Goal: Use online tool/utility: Utilize a website feature to perform a specific function

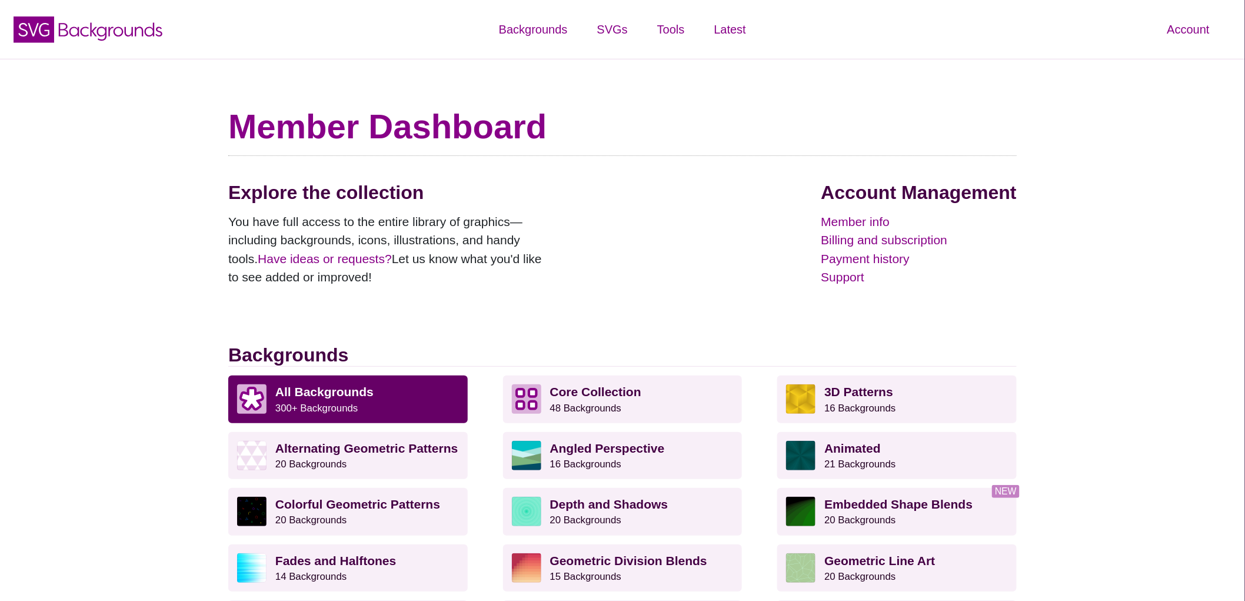
click at [339, 415] on link "All Backgrounds 300+ Backgrounds" at bounding box center [348, 398] width 240 height 47
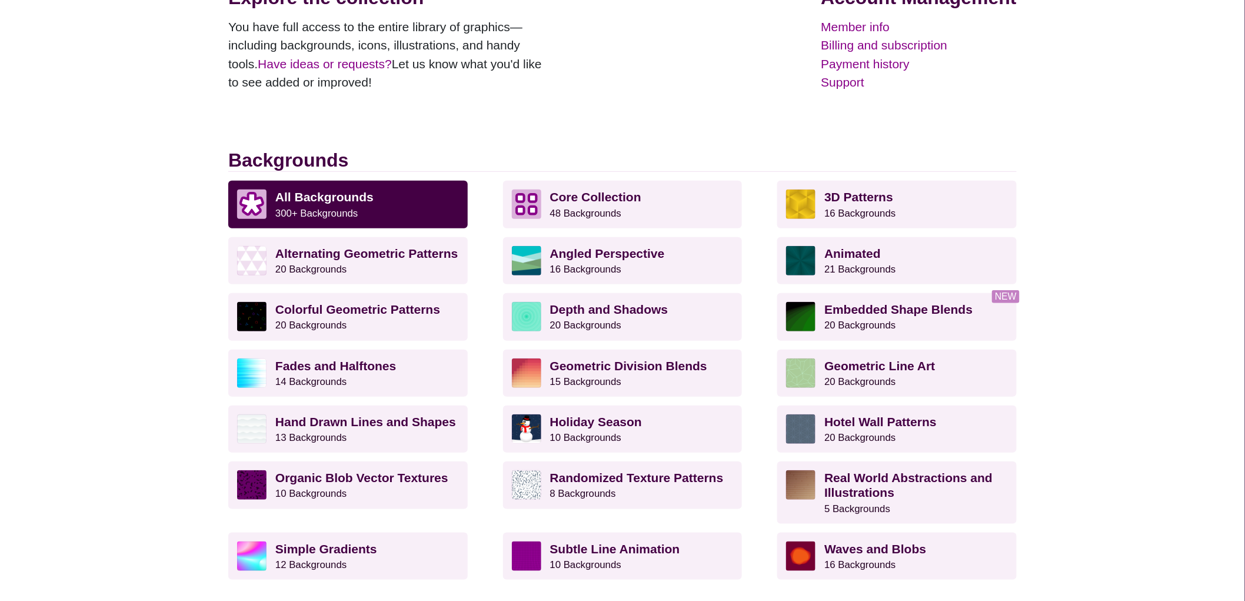
scroll to position [196, 0]
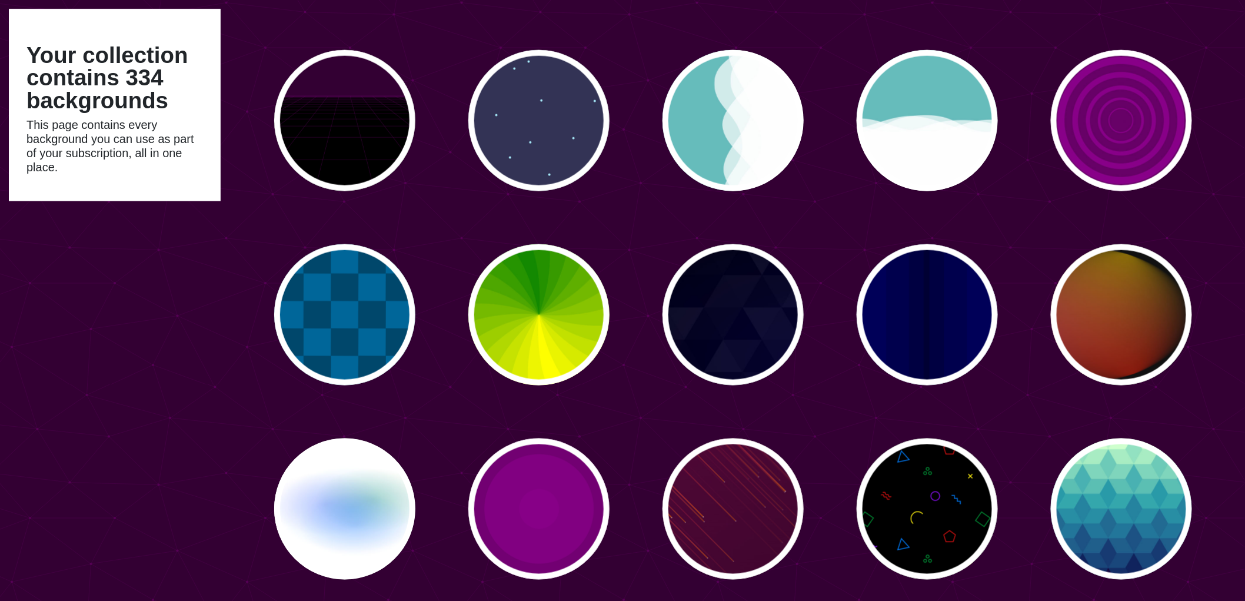
scroll to position [2419, 0]
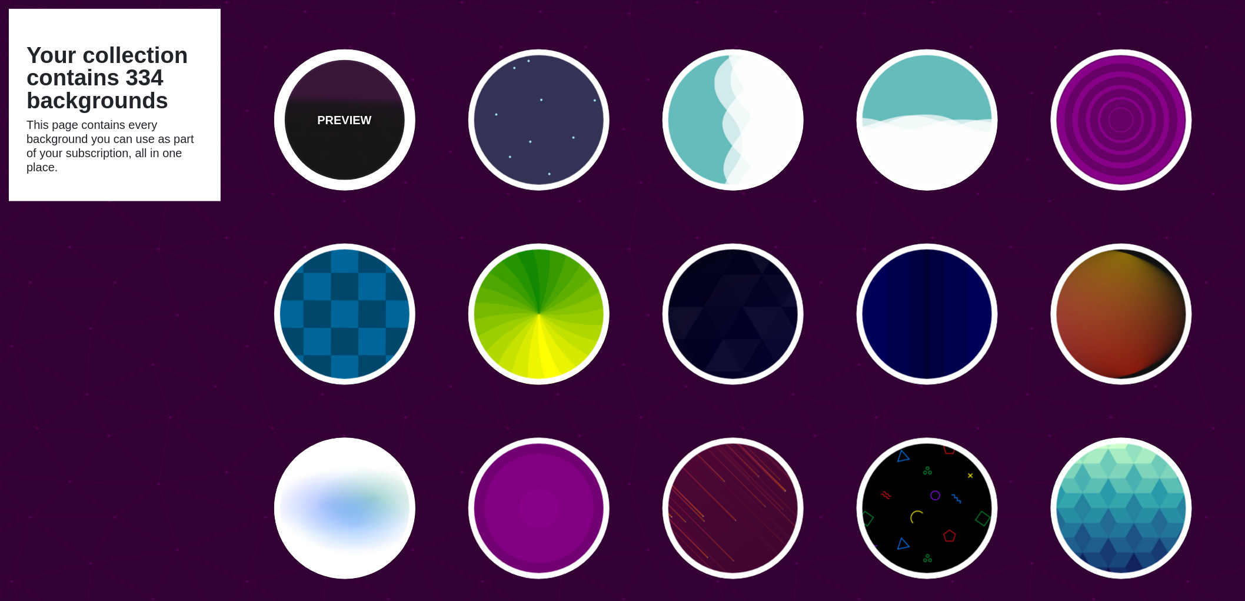
click at [349, 121] on p "PREVIEW" at bounding box center [344, 120] width 54 height 18
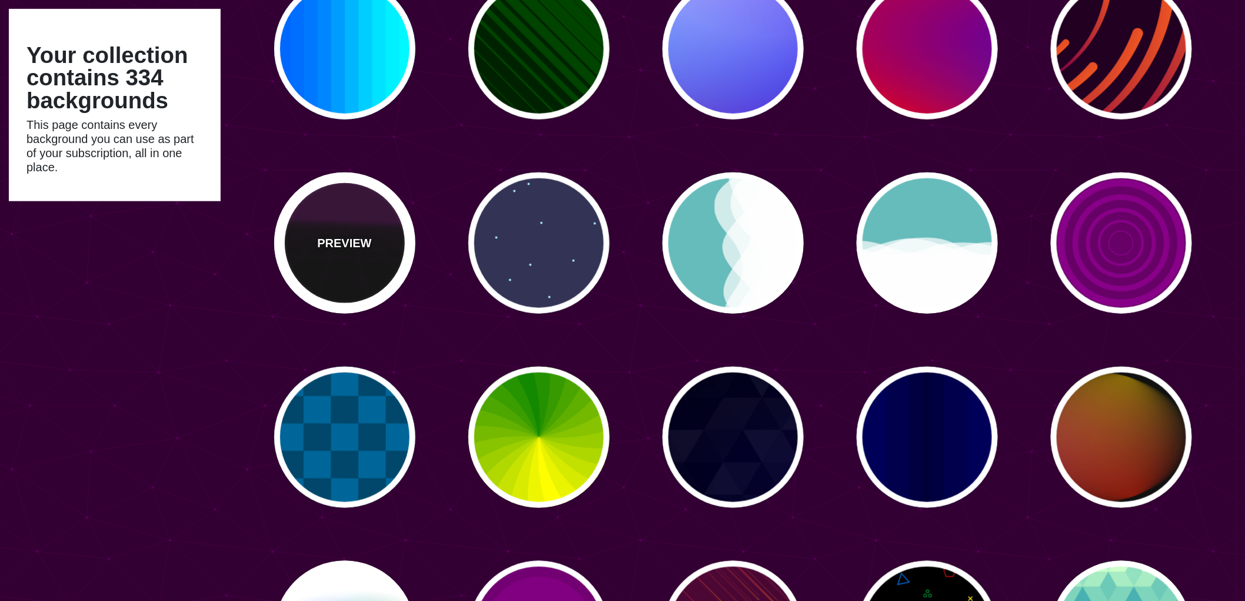
scroll to position [2288, 0]
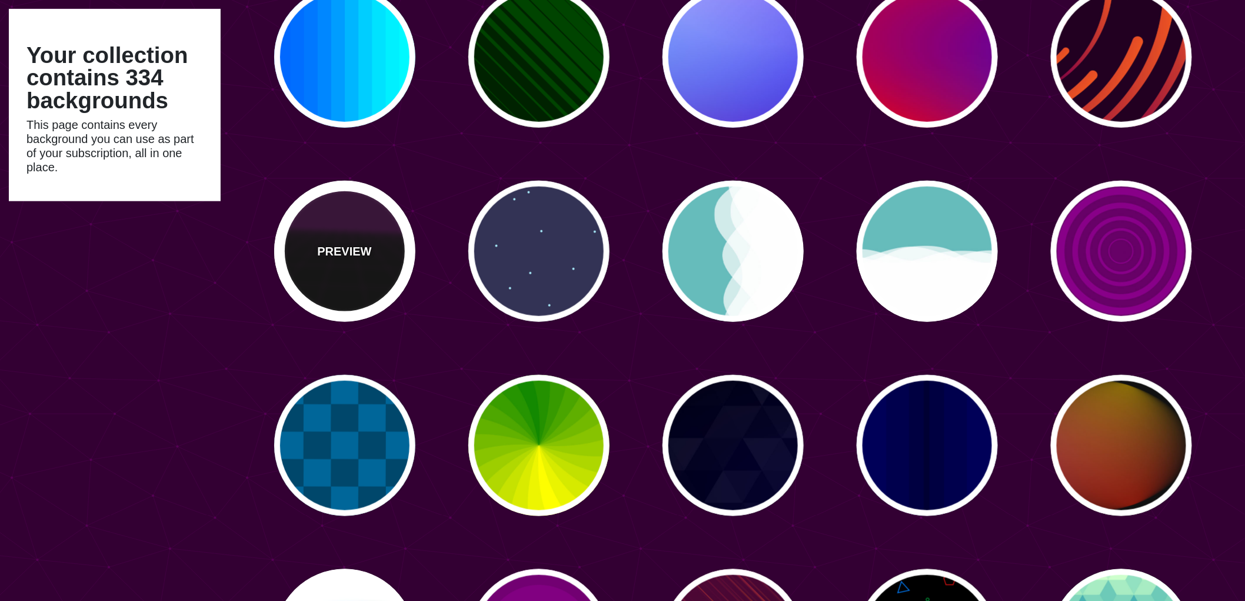
click at [333, 261] on div "PREVIEW" at bounding box center [344, 251] width 141 height 141
type input "#000000"
type input "#220022"
type input "#330033"
type input "10"
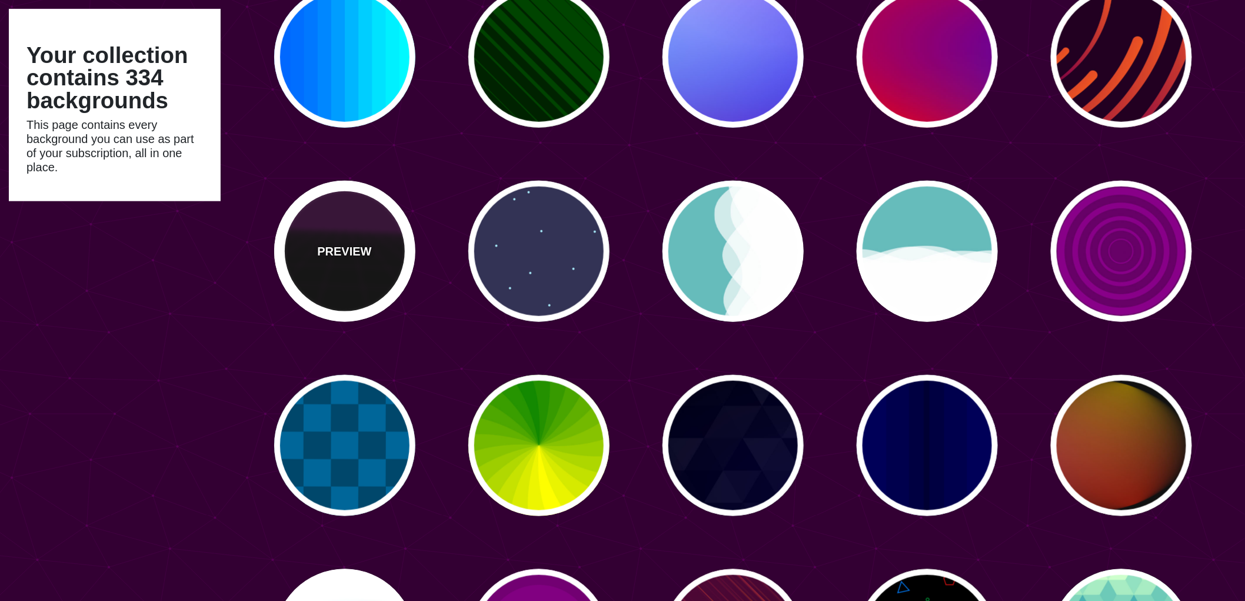
type input "999"
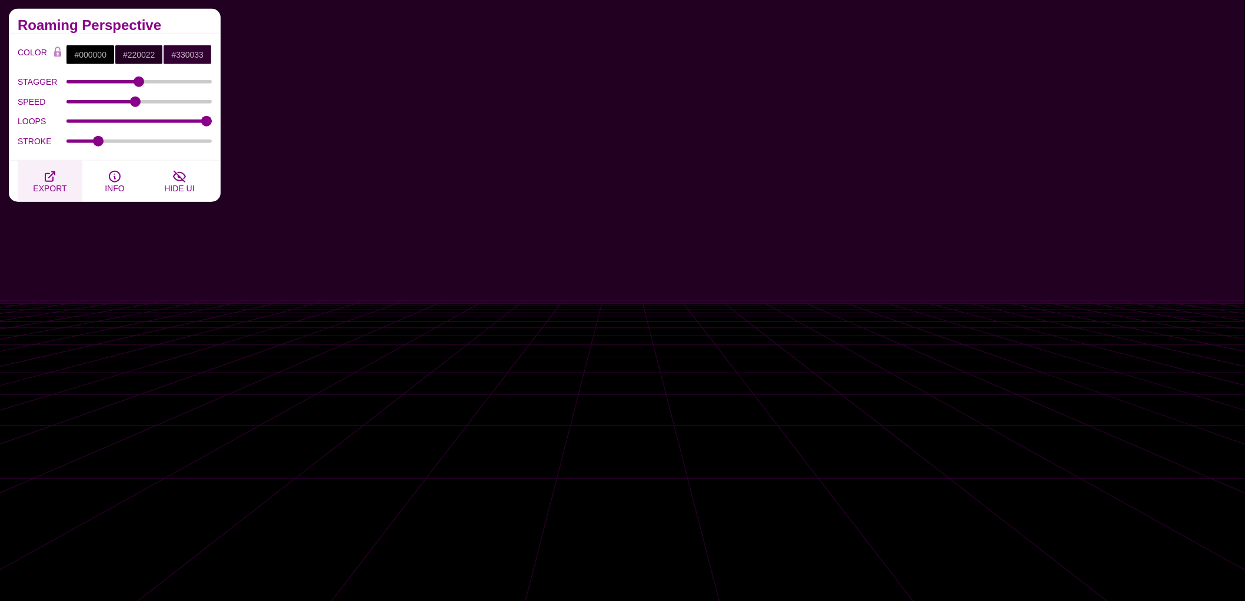
click at [45, 189] on span "EXPORT" at bounding box center [50, 188] width 34 height 9
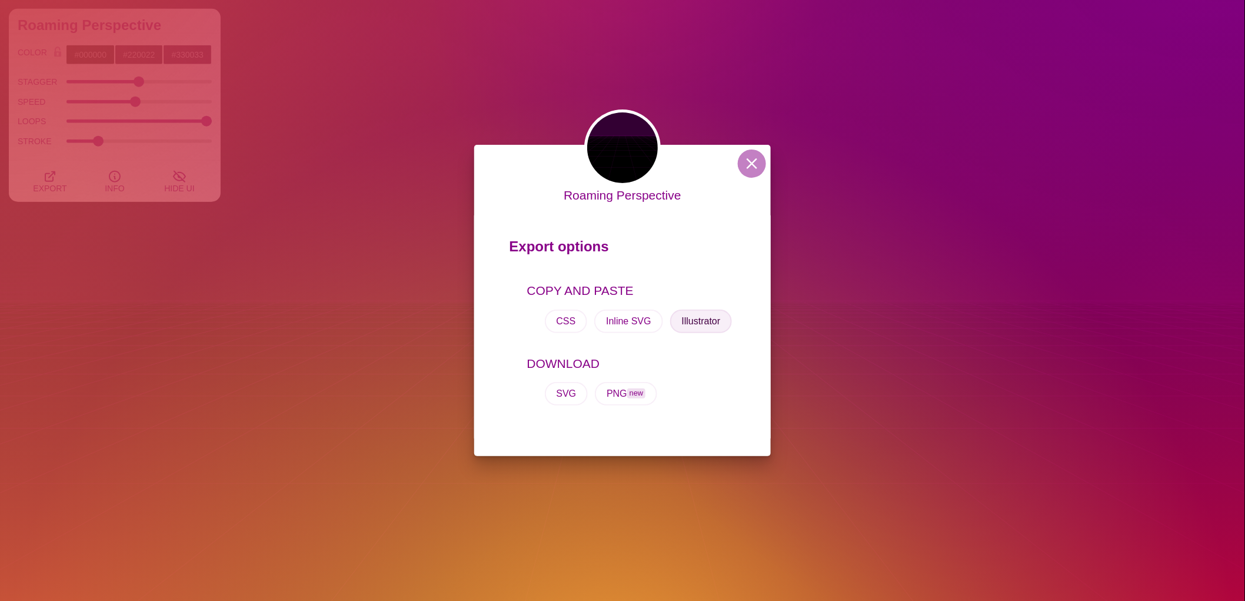
click at [700, 325] on button "Illustrator" at bounding box center [701, 322] width 62 height 24
drag, startPoint x: 516, startPoint y: 3, endPoint x: 521, endPoint y: 332, distance: 329.0
click at [520, 332] on div "COPY AND PASTE CSS Inline SVG Illustrator" at bounding box center [623, 311] width 227 height 73
click at [569, 321] on button "CSS" at bounding box center [566, 322] width 43 height 24
click at [213, 283] on div "Roaming Perspective Export options COPY AND PASTE CSS Inline SVG Illustrator DO…" at bounding box center [622, 300] width 1245 height 601
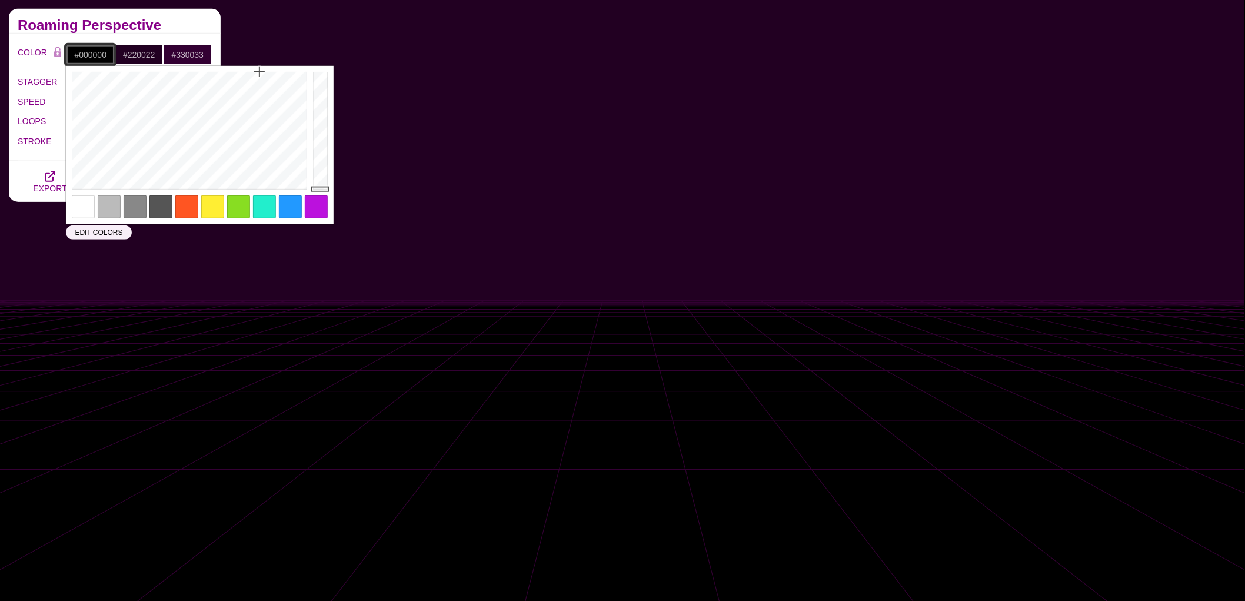
click at [83, 57] on input "#000000" at bounding box center [90, 55] width 49 height 20
click at [107, 97] on div at bounding box center [188, 130] width 244 height 129
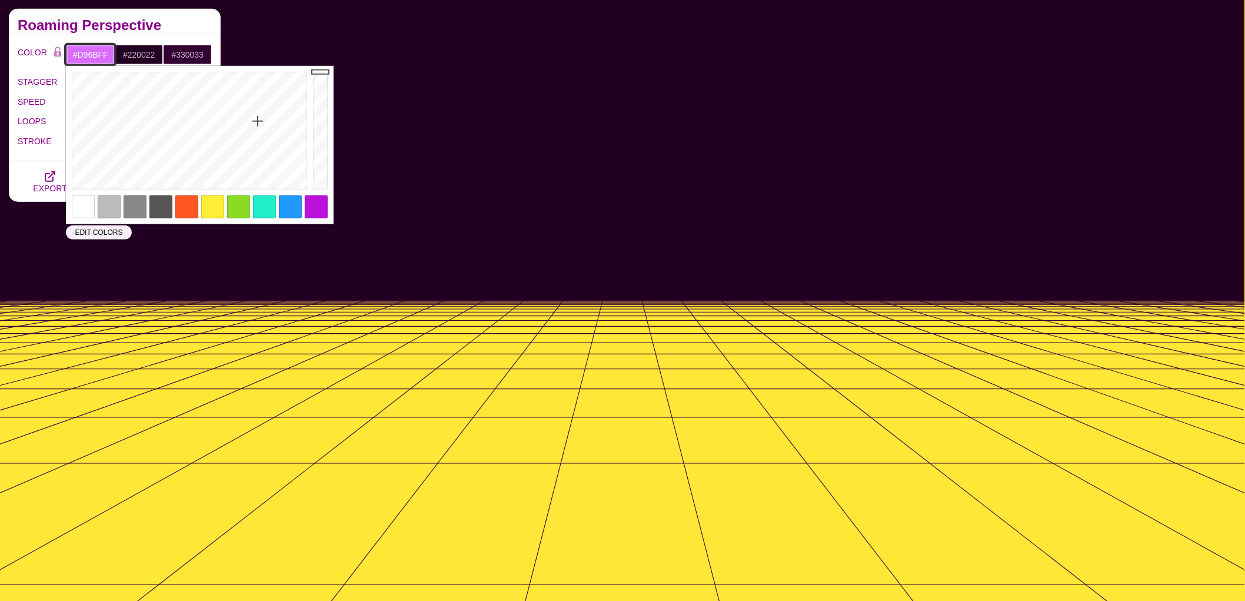
drag, startPoint x: 115, startPoint y: 119, endPoint x: 267, endPoint y: 119, distance: 151.8
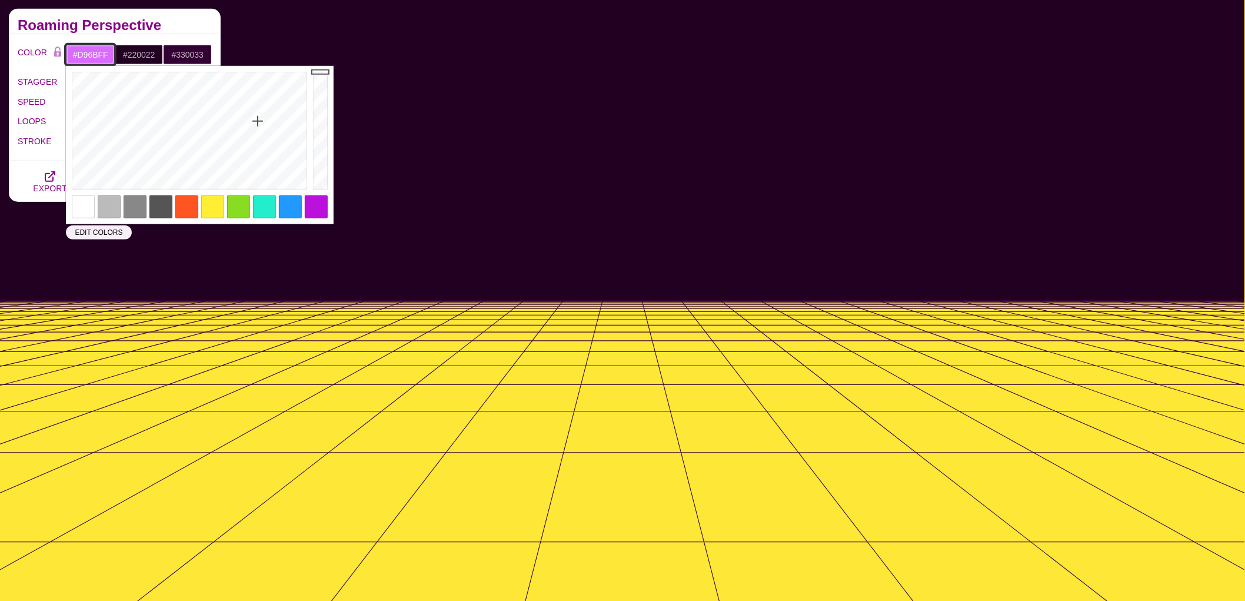
click at [263, 119] on div at bounding box center [188, 130] width 244 height 129
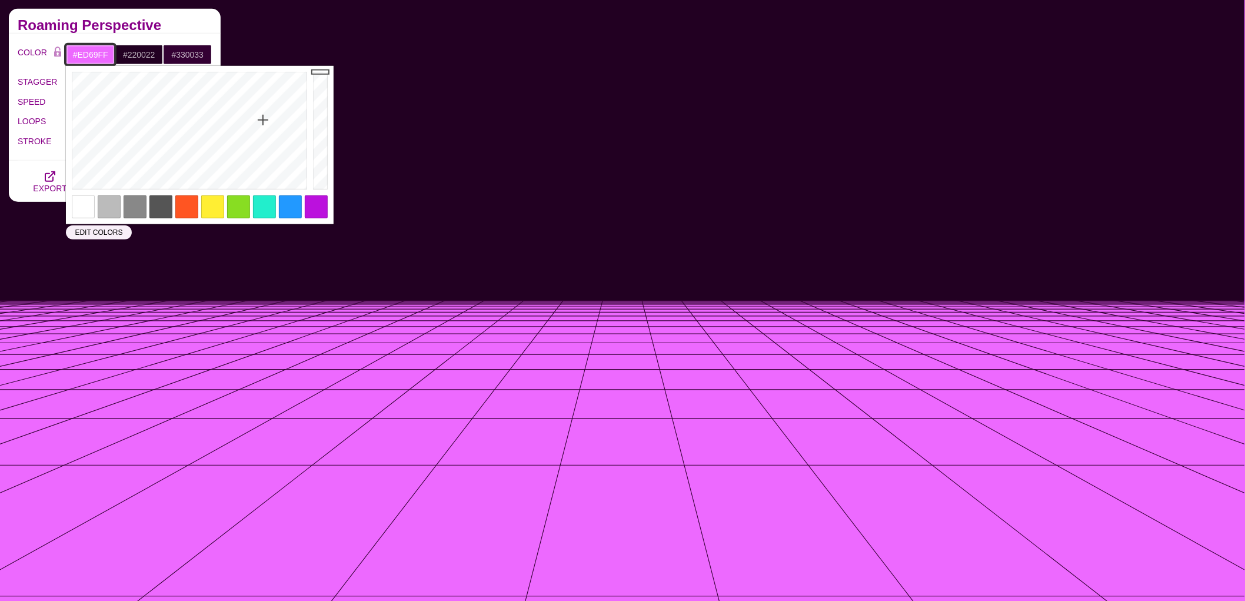
type input "#DEB6FF"
click at [250, 155] on div at bounding box center [188, 130] width 244 height 129
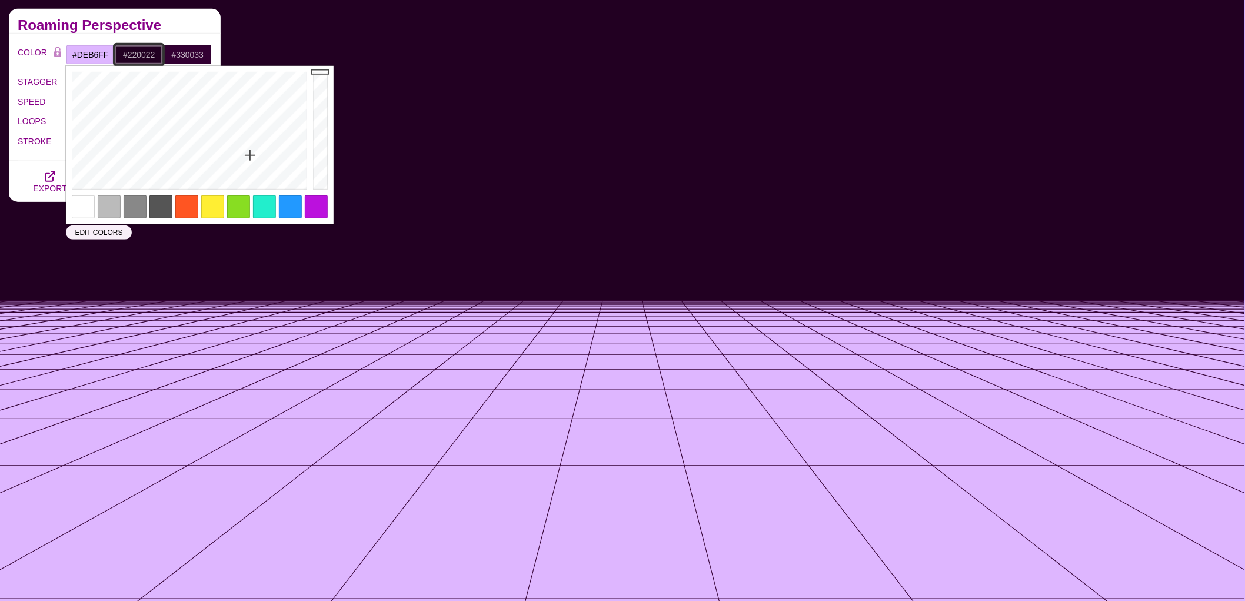
click at [146, 56] on input "#220022" at bounding box center [139, 55] width 49 height 20
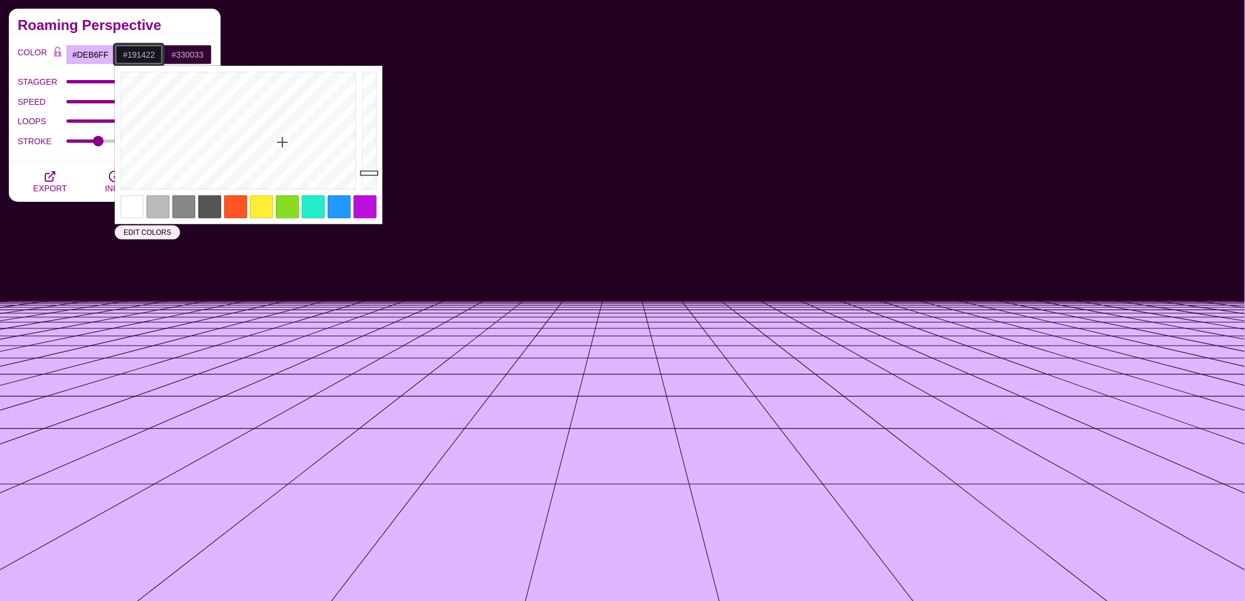
drag, startPoint x: 175, startPoint y: 143, endPoint x: 293, endPoint y: 138, distance: 118.4
click at [292, 139] on div at bounding box center [237, 130] width 244 height 129
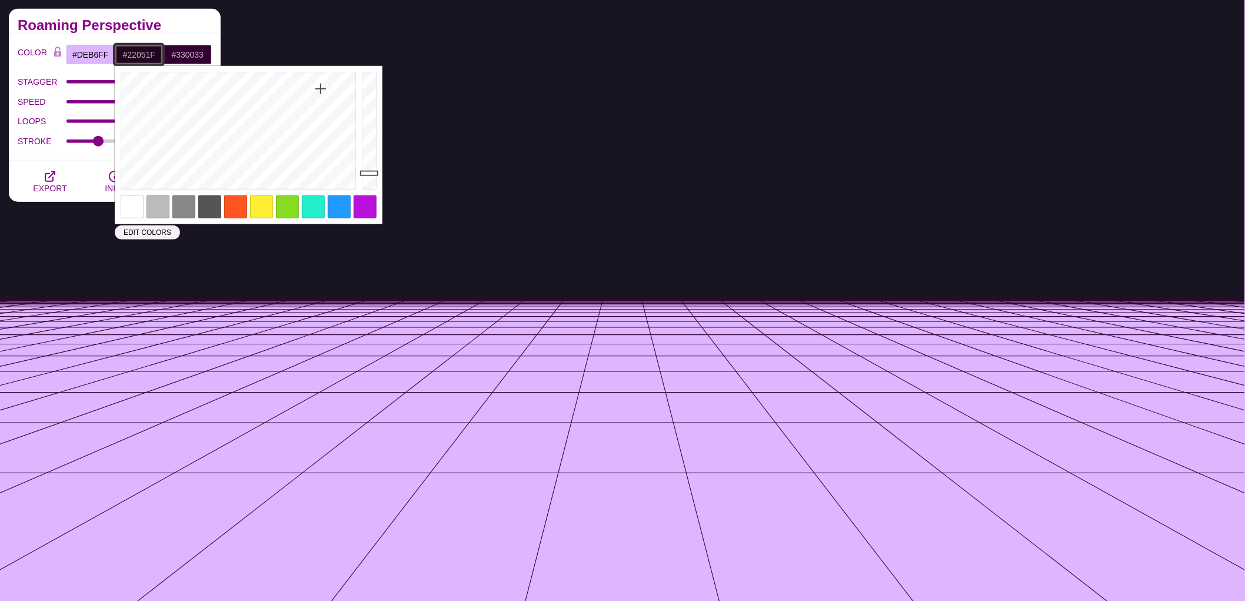
click at [321, 88] on div at bounding box center [237, 130] width 244 height 129
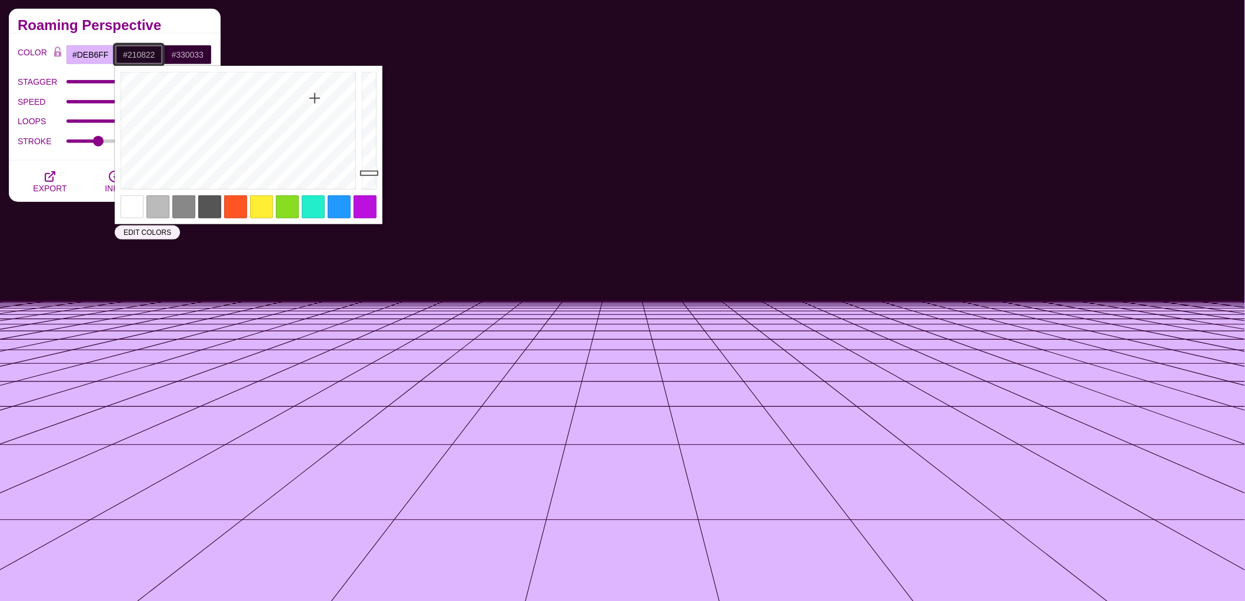
click at [315, 98] on div at bounding box center [237, 130] width 244 height 129
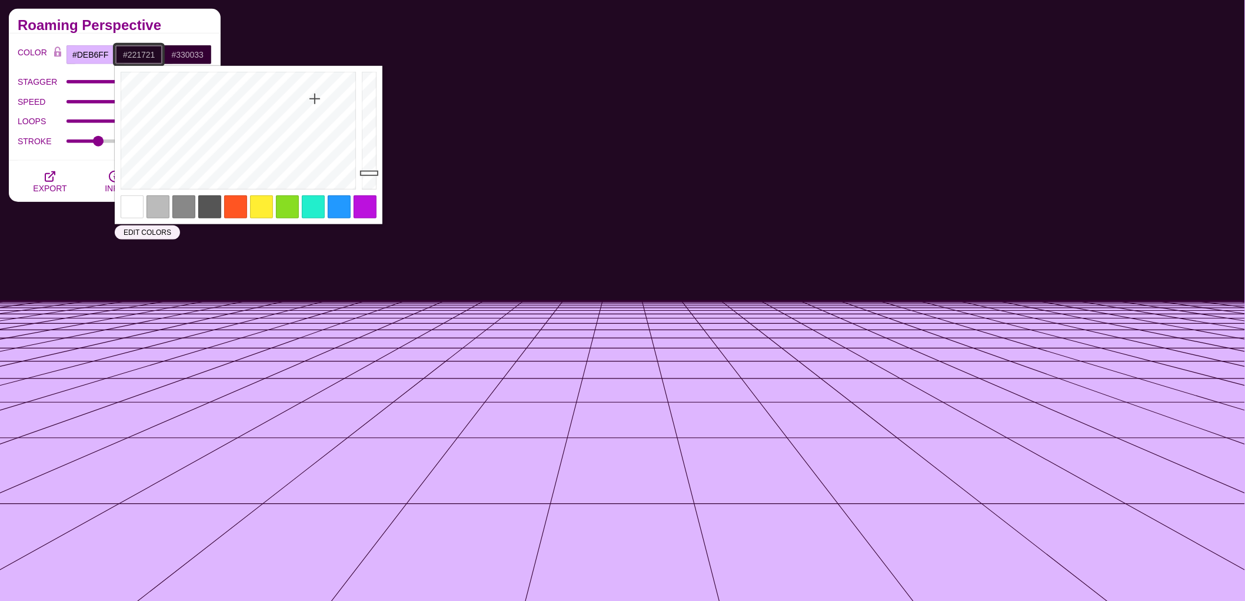
click at [320, 152] on div at bounding box center [237, 130] width 244 height 129
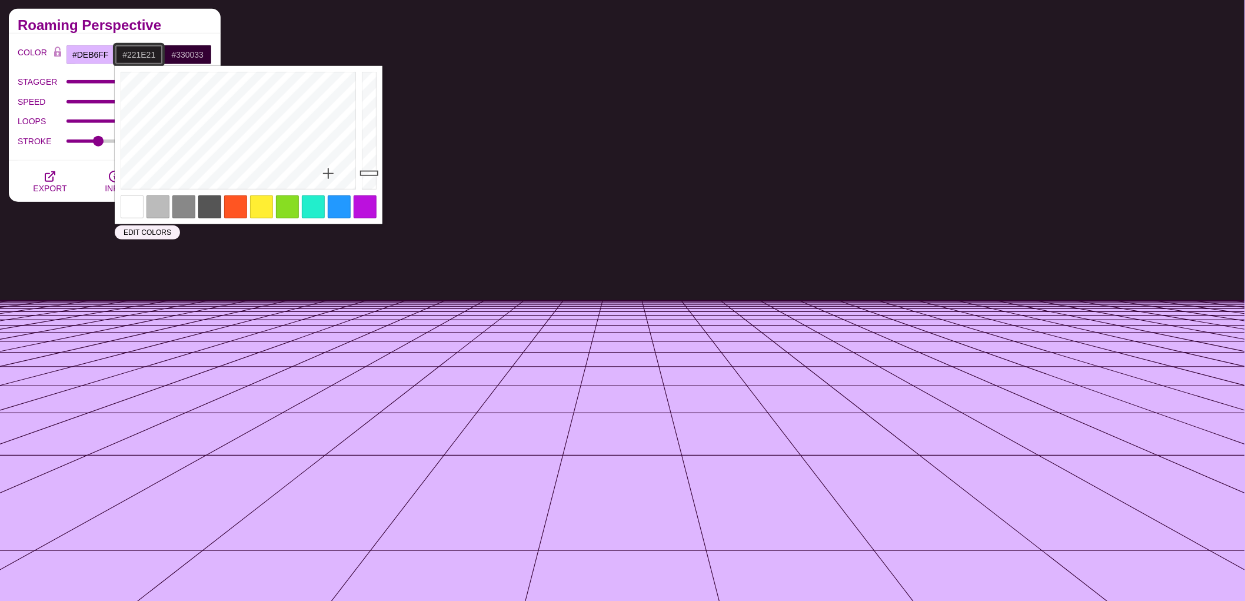
click at [328, 173] on div at bounding box center [237, 130] width 244 height 129
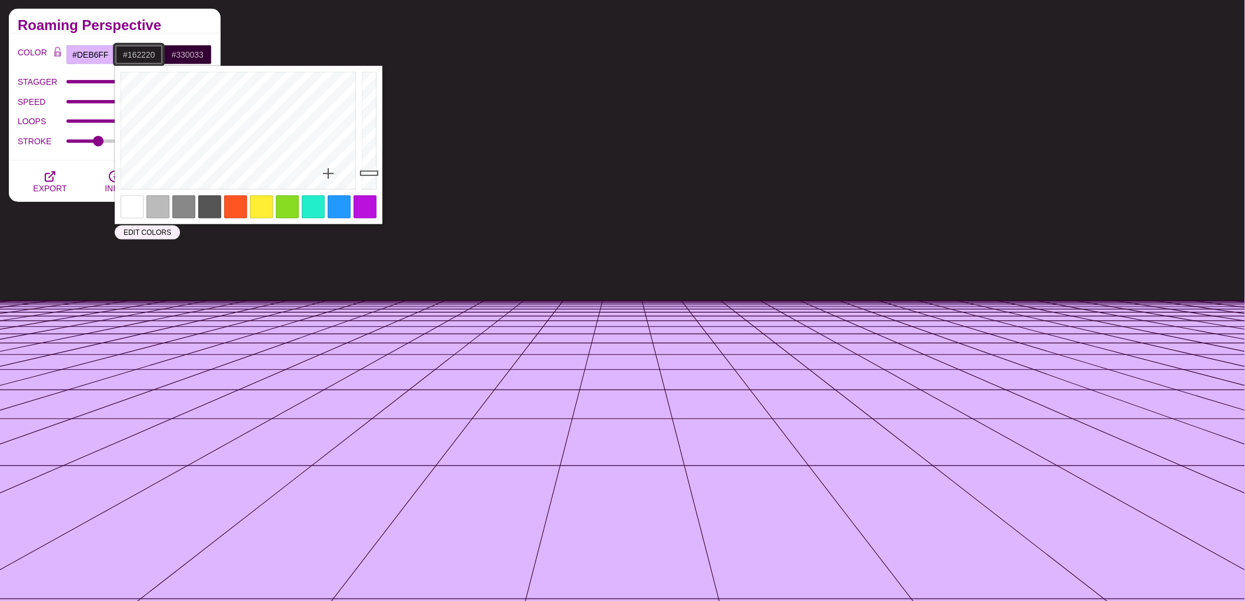
click at [231, 148] on div at bounding box center [237, 130] width 244 height 129
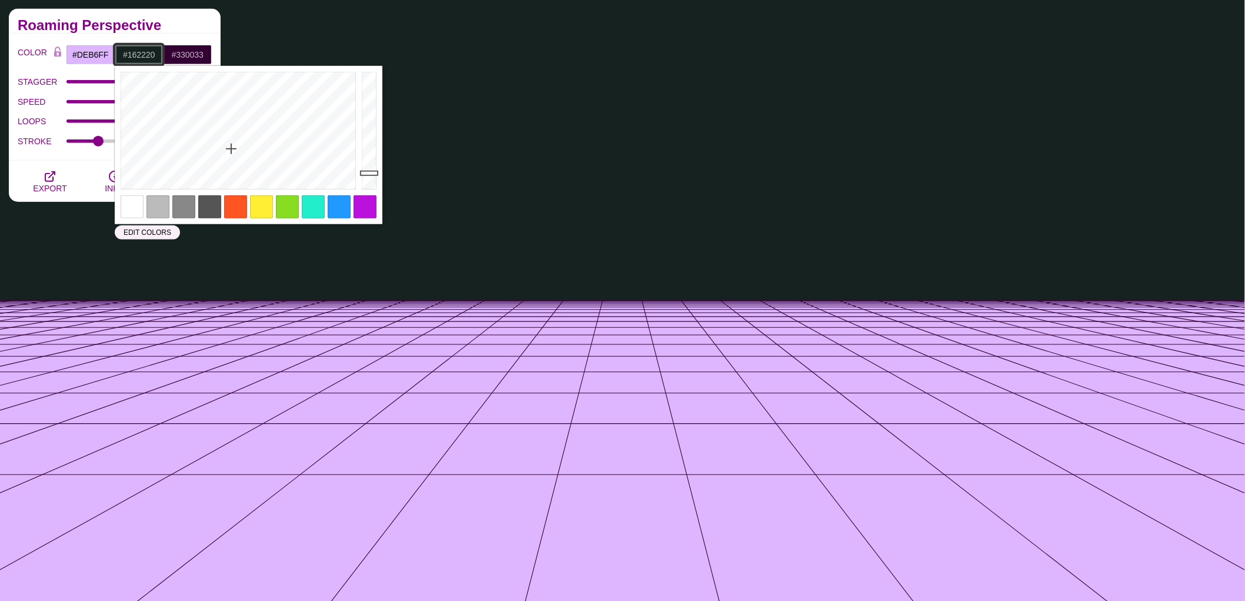
type input "#220816"
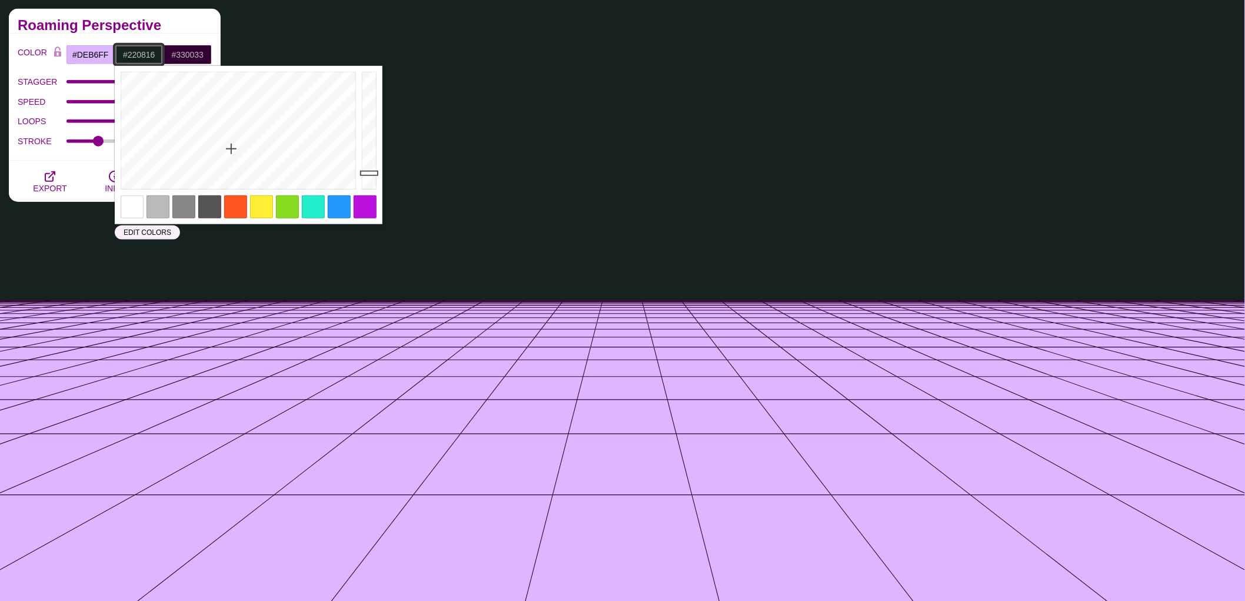
click at [334, 99] on div at bounding box center [237, 130] width 244 height 129
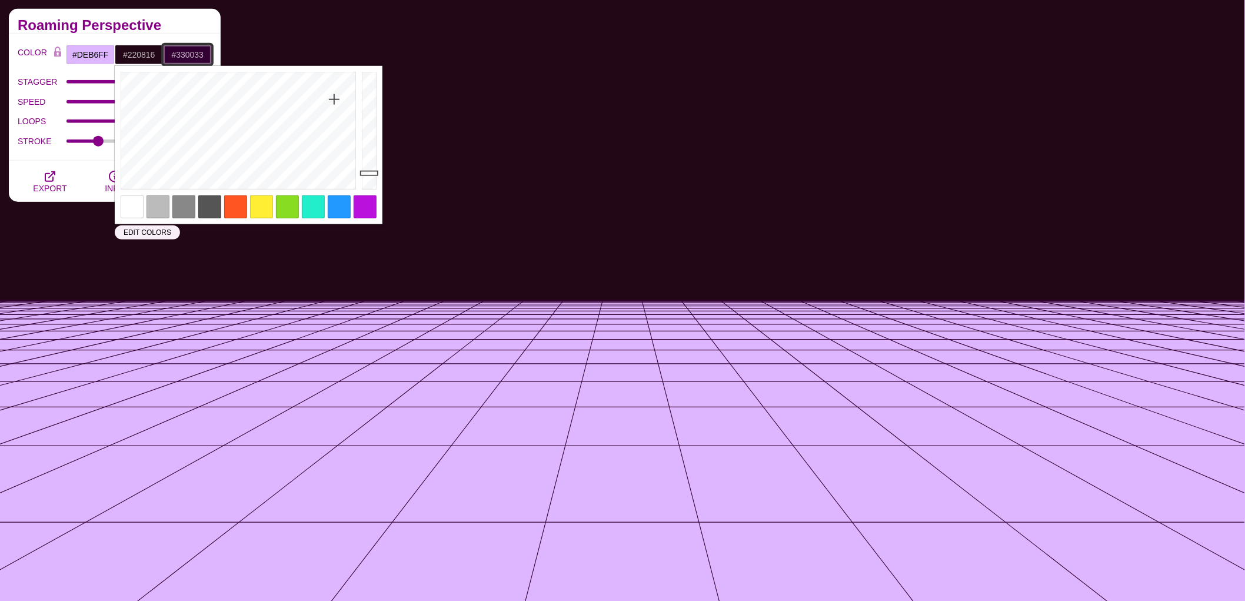
click at [189, 51] on input "#330033" at bounding box center [187, 55] width 49 height 20
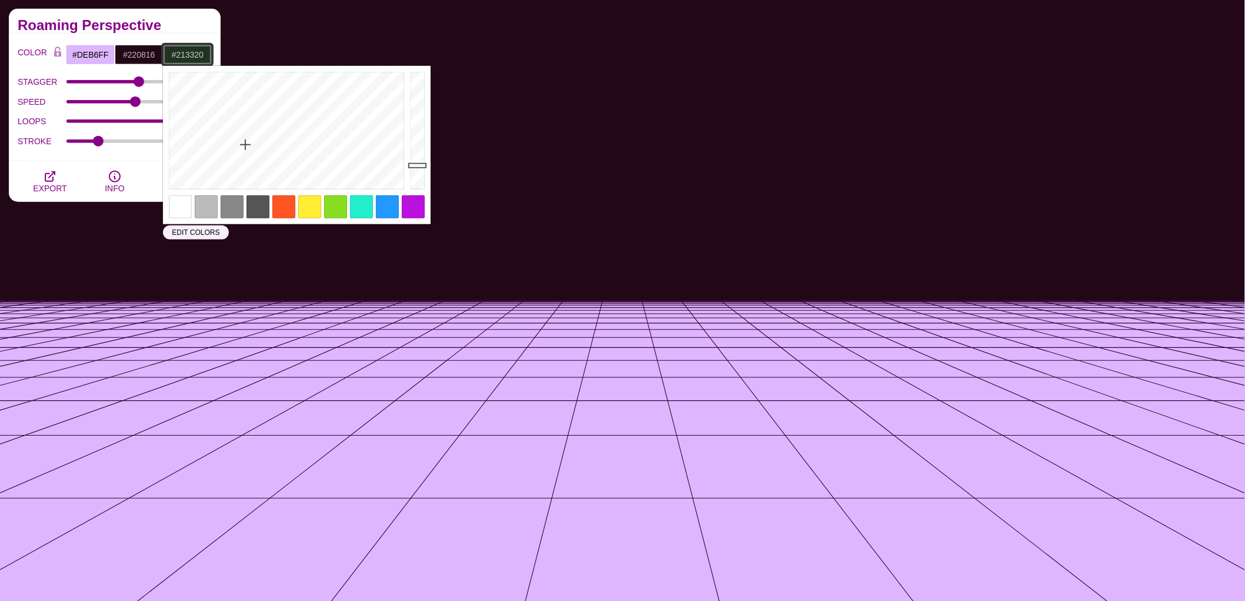
click at [245, 144] on div at bounding box center [285, 130] width 244 height 129
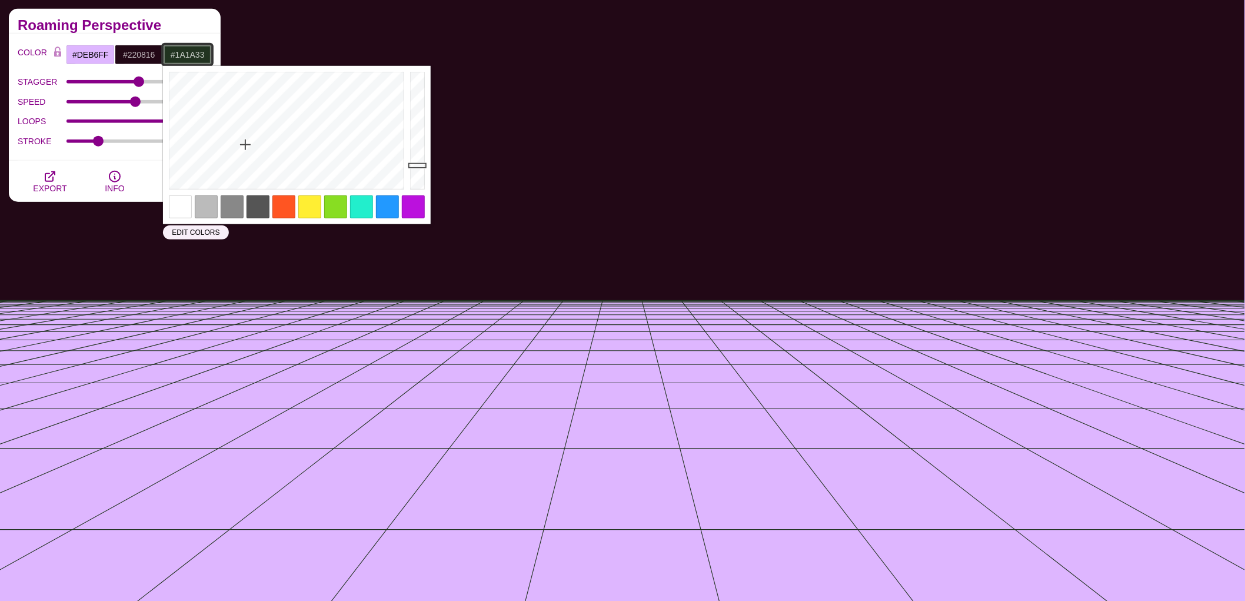
click at [325, 131] on div at bounding box center [285, 130] width 244 height 129
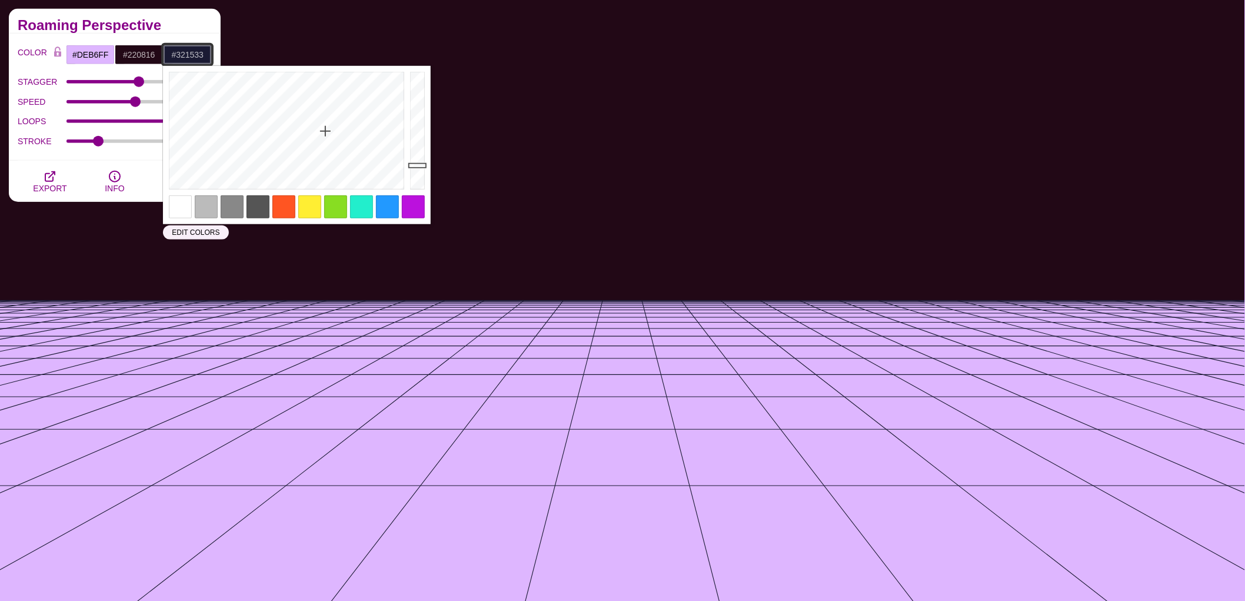
click at [364, 119] on div at bounding box center [285, 130] width 244 height 129
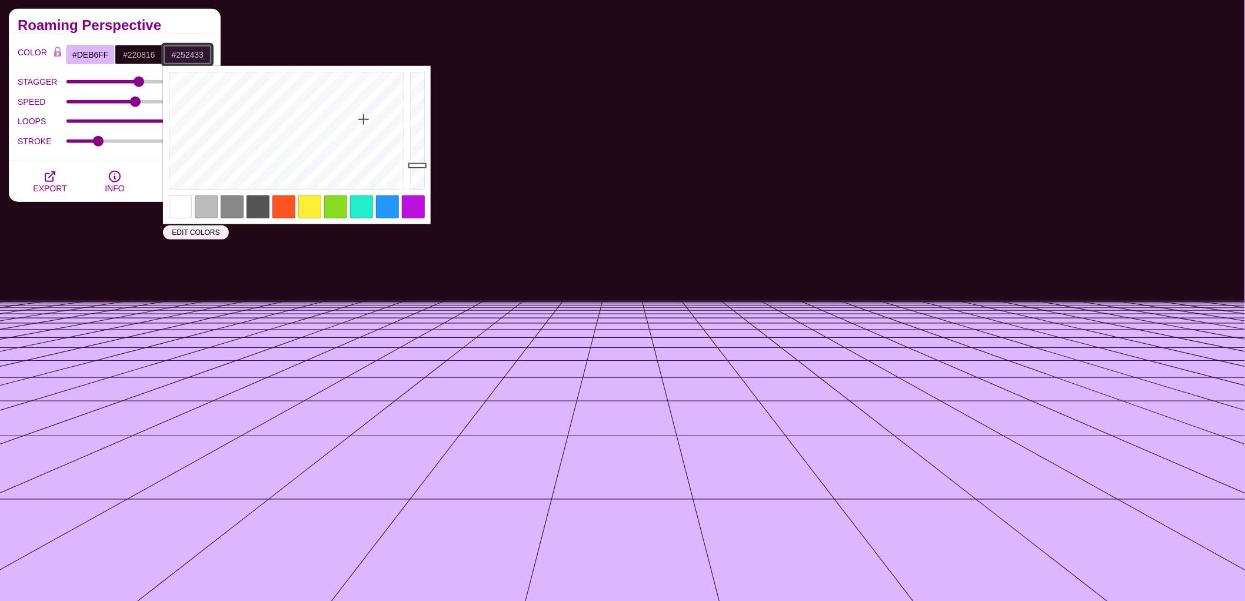
click at [330, 154] on div at bounding box center [285, 130] width 244 height 129
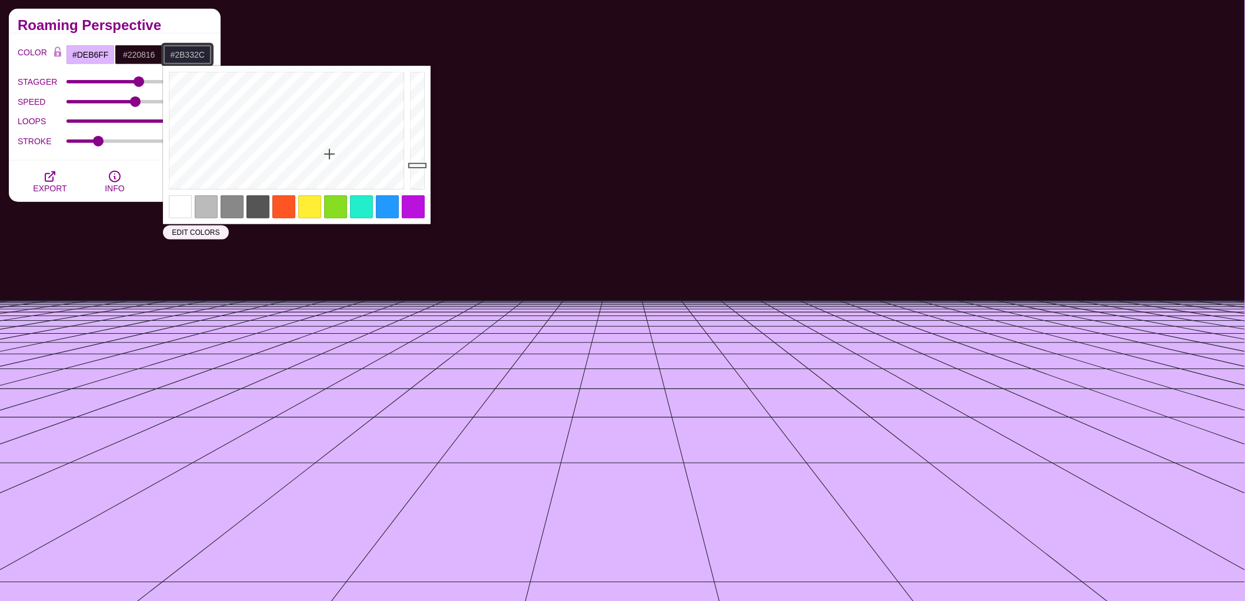
click at [254, 169] on div at bounding box center [285, 130] width 244 height 129
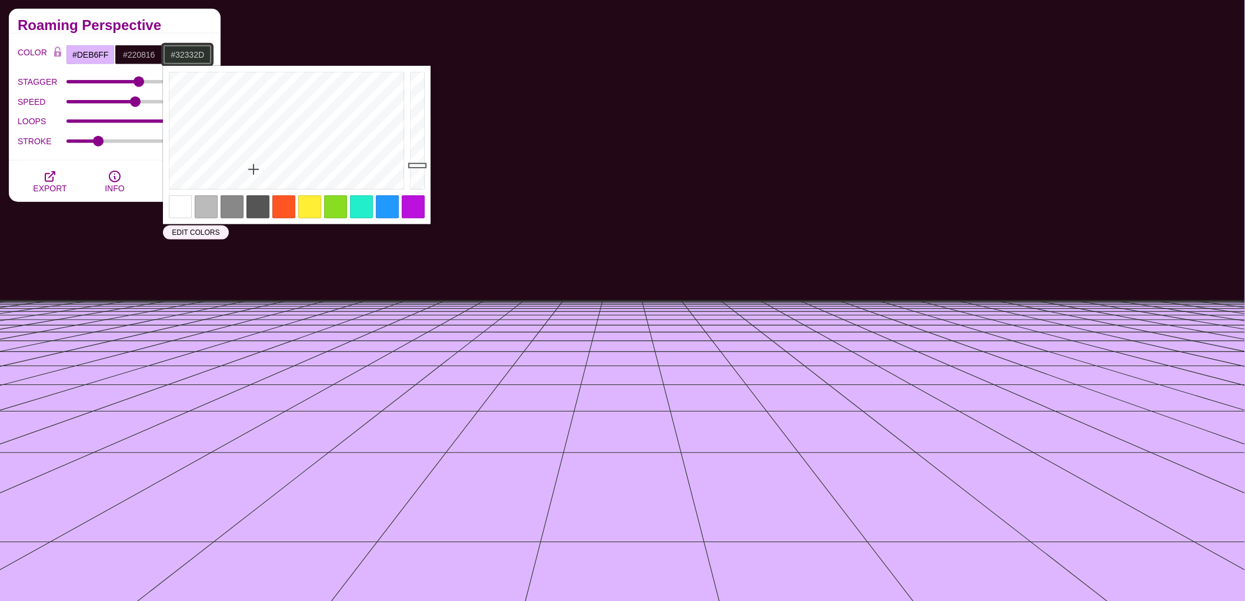
click at [212, 174] on div at bounding box center [285, 130] width 244 height 129
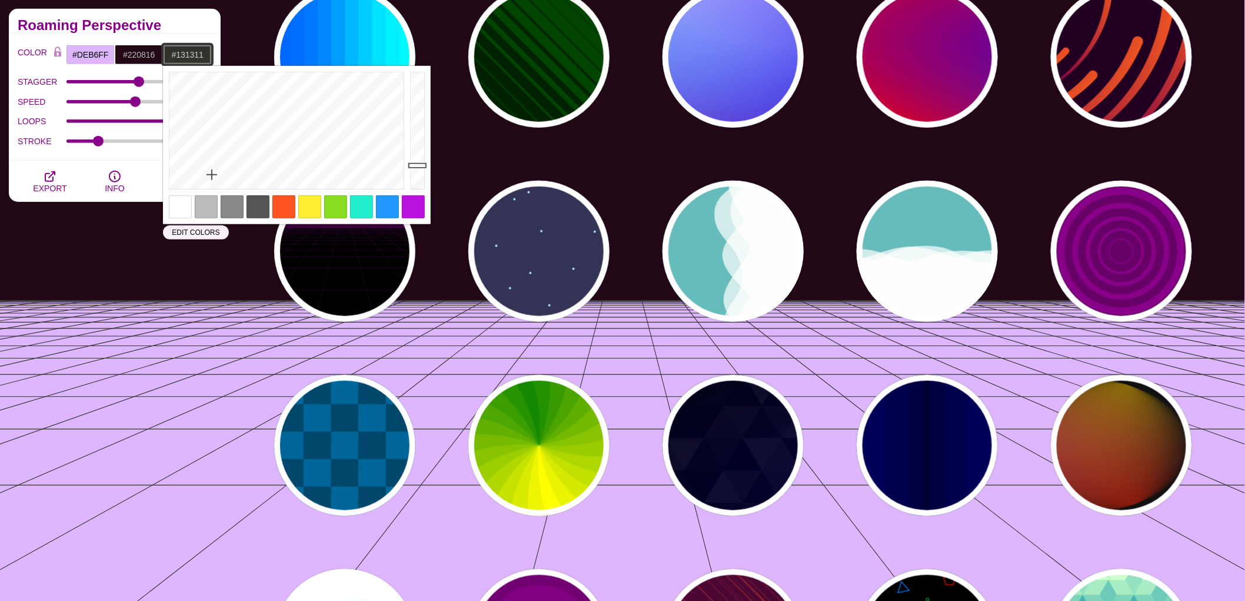
click at [419, 180] on div at bounding box center [419, 130] width 24 height 129
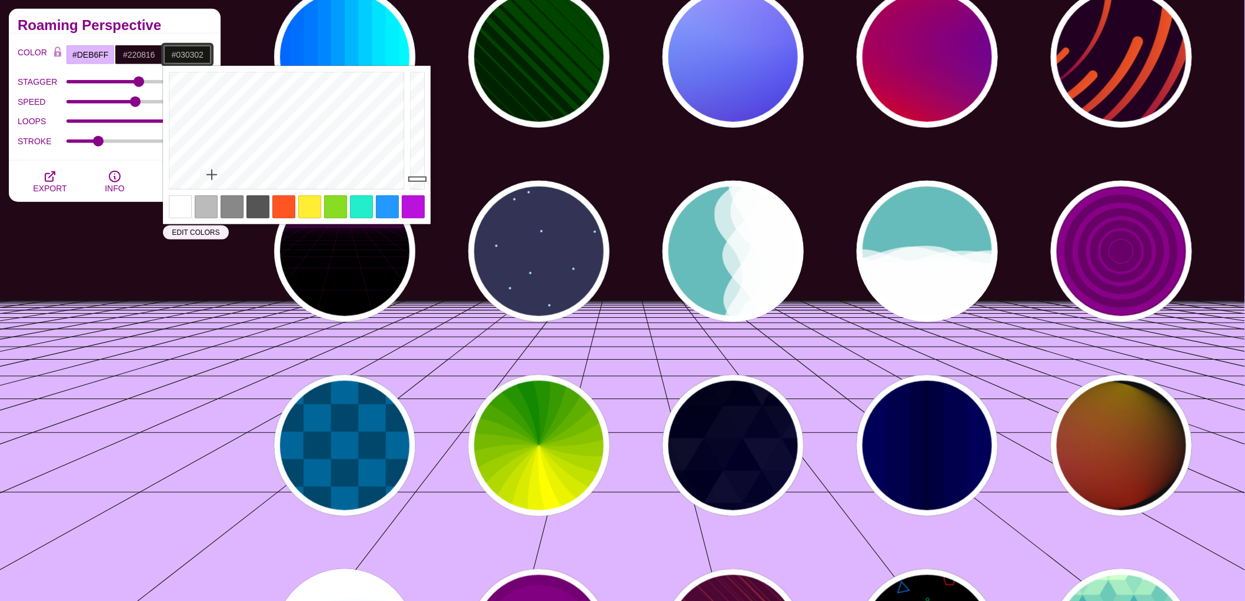
type input "#000000"
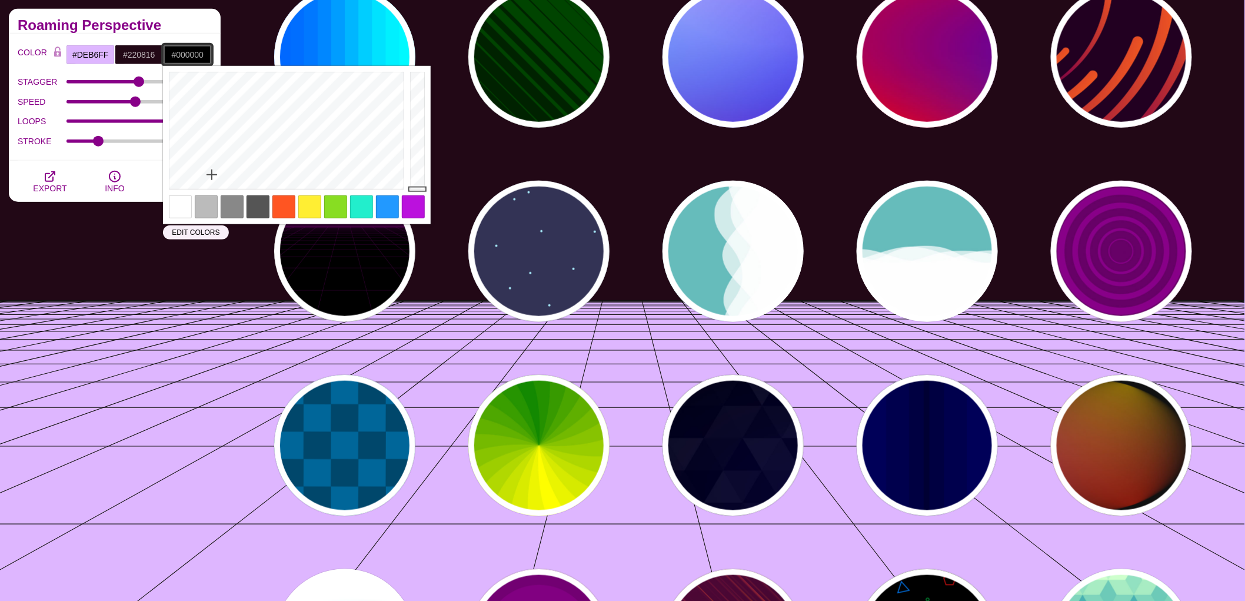
drag, startPoint x: 420, startPoint y: 178, endPoint x: 419, endPoint y: 188, distance: 10.7
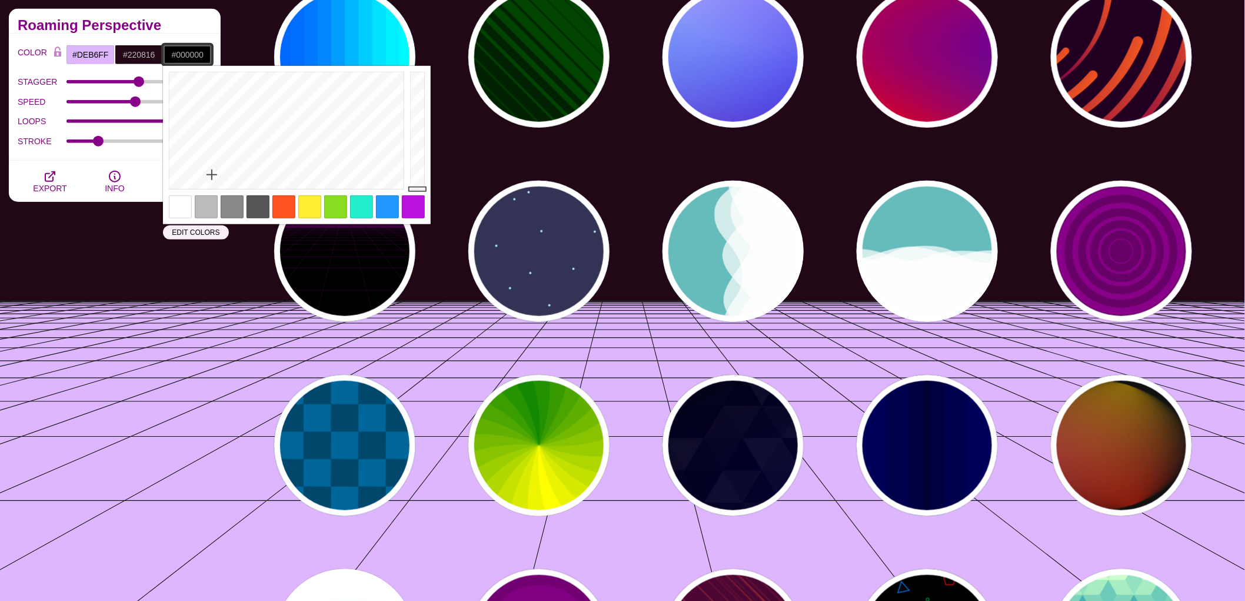
click at [419, 188] on div at bounding box center [419, 130] width 24 height 129
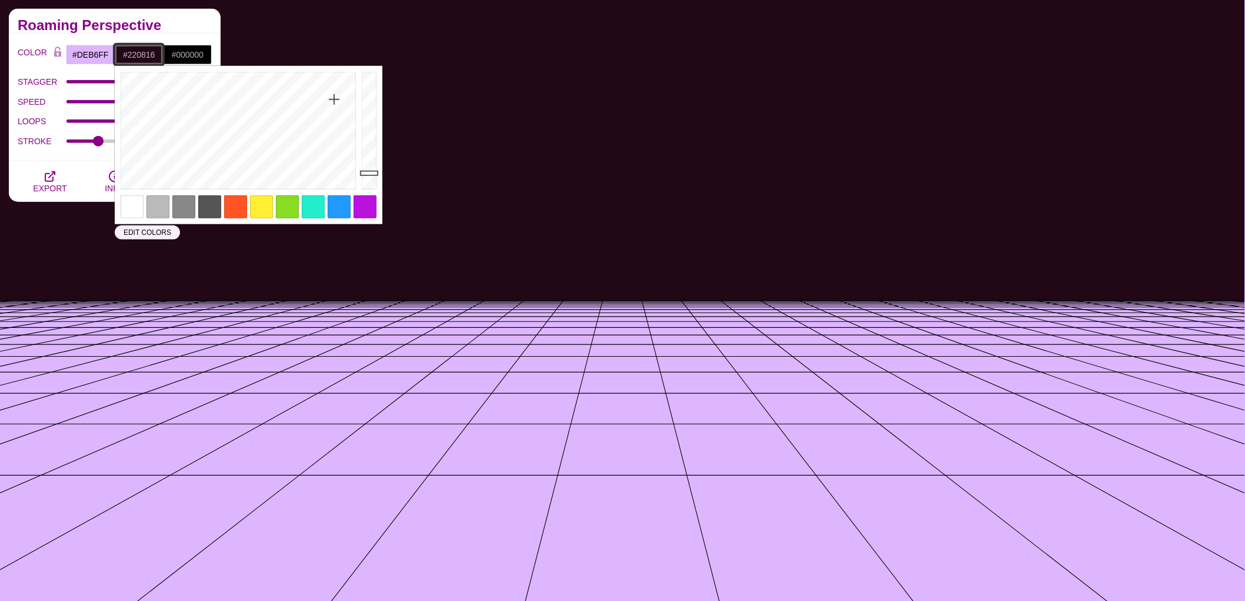
click at [129, 54] on input "#220816" at bounding box center [139, 55] width 49 height 20
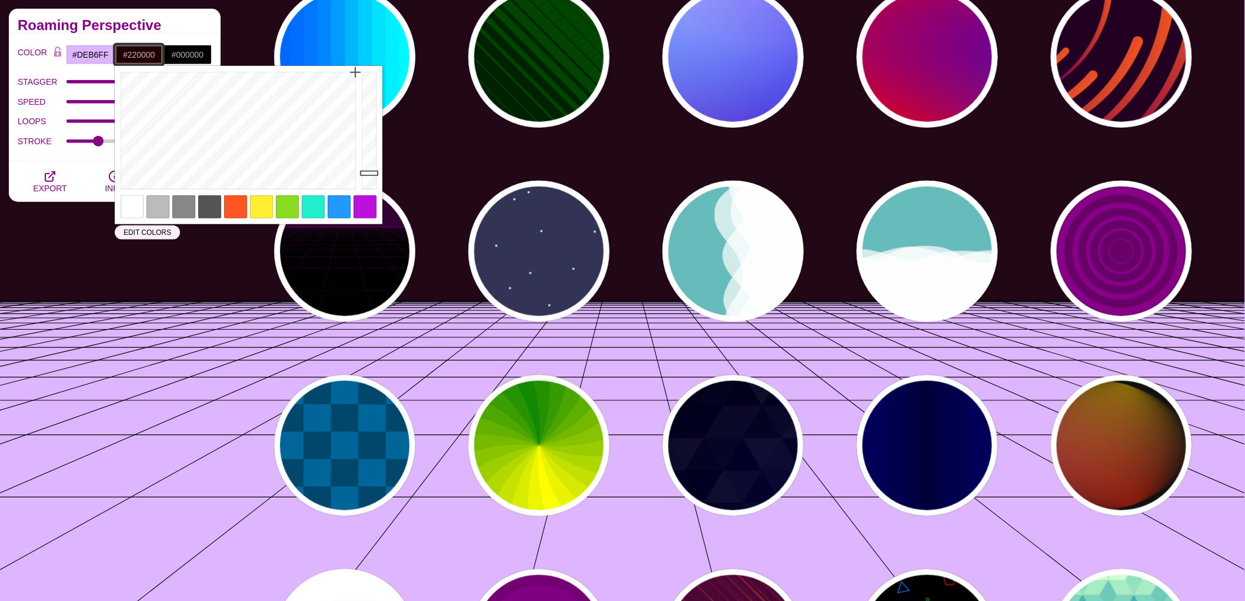
drag, startPoint x: 337, startPoint y: 93, endPoint x: 358, endPoint y: 72, distance: 29.5
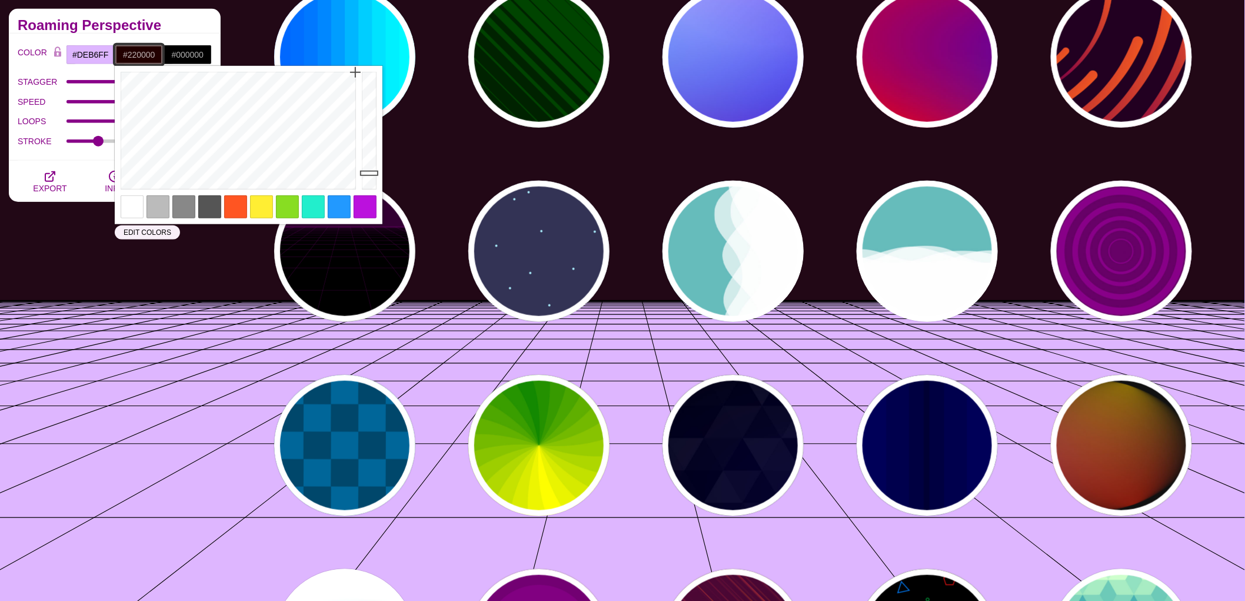
click at [358, 72] on div "Close" at bounding box center [249, 145] width 268 height 158
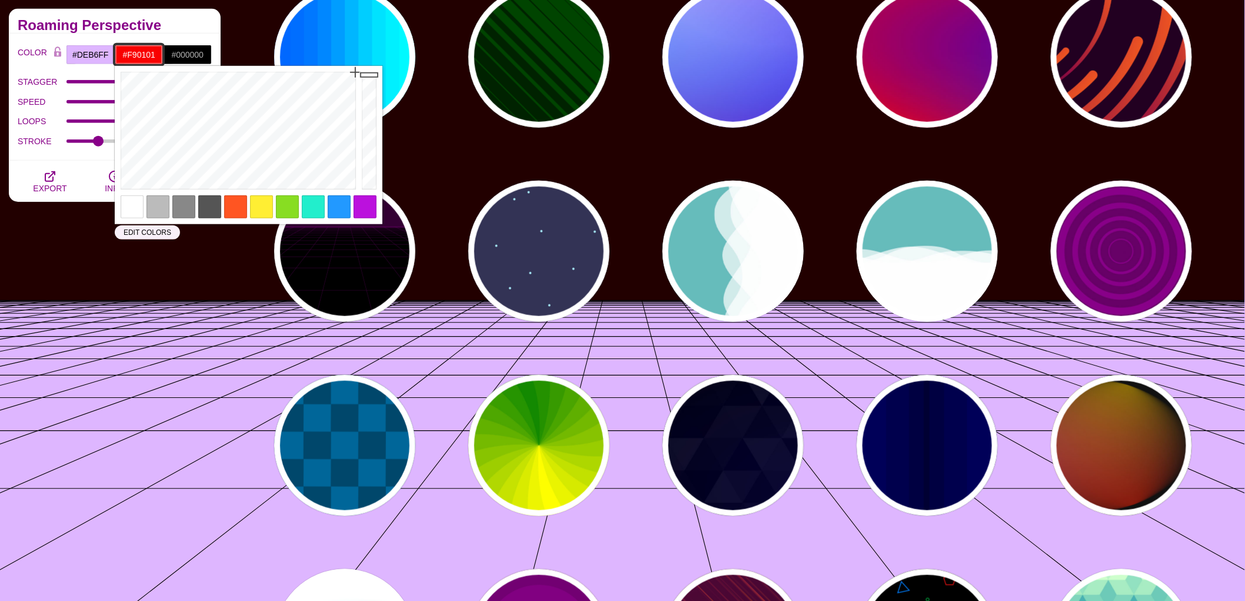
click at [363, 74] on div at bounding box center [371, 130] width 24 height 129
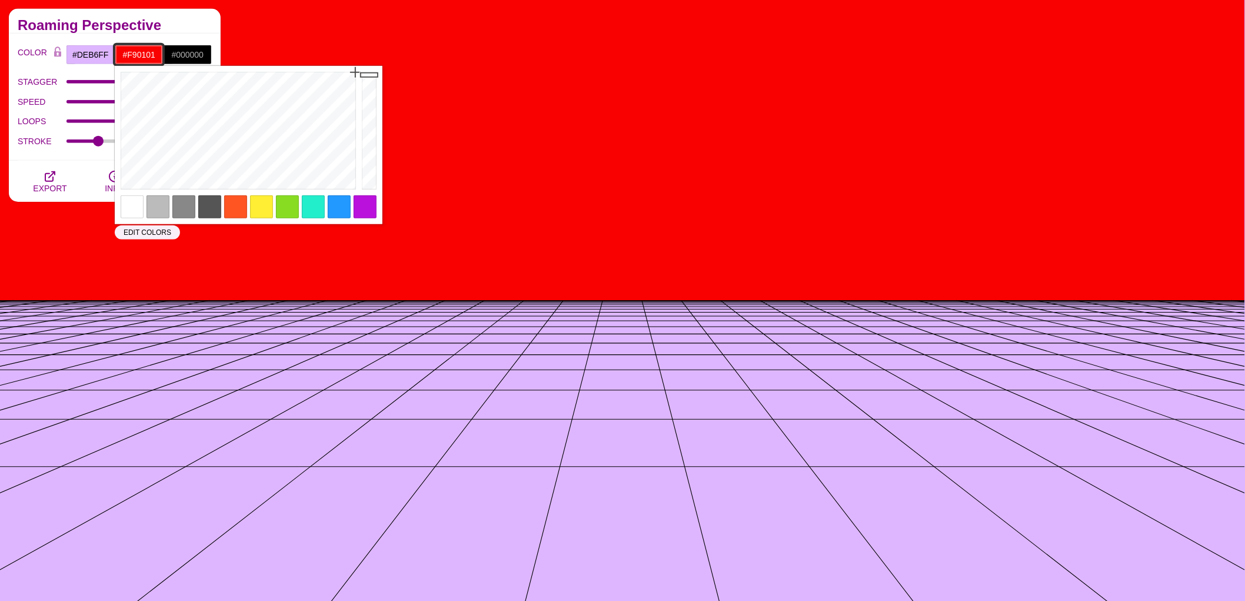
click at [139, 51] on input "#F90101" at bounding box center [139, 55] width 49 height 20
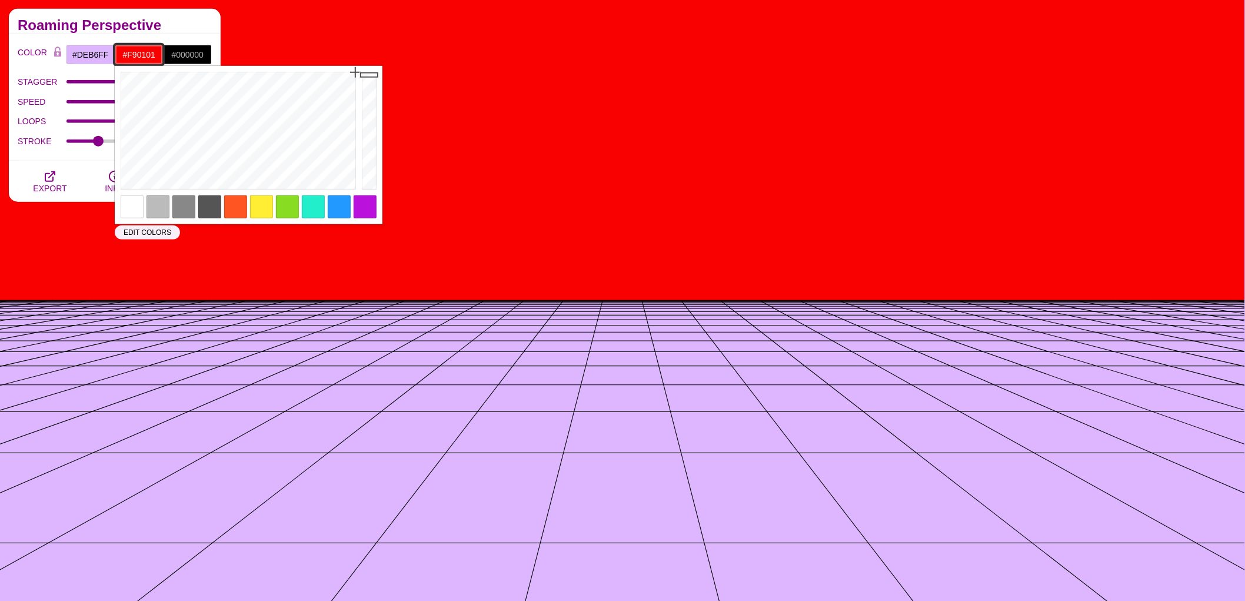
click at [139, 51] on input "#F90101" at bounding box center [139, 55] width 49 height 20
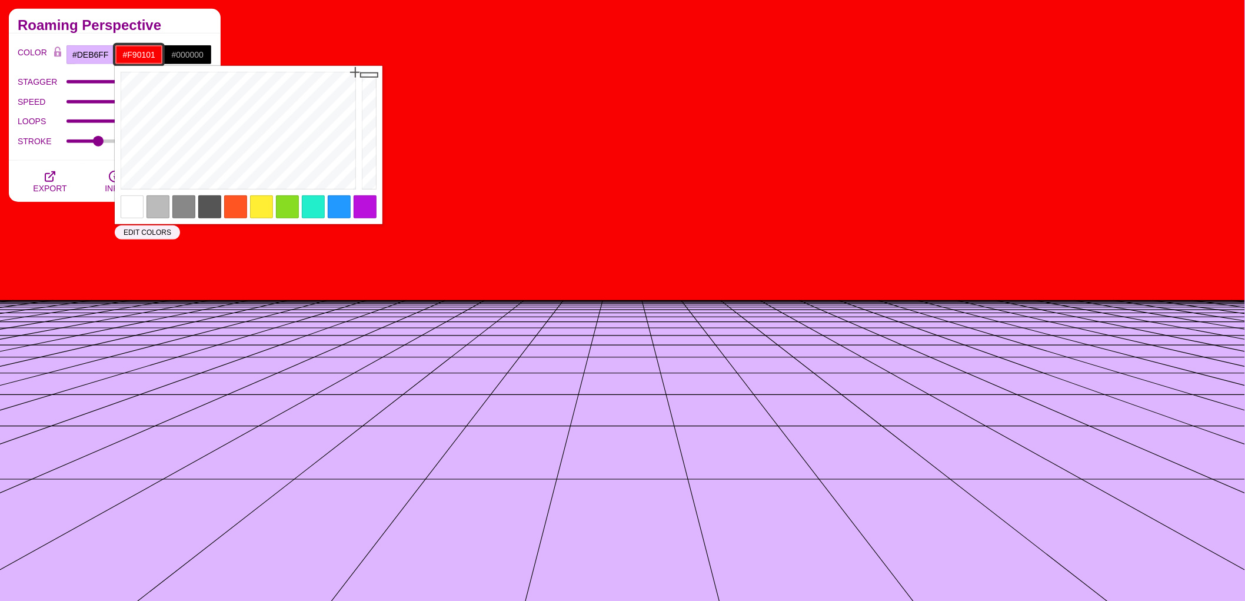
click at [139, 51] on input "#F90101" at bounding box center [139, 55] width 49 height 20
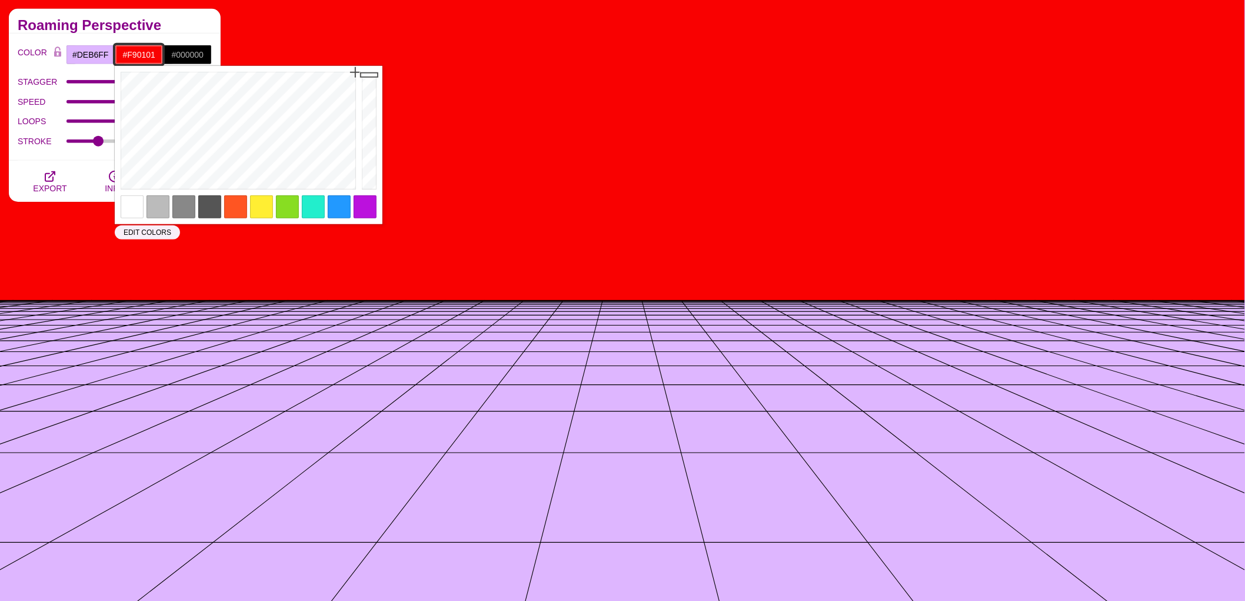
paste input "040721ff"
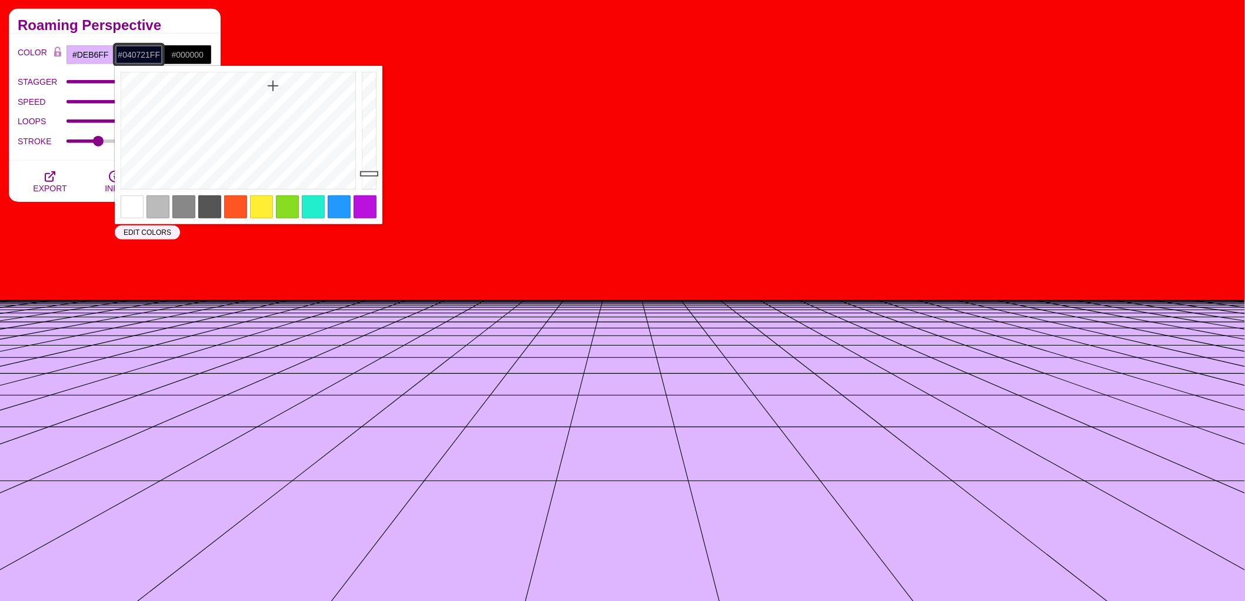
type input "#040721FF"
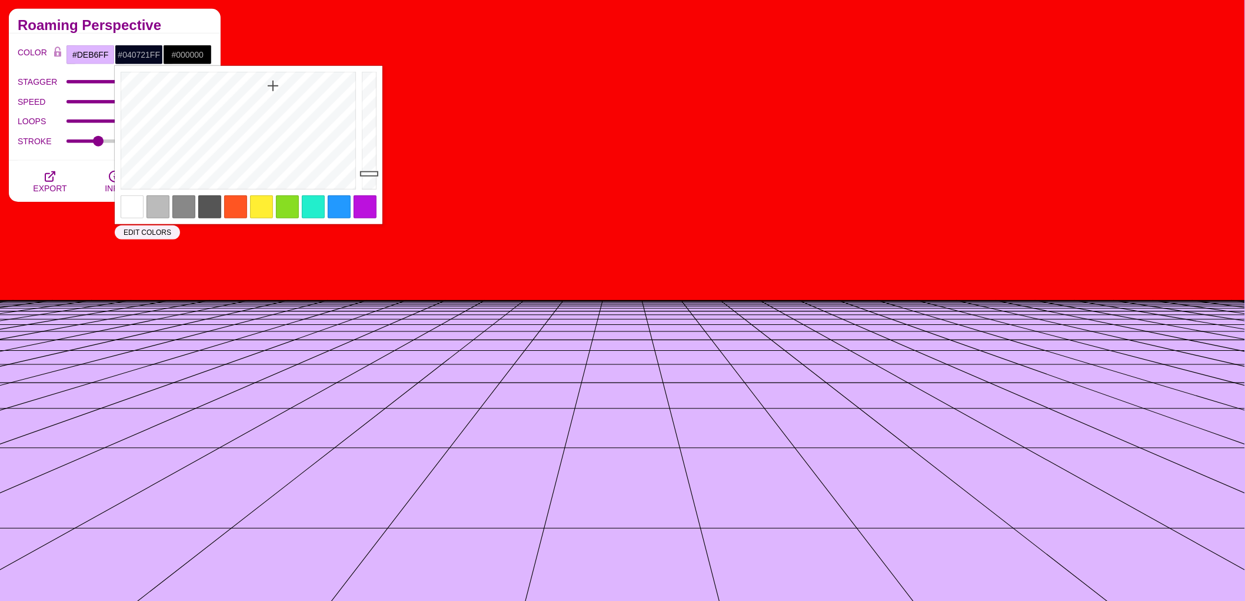
click at [185, 32] on div "Roaming Perspective" at bounding box center [115, 21] width 212 height 25
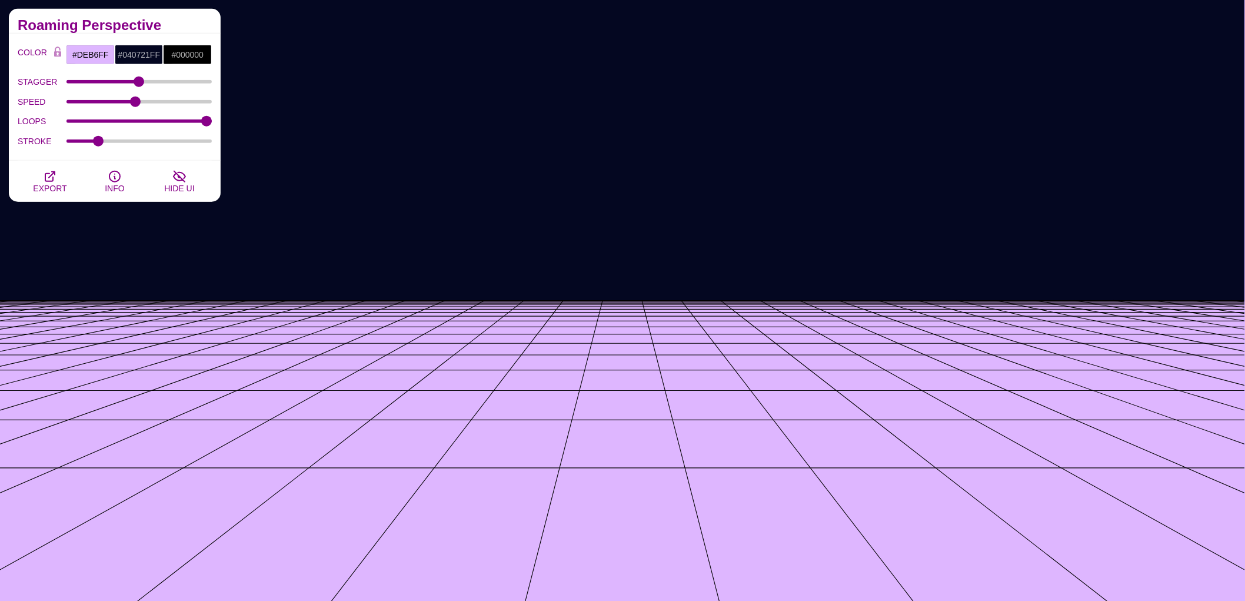
click at [182, 34] on div "COLOR #DEB6FF #040721FF #000000 #444444 #555555 #666666 #777777 #888888 #999999…" at bounding box center [115, 97] width 212 height 127
click at [96, 55] on input "#DEB6FF" at bounding box center [90, 55] width 49 height 20
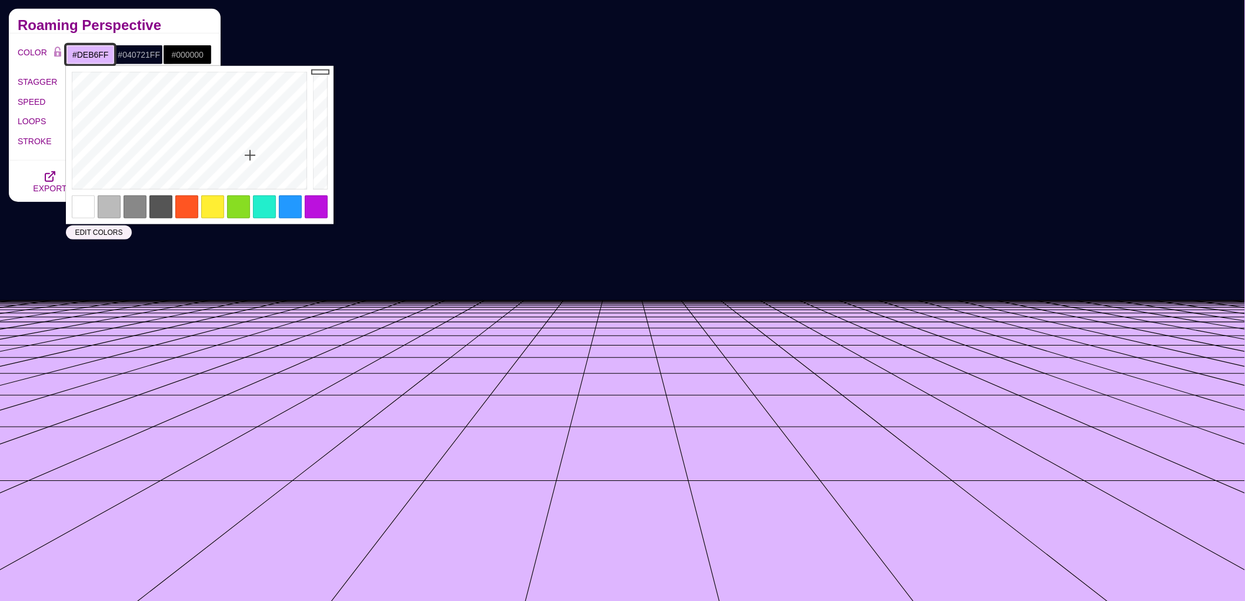
click at [96, 55] on input "#DEB6FF" at bounding box center [90, 55] width 49 height 20
click at [117, 27] on h2 "Roaming Perspective" at bounding box center [115, 25] width 194 height 9
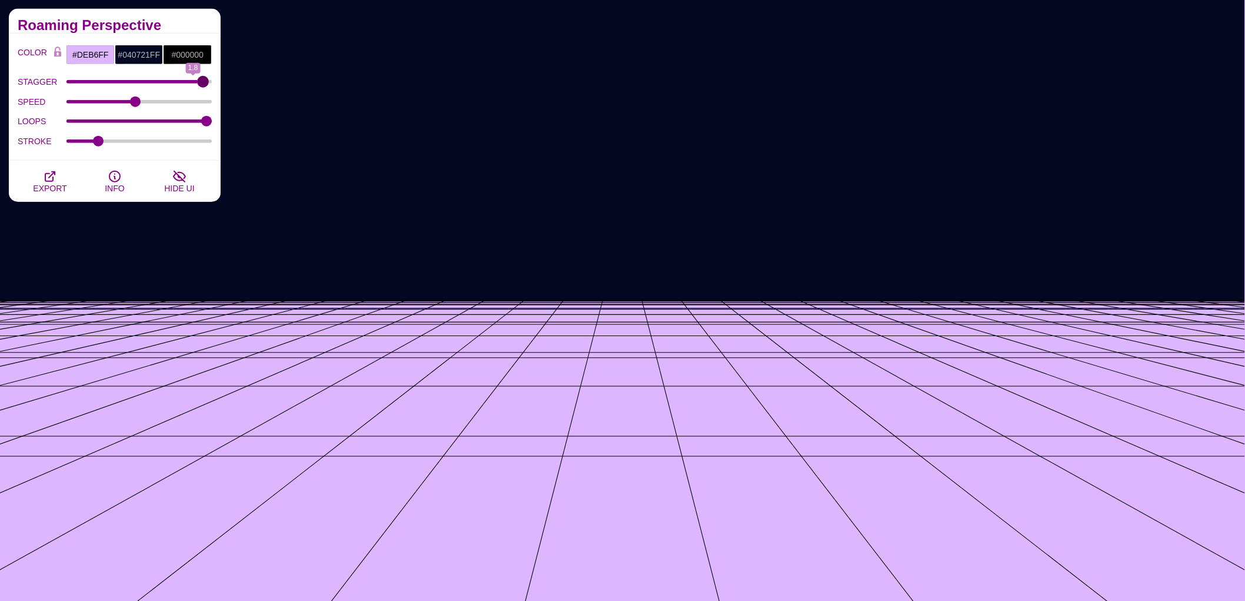
drag, startPoint x: 139, startPoint y: 79, endPoint x: 204, endPoint y: 73, distance: 65.1
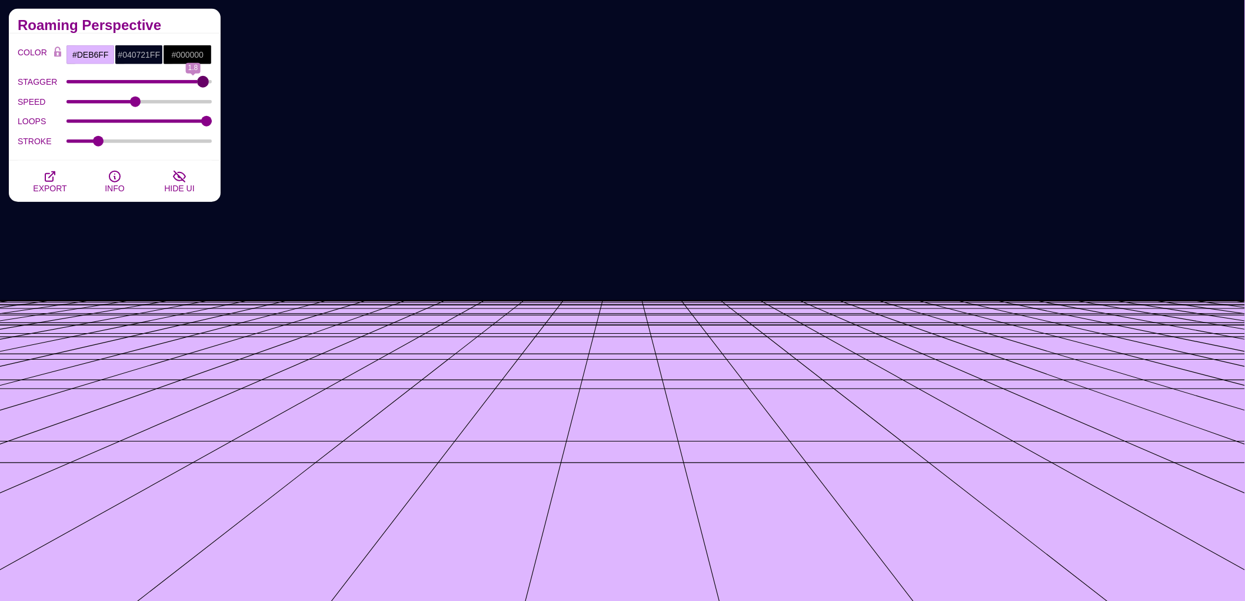
click at [204, 79] on input "STAGGER" at bounding box center [140, 81] width 146 height 5
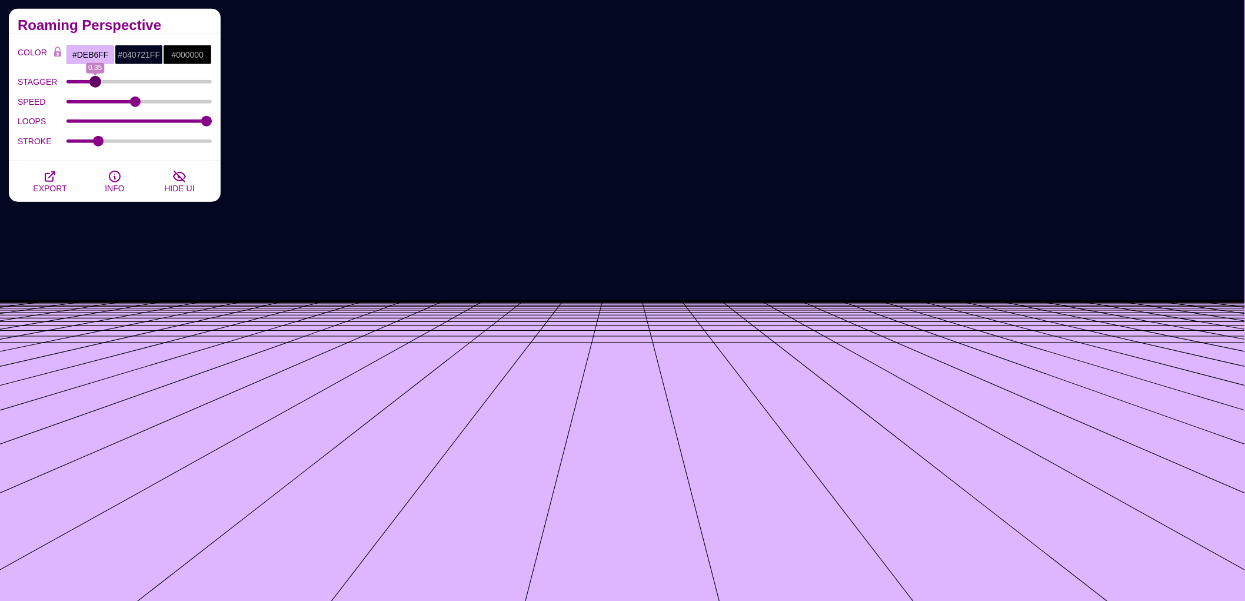
drag, startPoint x: 203, startPoint y: 82, endPoint x: 95, endPoint y: 84, distance: 107.7
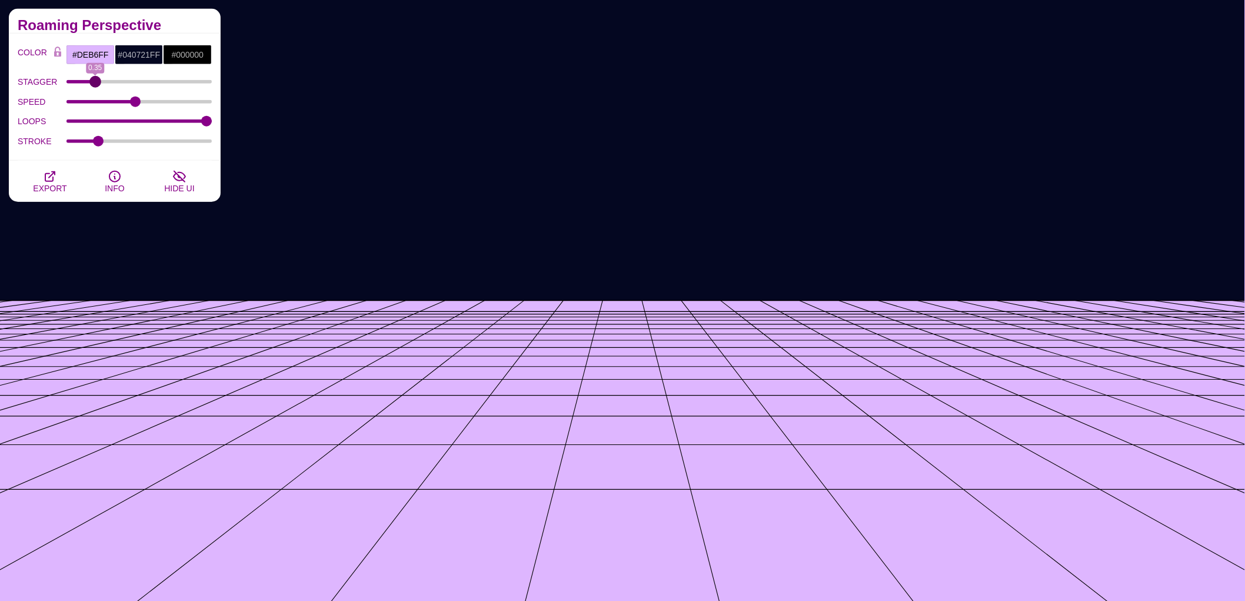
click at [95, 84] on input "STAGGER" at bounding box center [140, 81] width 146 height 5
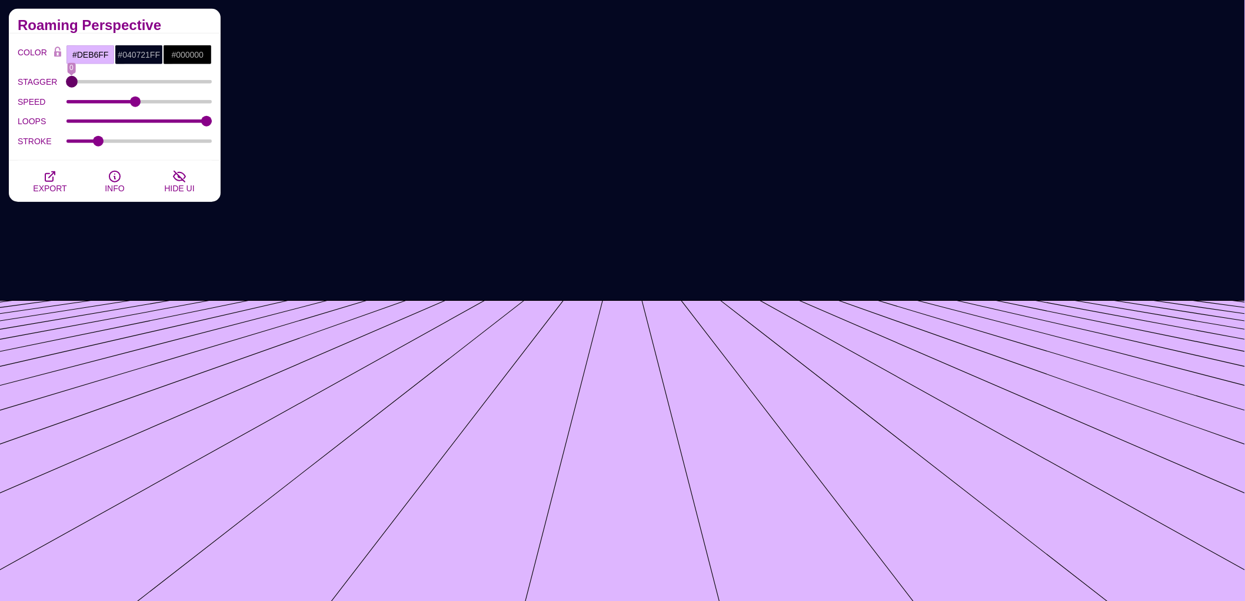
drag, startPoint x: 92, startPoint y: 79, endPoint x: 58, endPoint y: 79, distance: 34.1
click at [67, 79] on input "STAGGER" at bounding box center [140, 81] width 146 height 5
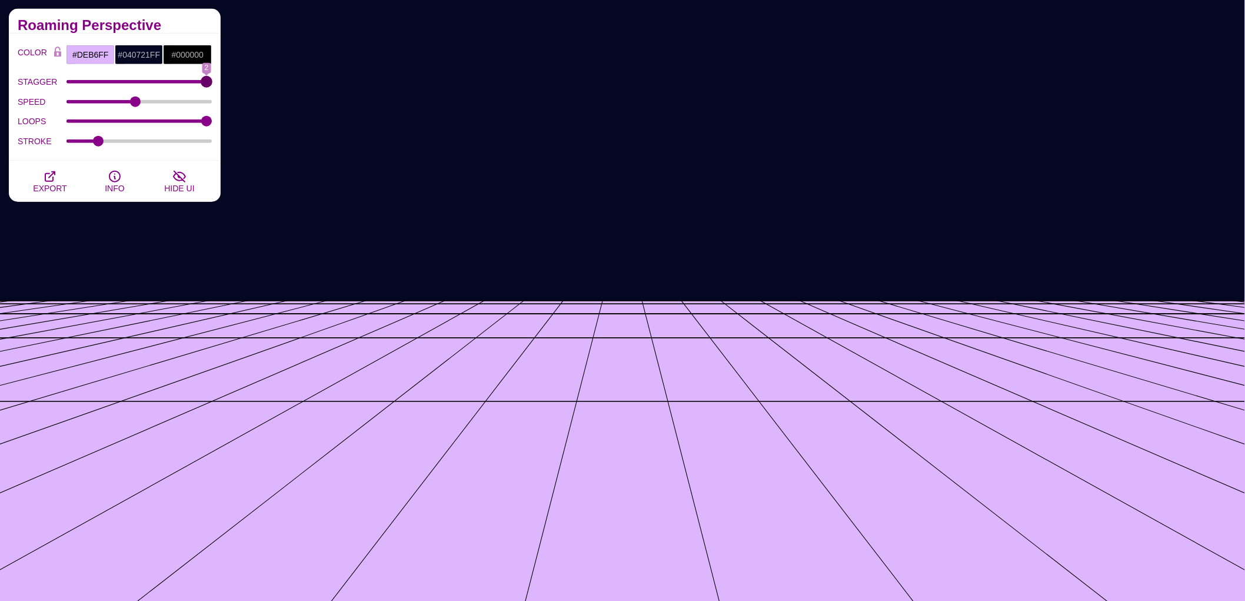
drag, startPoint x: 69, startPoint y: 79, endPoint x: 244, endPoint y: 79, distance: 174.8
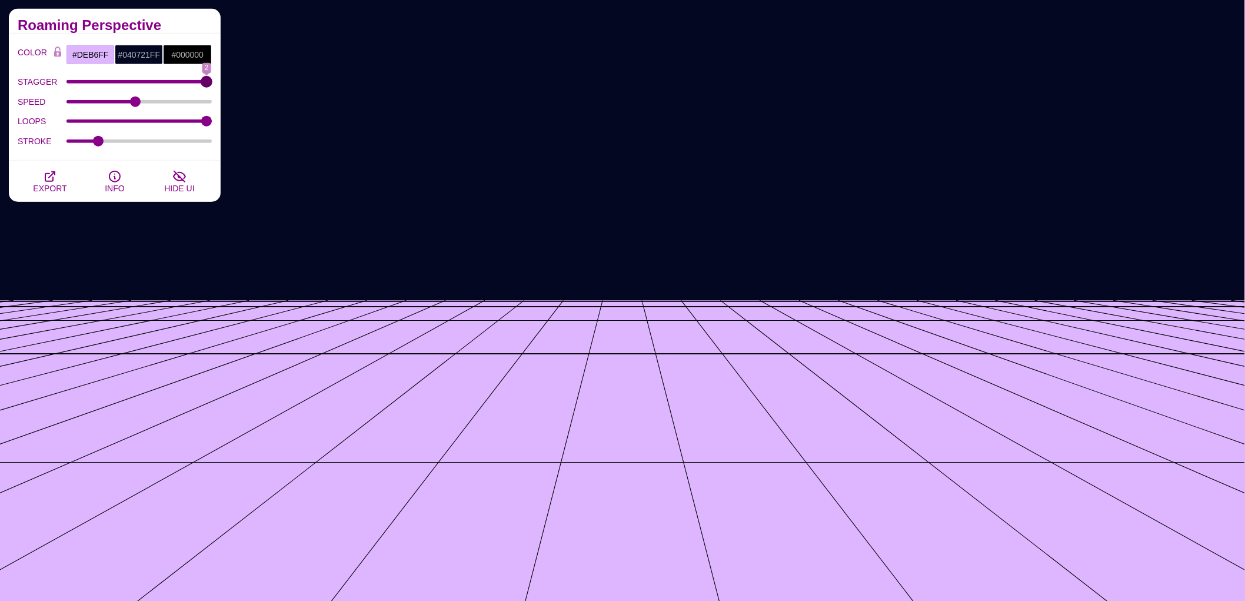
type input "2"
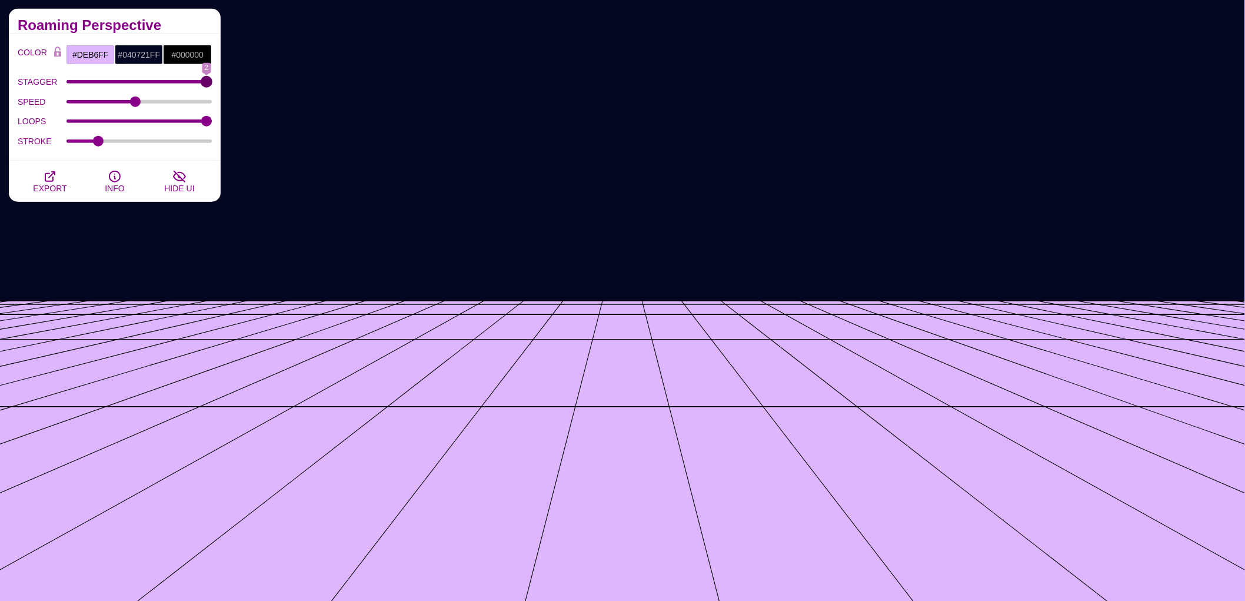
click at [212, 79] on input "STAGGER" at bounding box center [140, 81] width 146 height 5
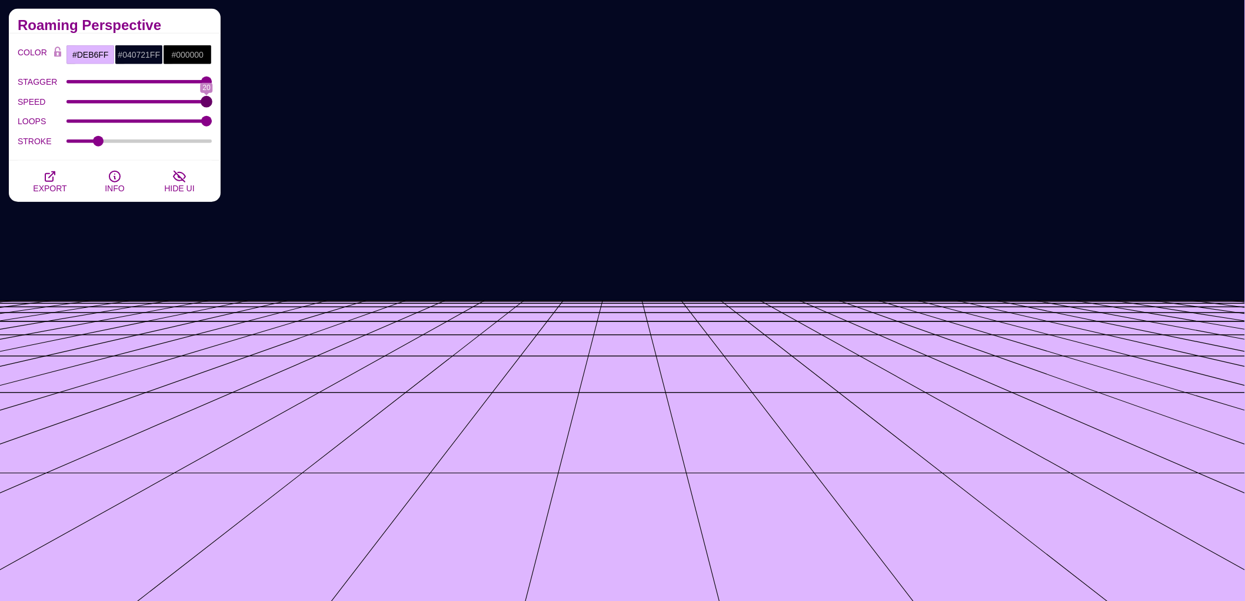
drag, startPoint x: 138, startPoint y: 99, endPoint x: 218, endPoint y: 104, distance: 80.8
click at [212, 104] on input "SPEED" at bounding box center [140, 101] width 146 height 5
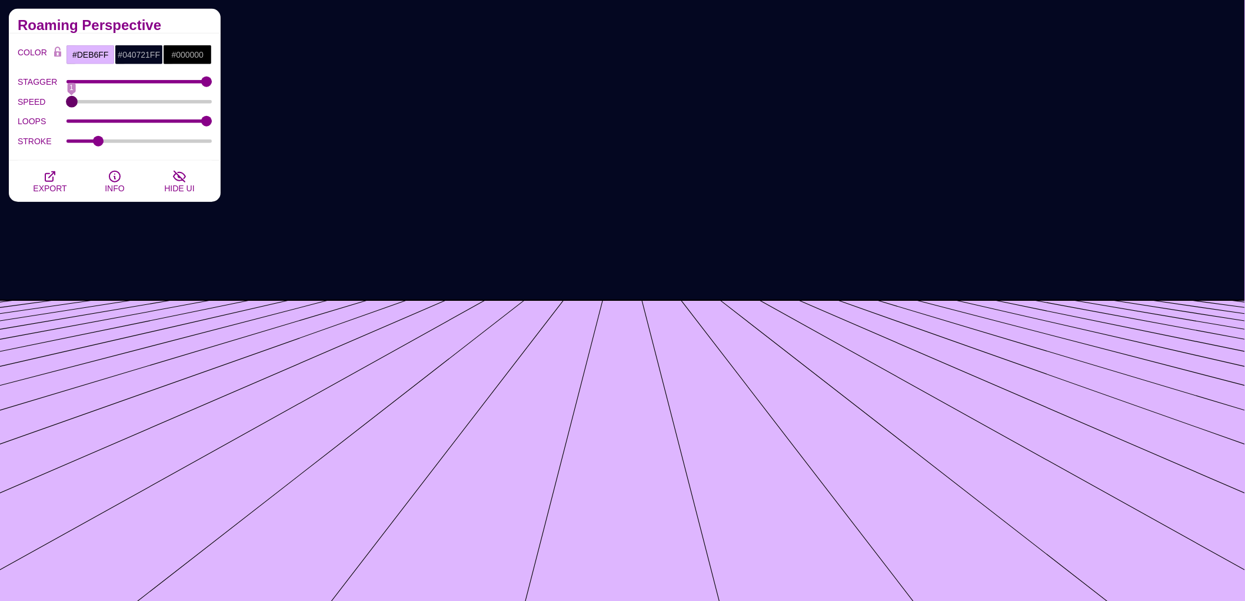
drag, startPoint x: 207, startPoint y: 101, endPoint x: 35, endPoint y: 100, distance: 171.3
type input "1"
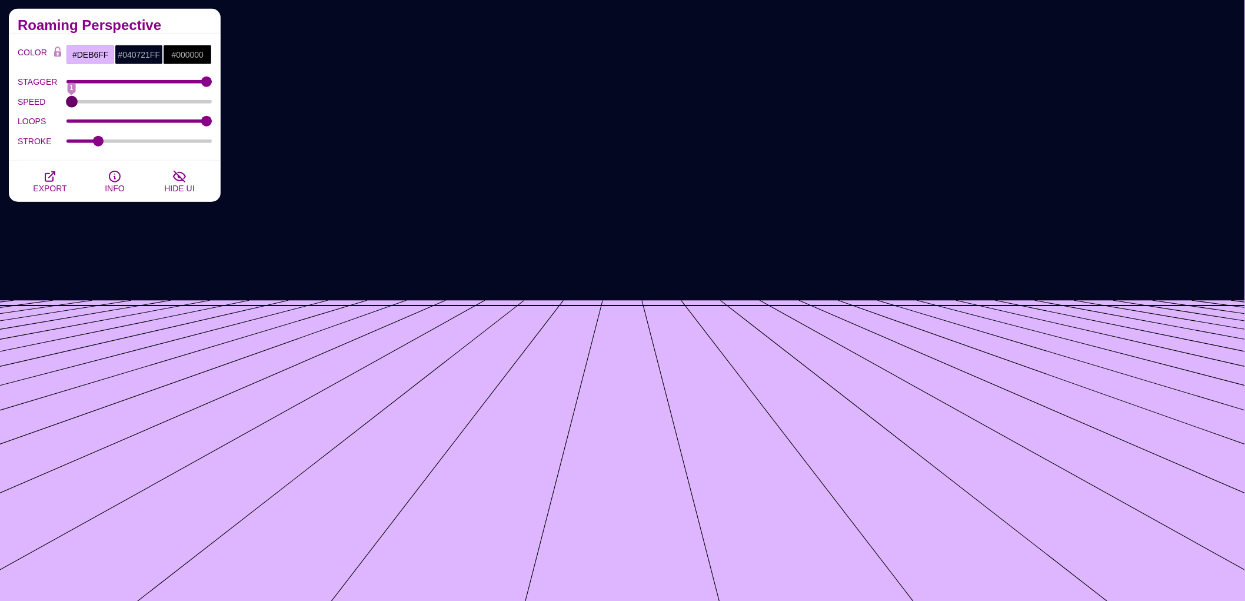
click at [67, 100] on input "SPEED" at bounding box center [140, 101] width 146 height 5
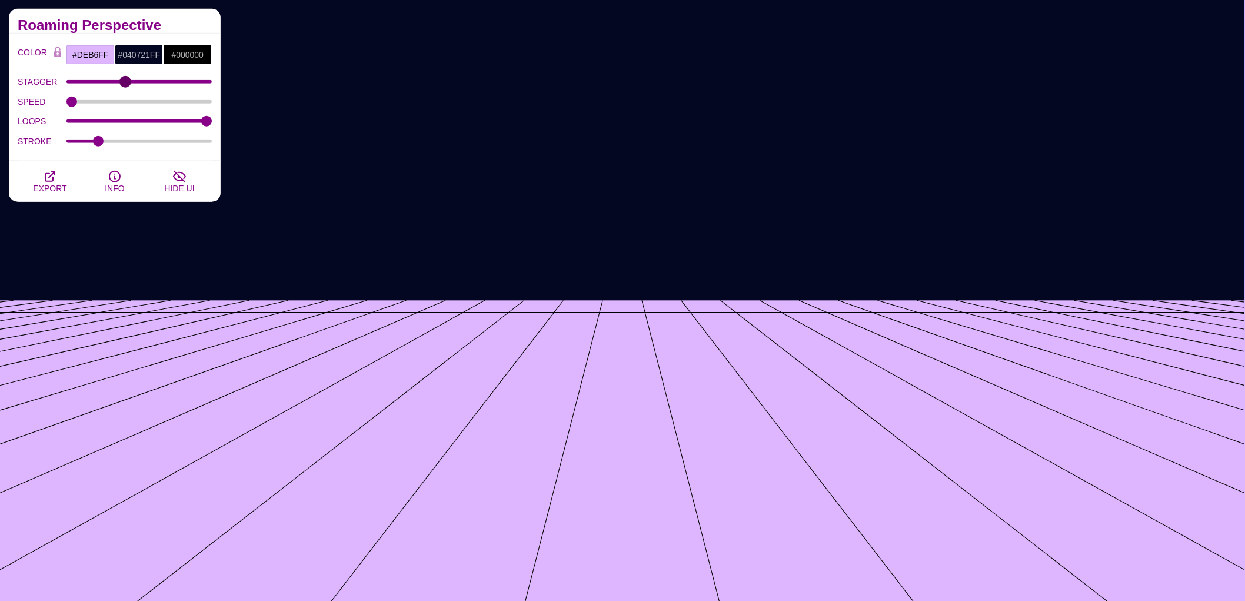
click at [125, 84] on input "STAGGER" at bounding box center [140, 81] width 146 height 5
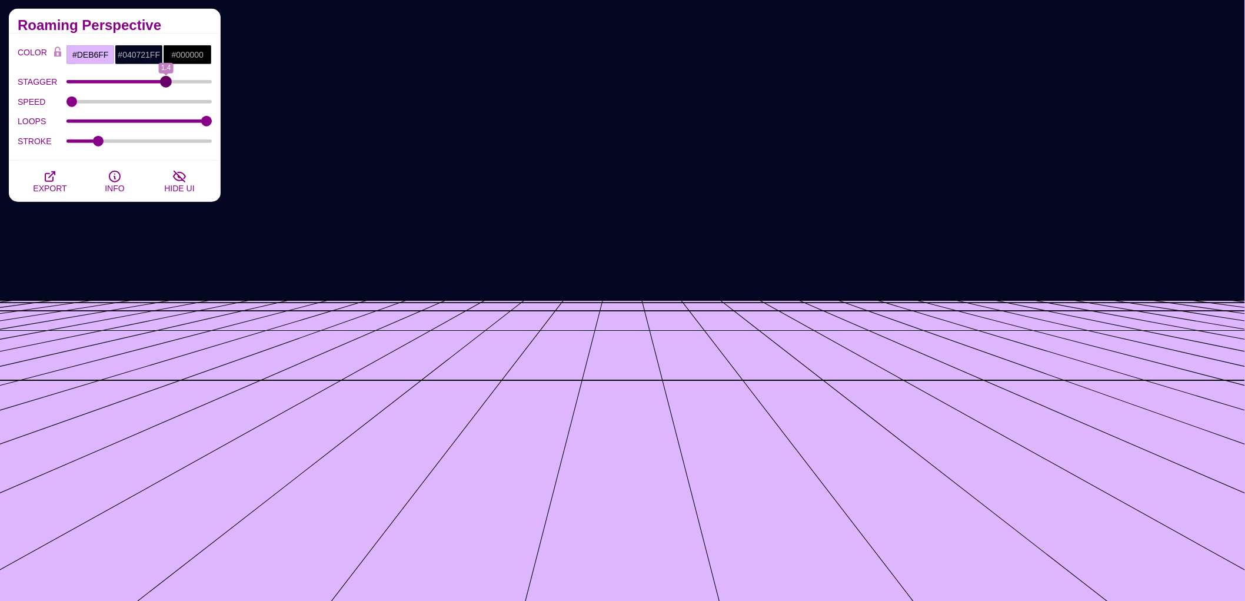
drag, startPoint x: 121, startPoint y: 84, endPoint x: 167, endPoint y: 96, distance: 47.0
type input "1.4"
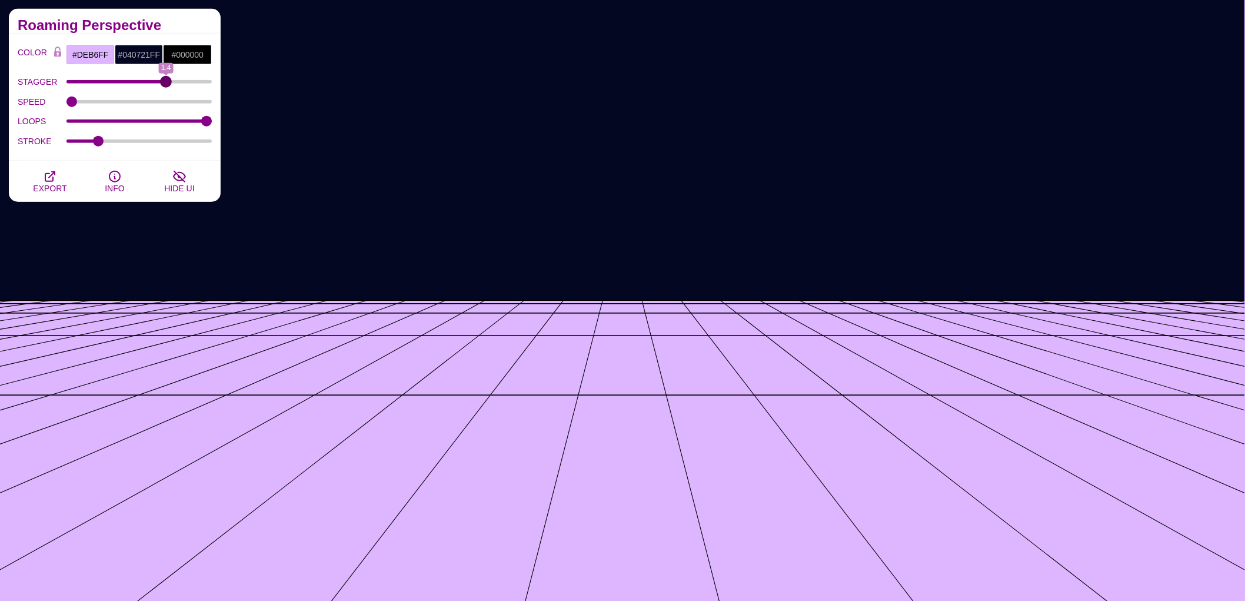
click at [167, 84] on input "STAGGER" at bounding box center [140, 81] width 146 height 5
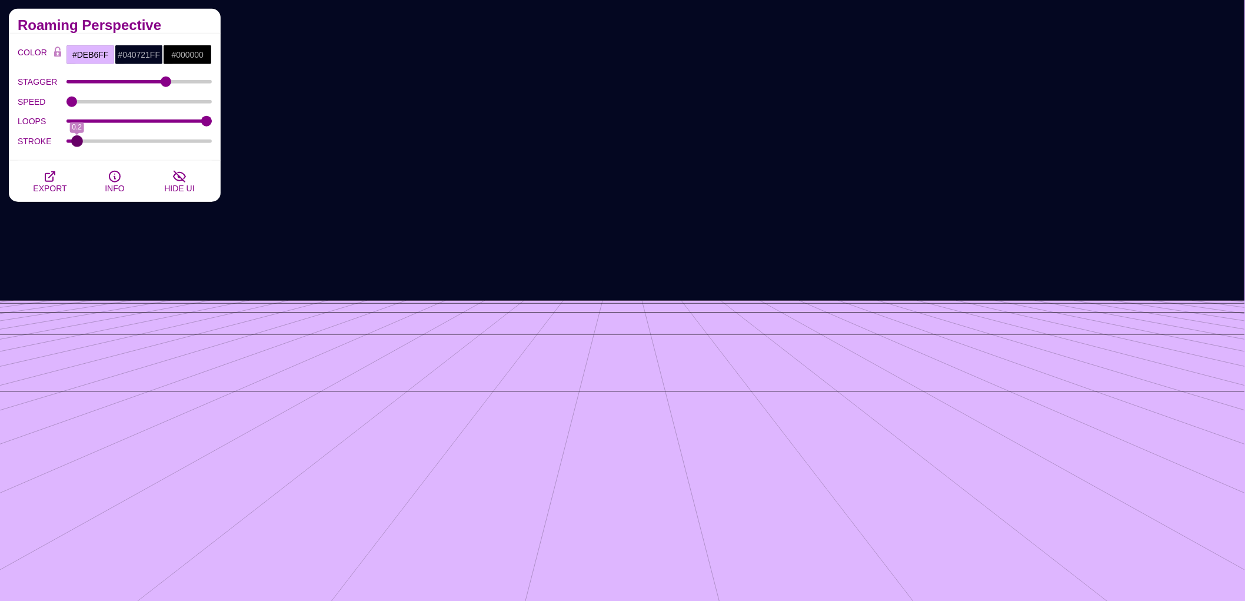
drag, startPoint x: 102, startPoint y: 144, endPoint x: 78, endPoint y: 149, distance: 24.7
type input "0.2"
click at [78, 144] on input "STROKE" at bounding box center [140, 141] width 146 height 5
type input "327"
click at [115, 124] on input "LOOPS" at bounding box center [140, 121] width 146 height 5
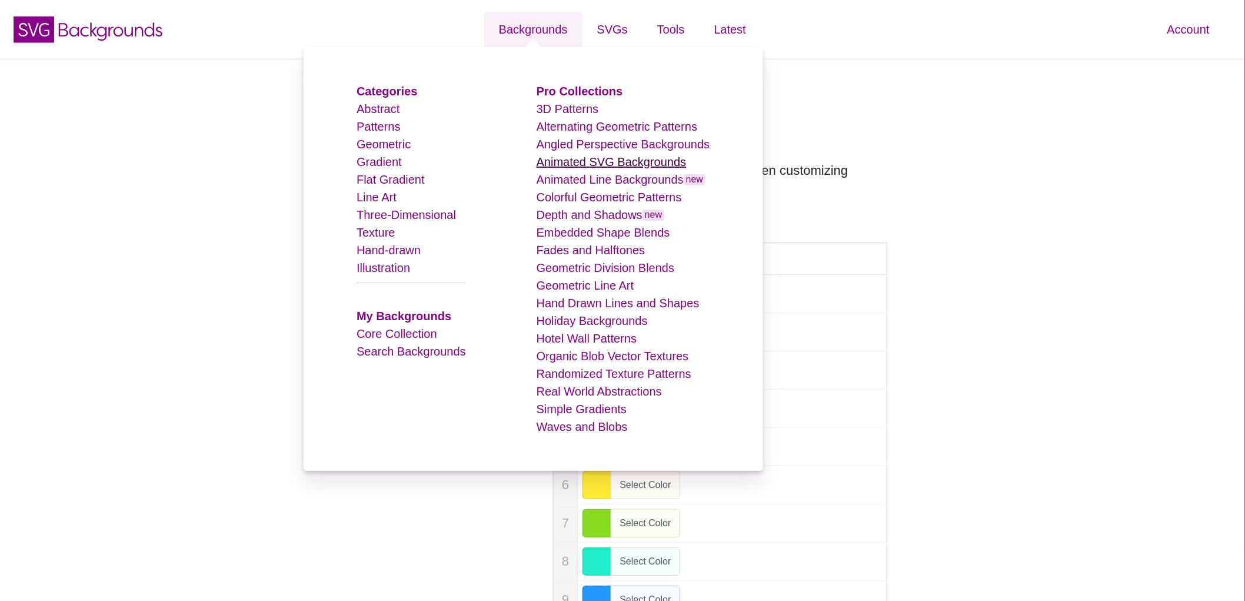
click at [605, 161] on link "Animated SVG Backgrounds" at bounding box center [612, 161] width 150 height 13
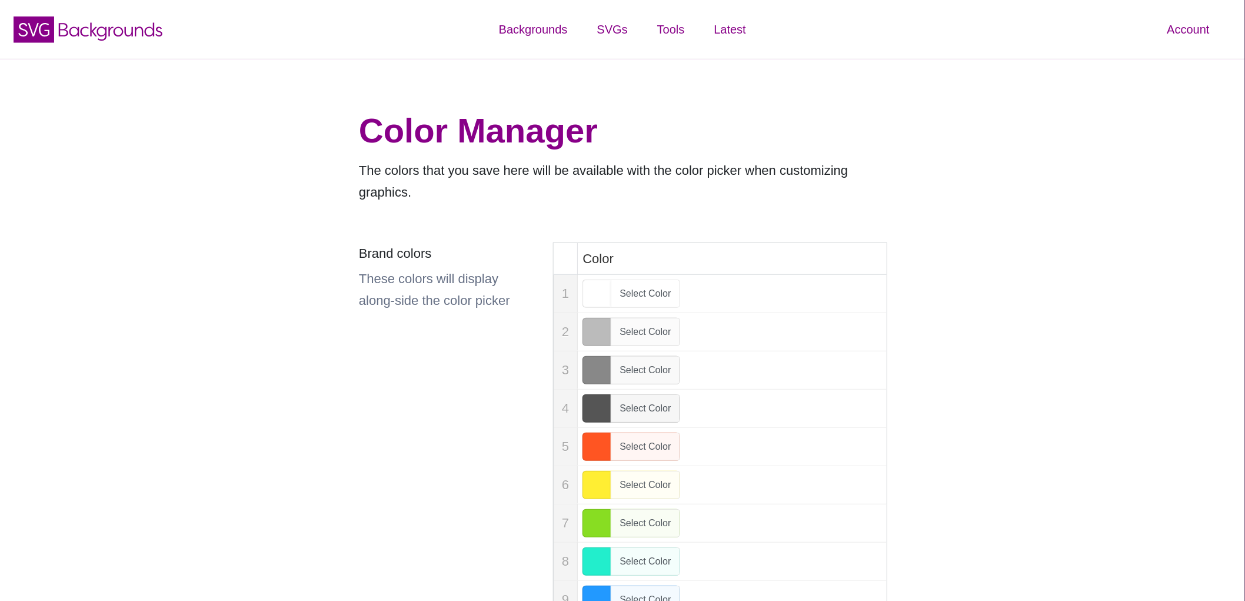
click at [186, 198] on div "Color Manager The colors that you save here will be available with the color pi…" at bounding box center [622, 500] width 1245 height 882
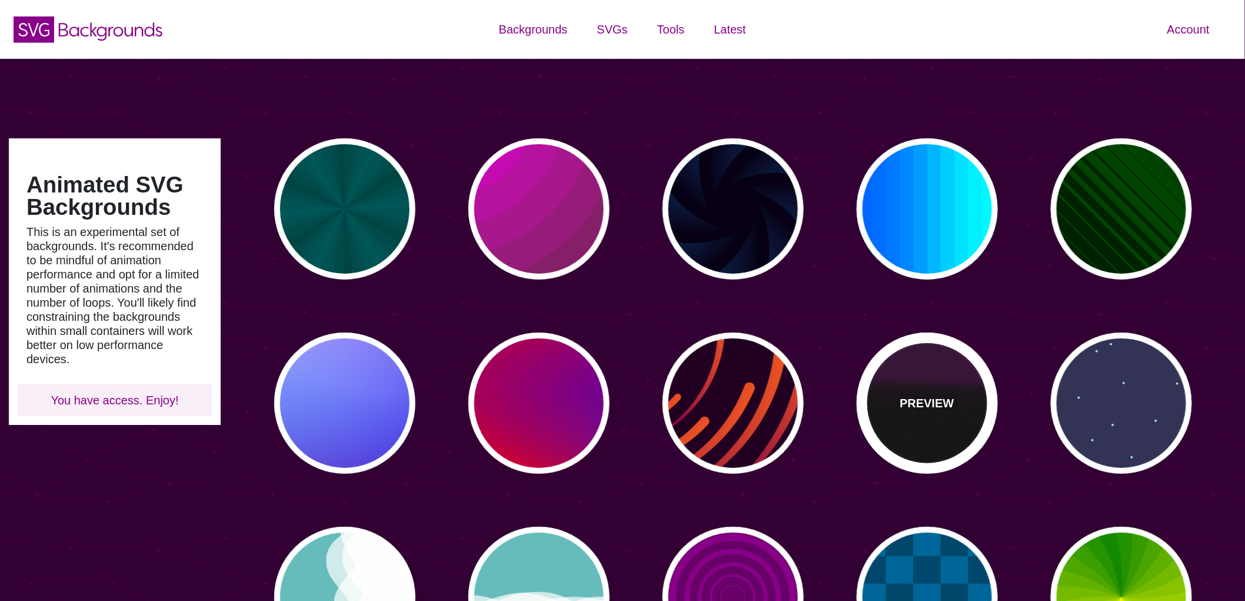
click at [943, 406] on p "PREVIEW" at bounding box center [927, 403] width 54 height 18
type input "#000000"
type input "#220022"
type input "#330033"
type input "10"
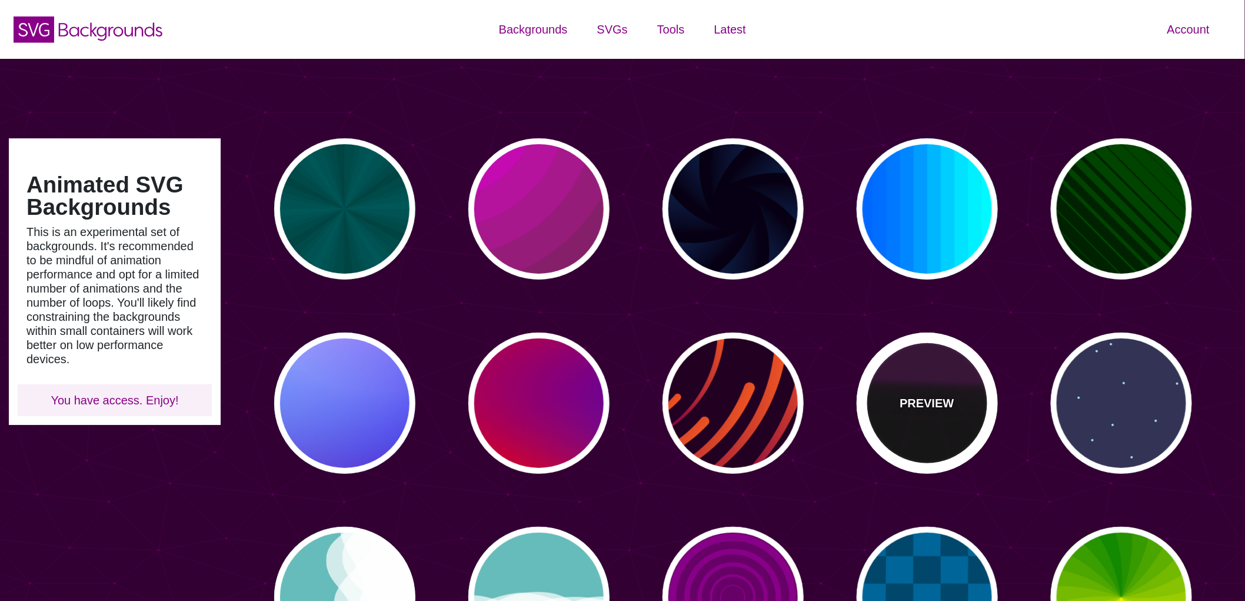
type input "999"
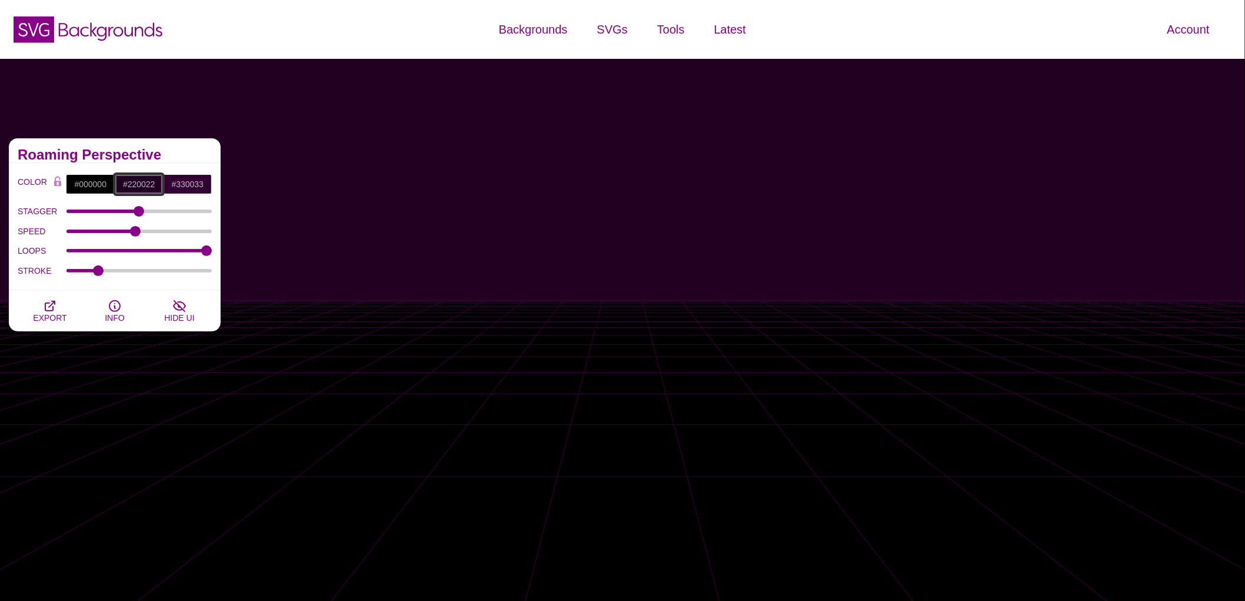
click at [136, 187] on input "#220022" at bounding box center [139, 184] width 49 height 20
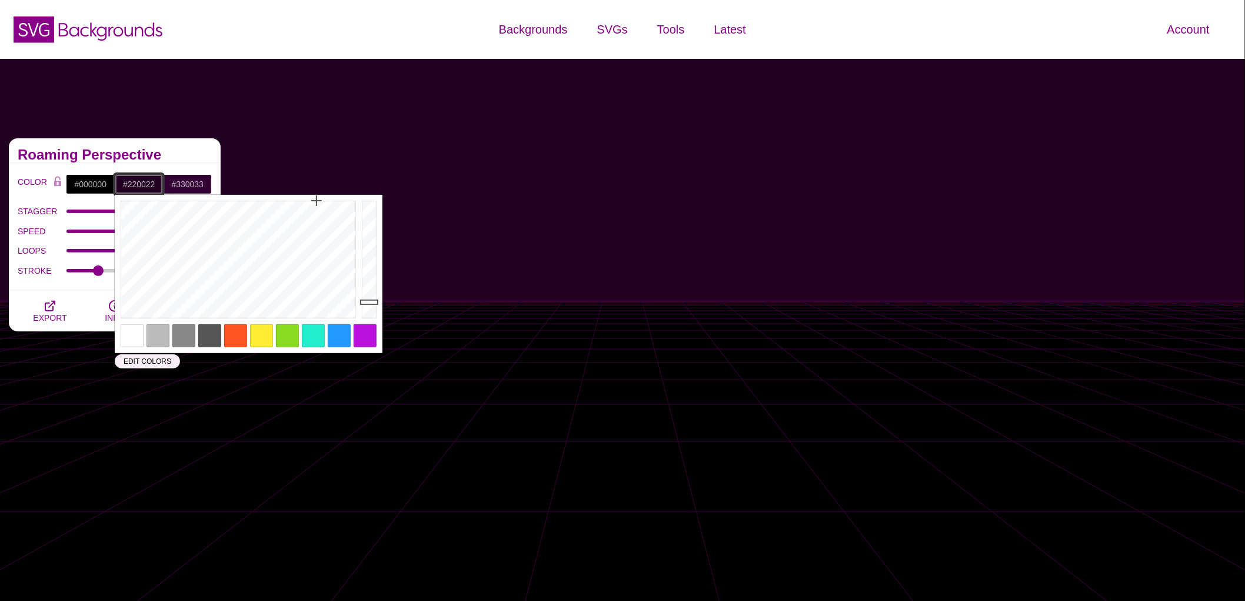
click at [136, 187] on input "#220022" at bounding box center [139, 184] width 49 height 20
click at [137, 187] on input "#220022" at bounding box center [139, 184] width 49 height 20
paste input "040721ff"
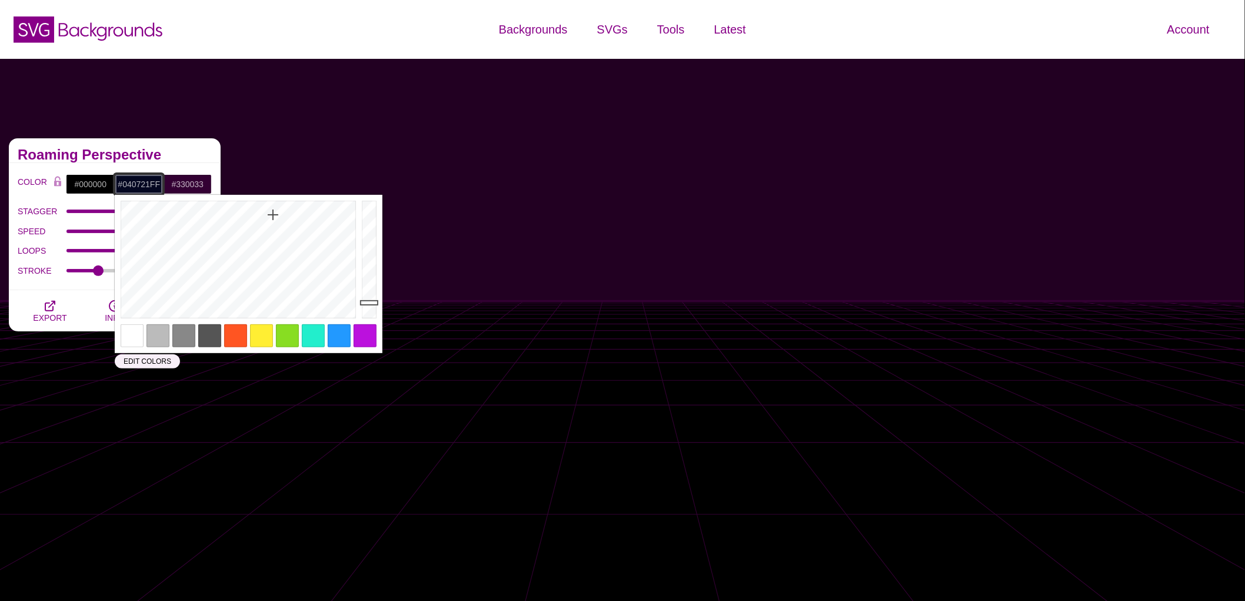
type input "#040721FF"
click at [197, 157] on h2 "Roaming Perspective" at bounding box center [115, 154] width 194 height 9
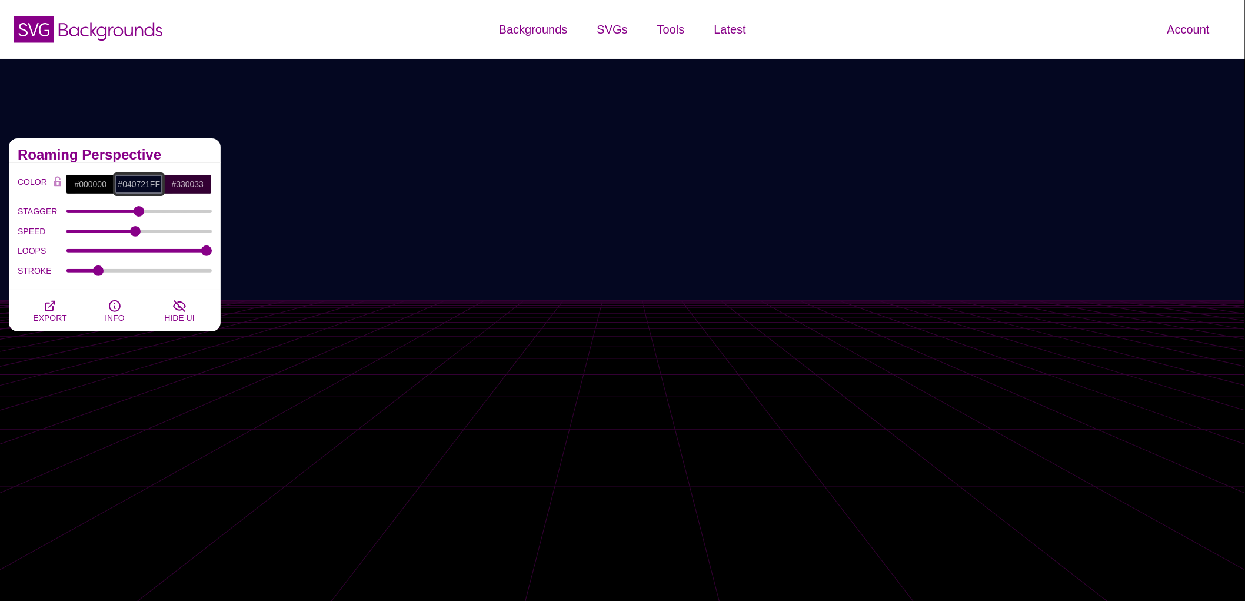
click at [133, 185] on input "#040721FF" at bounding box center [139, 184] width 49 height 20
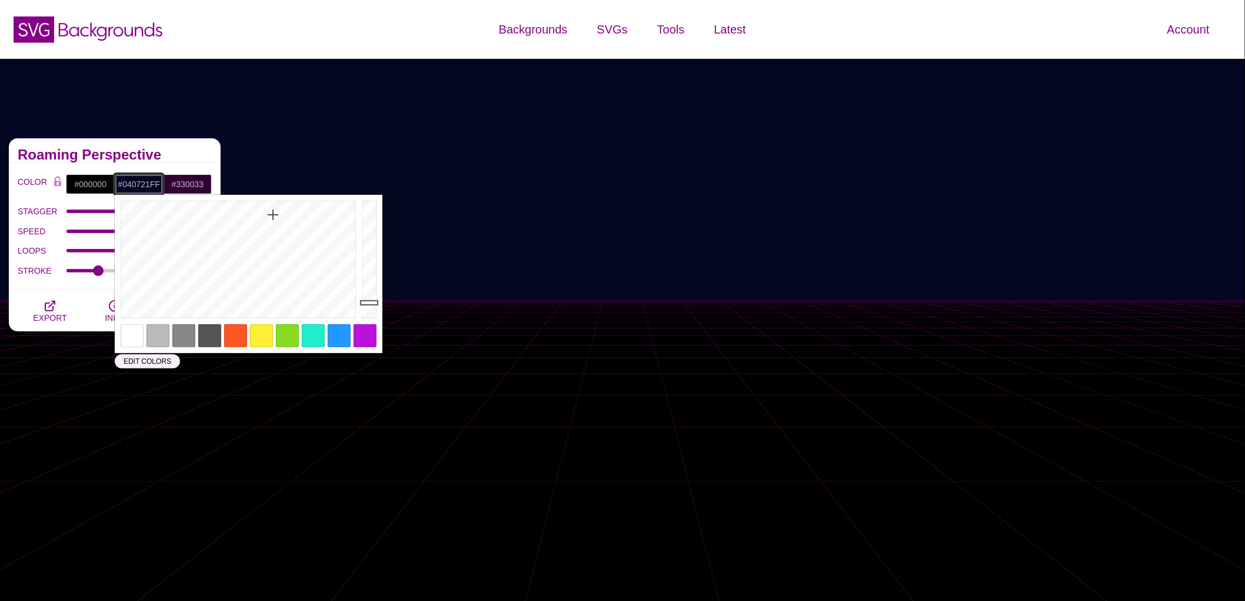
click at [133, 185] on input "#040721FF" at bounding box center [139, 184] width 49 height 20
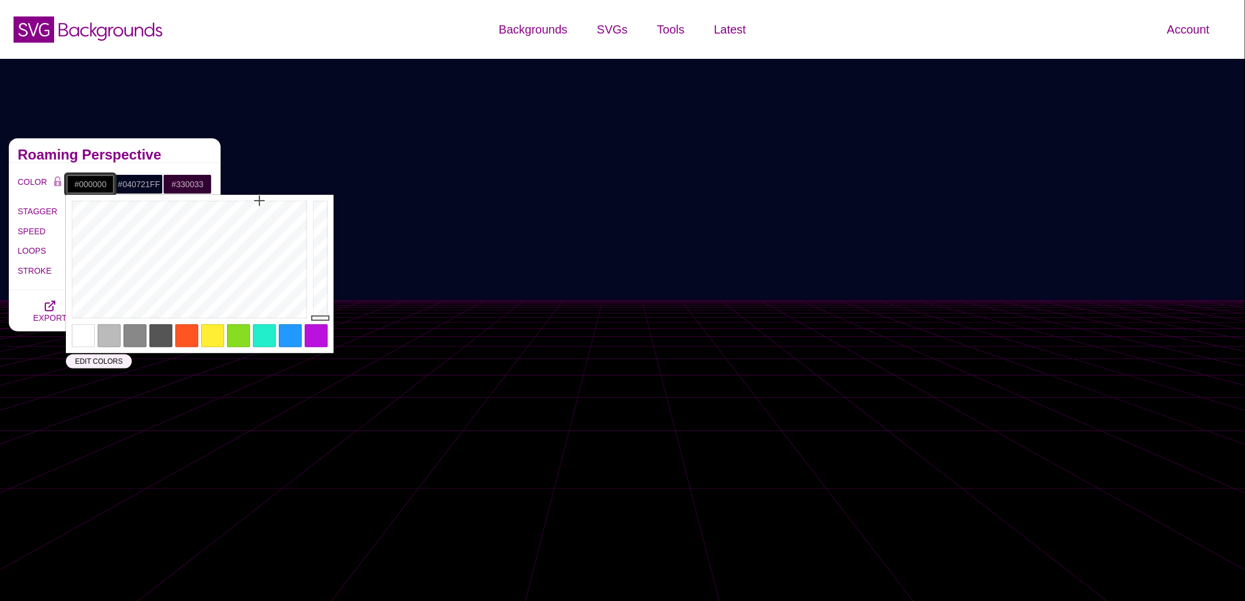
click at [85, 190] on input "#000000" at bounding box center [90, 184] width 49 height 20
click at [87, 187] on input "#000000" at bounding box center [90, 184] width 49 height 20
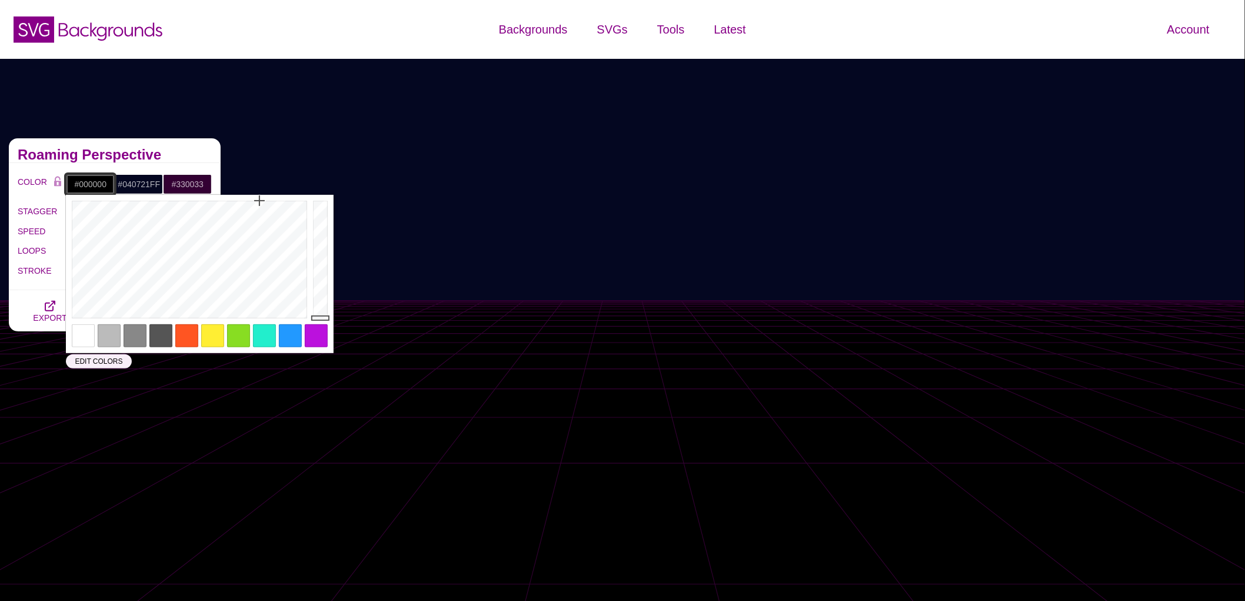
paste input "40721FF"
type input "#040721FF"
click at [174, 164] on div "COLOR #040721FF #040721FF #330033 #444444 #555555 #666666 #777777 #888888 #9999…" at bounding box center [115, 226] width 212 height 127
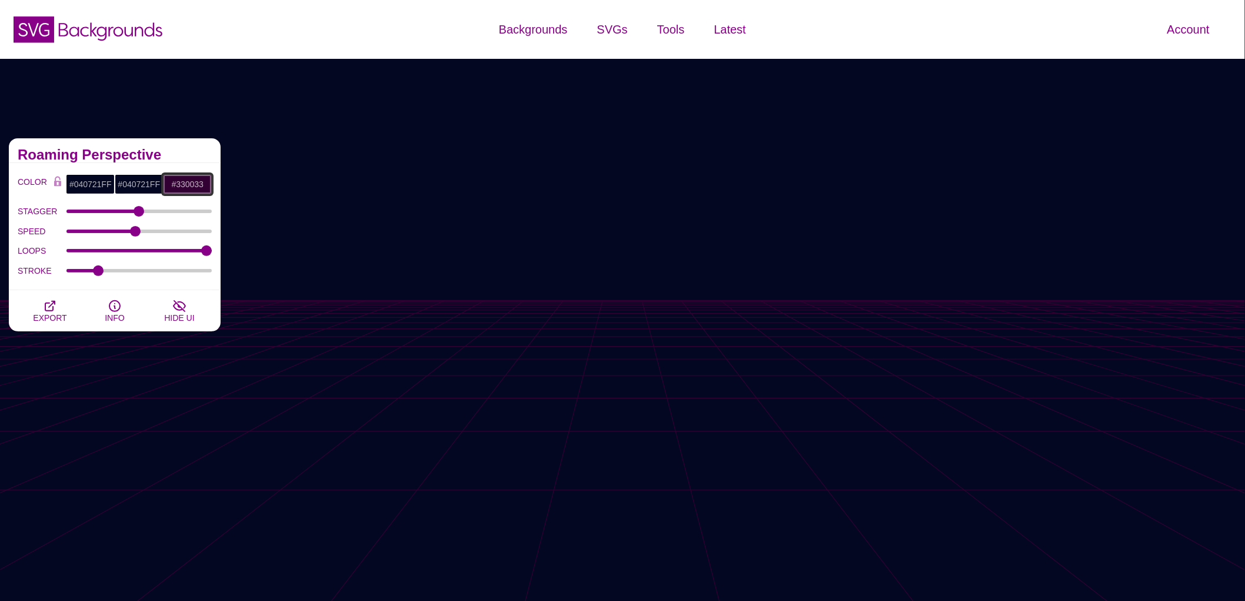
click at [191, 187] on input "#330033" at bounding box center [187, 184] width 49 height 20
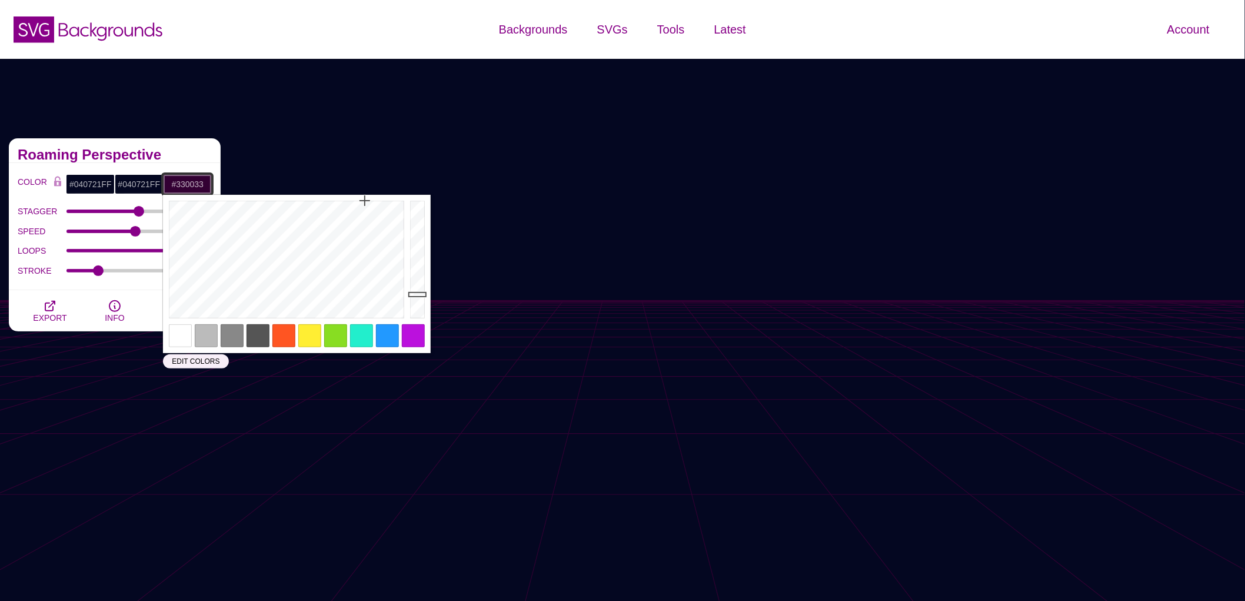
click at [191, 187] on input "#330033" at bounding box center [187, 184] width 49 height 20
paste input "1c223d"
type input "#1C223D"
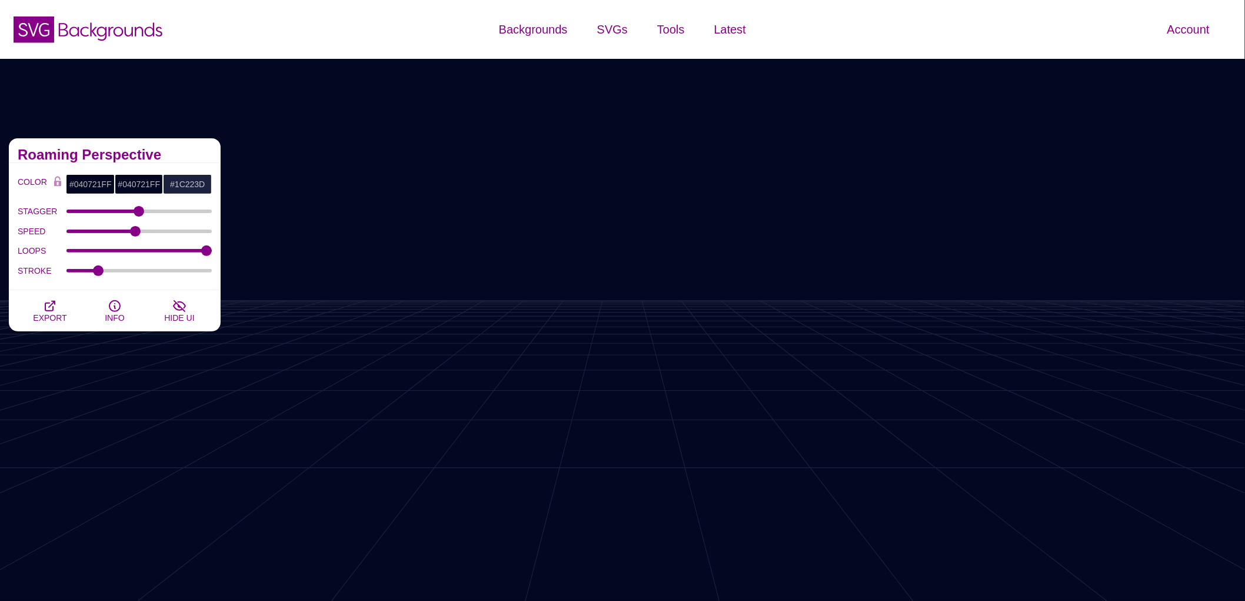
click at [200, 155] on h2 "Roaming Perspective" at bounding box center [115, 154] width 194 height 9
click at [85, 185] on input "#040721FF" at bounding box center [90, 184] width 49 height 20
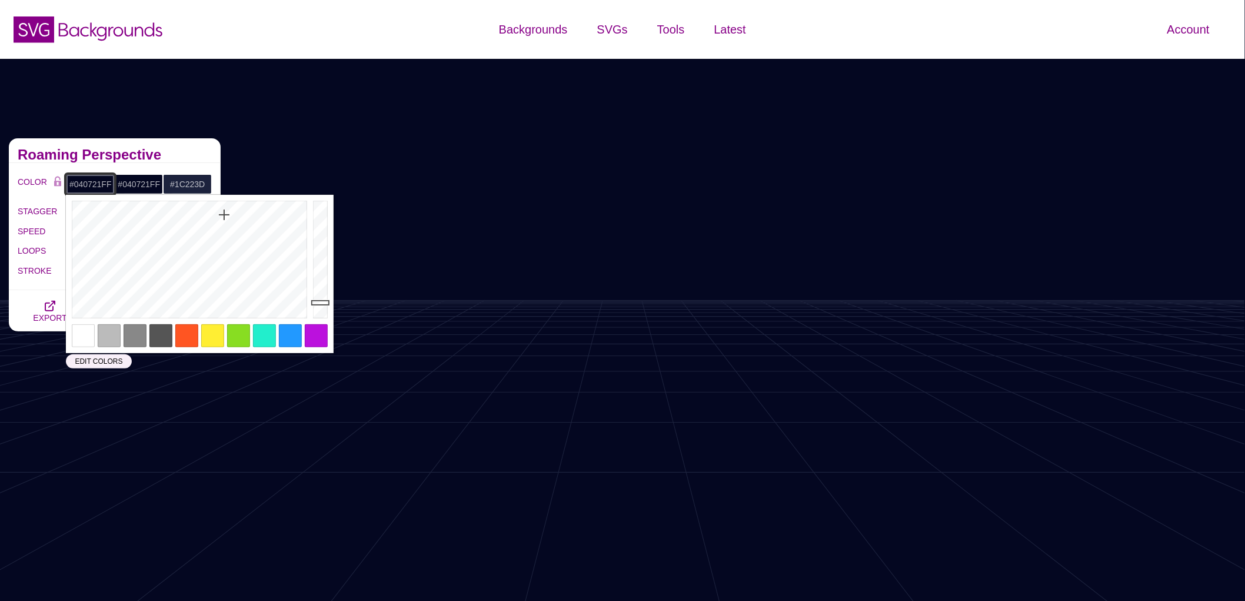
click at [85, 185] on input "#040721FF" at bounding box center [90, 184] width 49 height 20
paste input "2b3347"
type input "#2B3347"
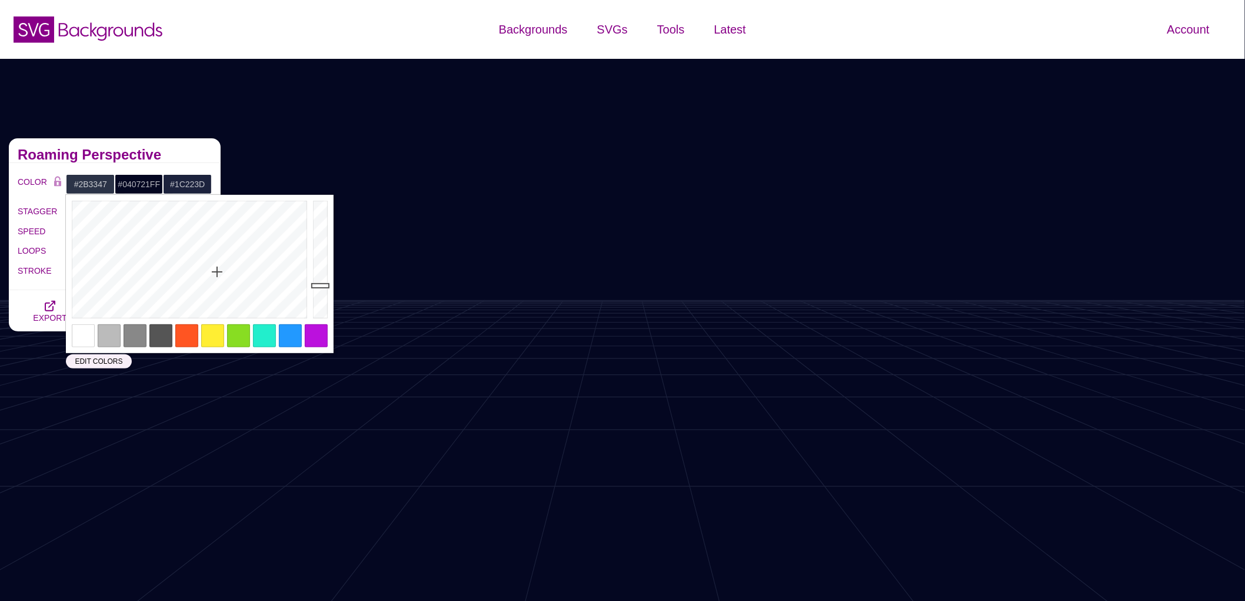
click at [185, 153] on h2 "Roaming Perspective" at bounding box center [115, 154] width 194 height 9
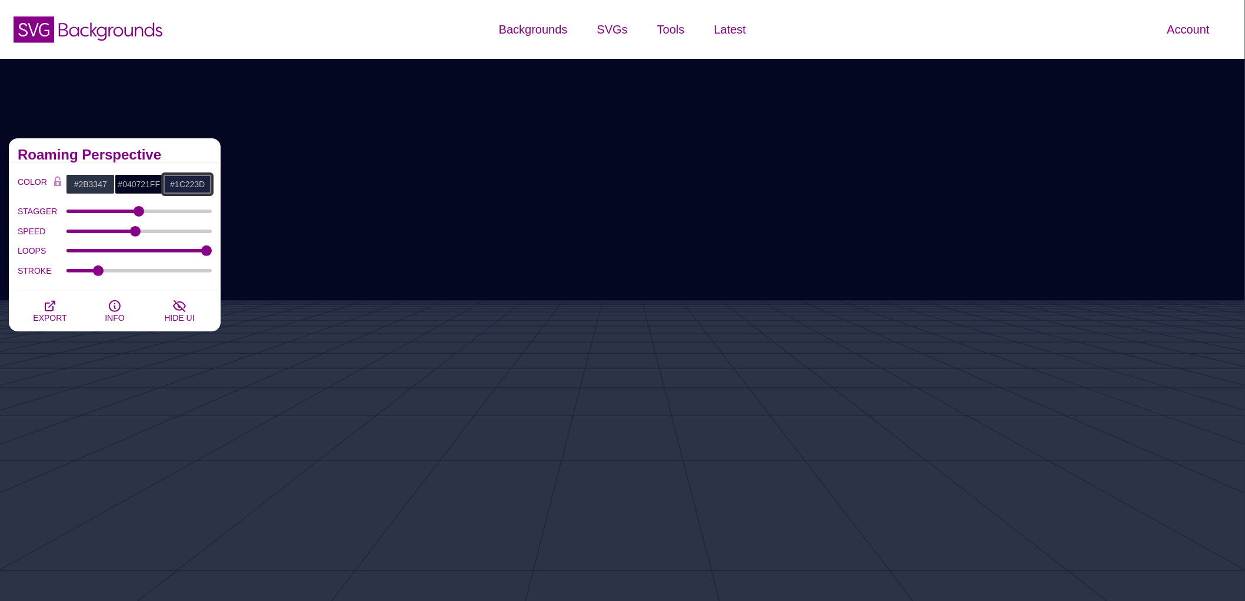
click at [187, 185] on input "#1C223D" at bounding box center [187, 184] width 49 height 20
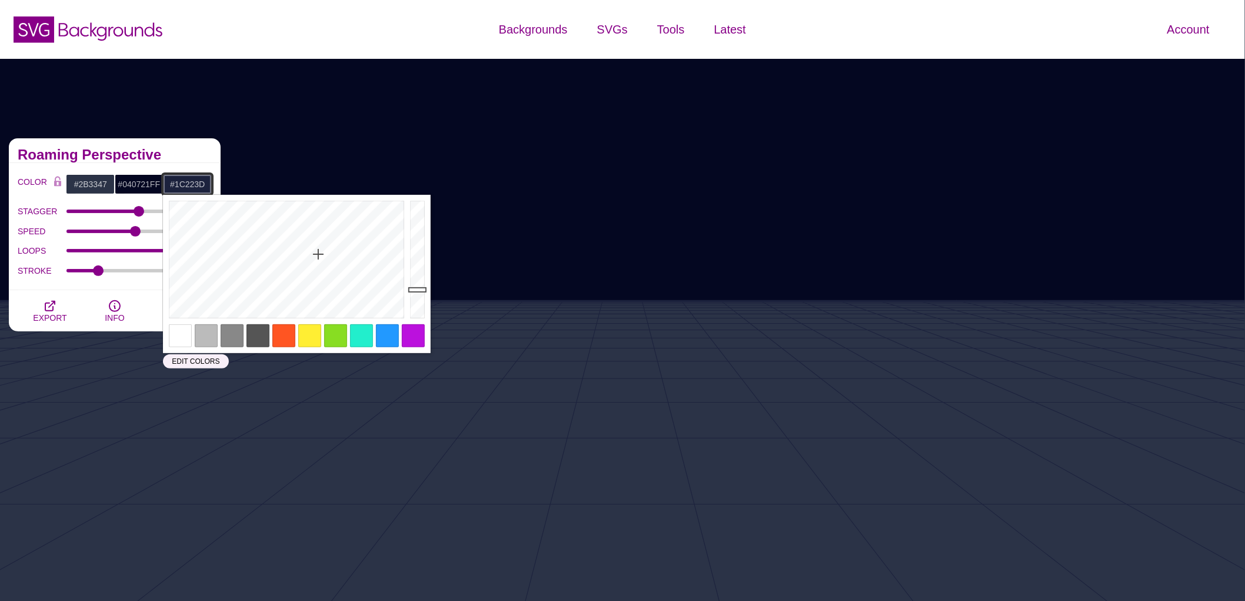
click at [187, 185] on input "#1C223D" at bounding box center [187, 184] width 49 height 20
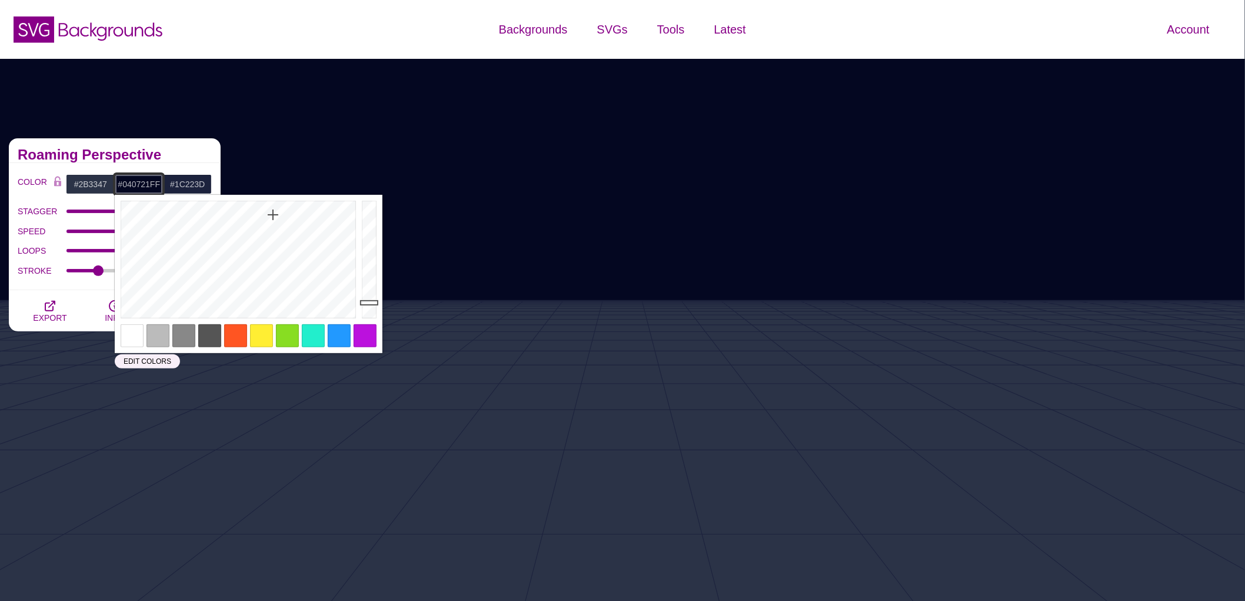
click at [132, 184] on input "#040721FF" at bounding box center [139, 184] width 49 height 20
click at [142, 188] on input "#040721FF" at bounding box center [139, 184] width 49 height 20
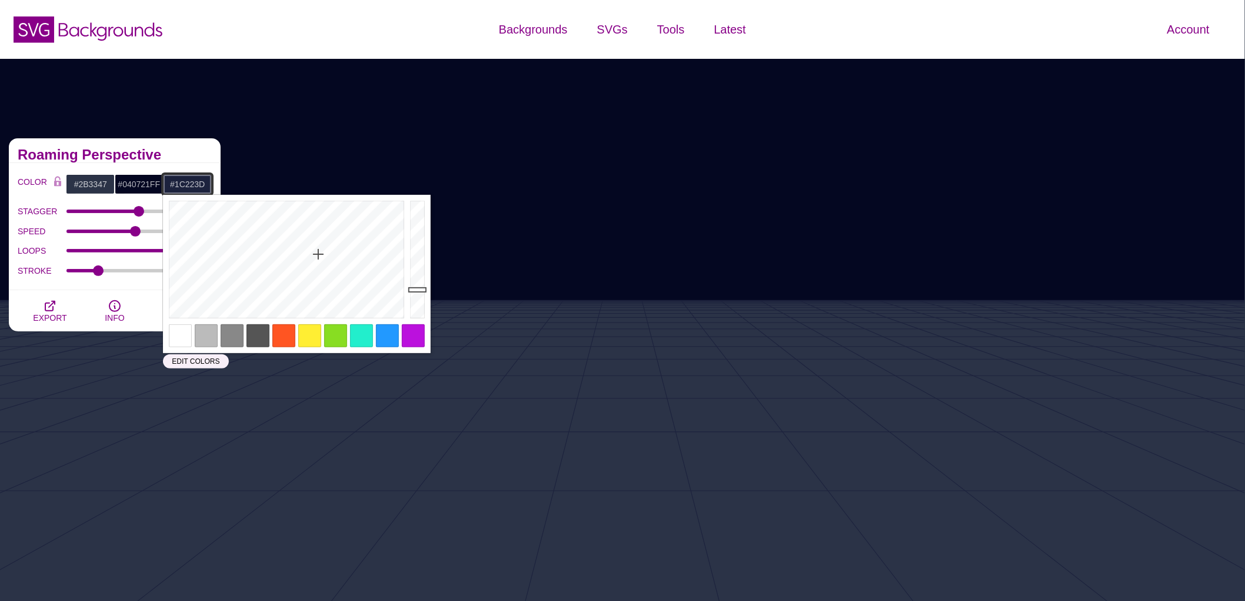
click at [190, 183] on input "#1C223D" at bounding box center [187, 184] width 49 height 20
paste input "040721FF"
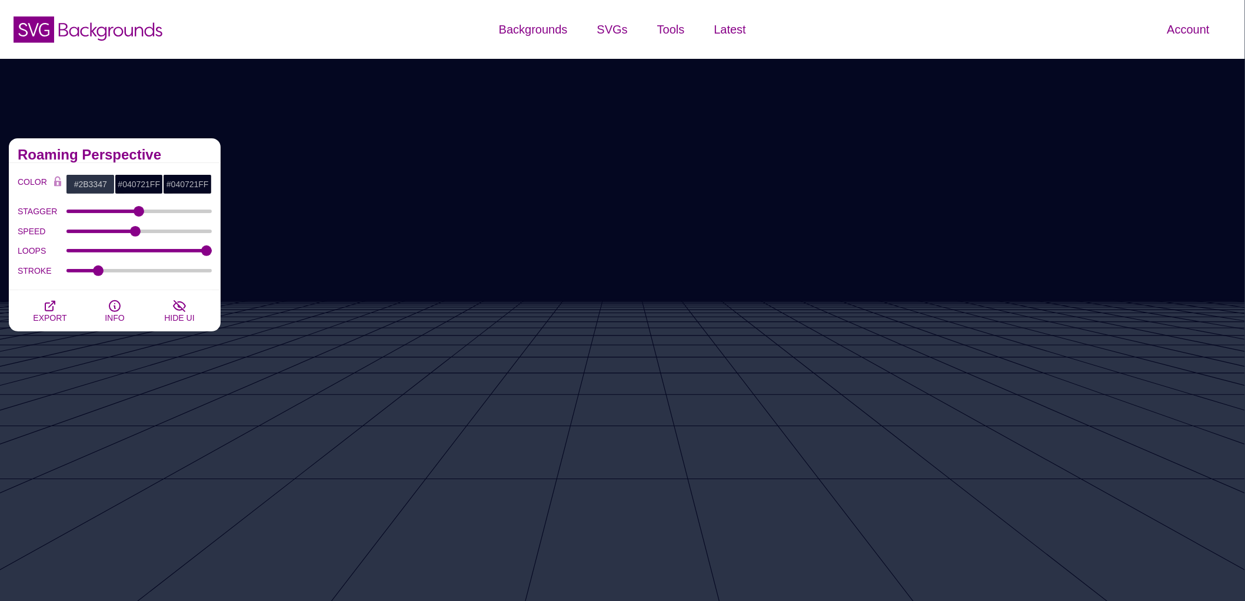
click at [196, 162] on div "Roaming Perspective" at bounding box center [115, 150] width 212 height 25
click at [96, 187] on input "#2B3347" at bounding box center [90, 184] width 49 height 20
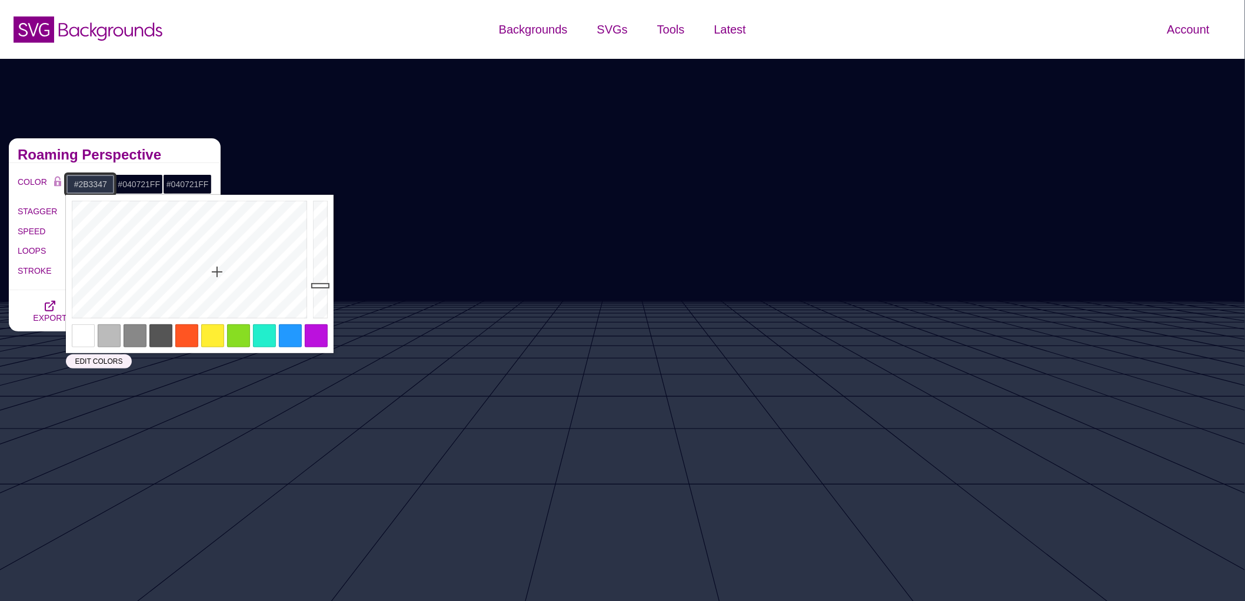
click at [96, 187] on input "#2B3347" at bounding box center [90, 184] width 49 height 20
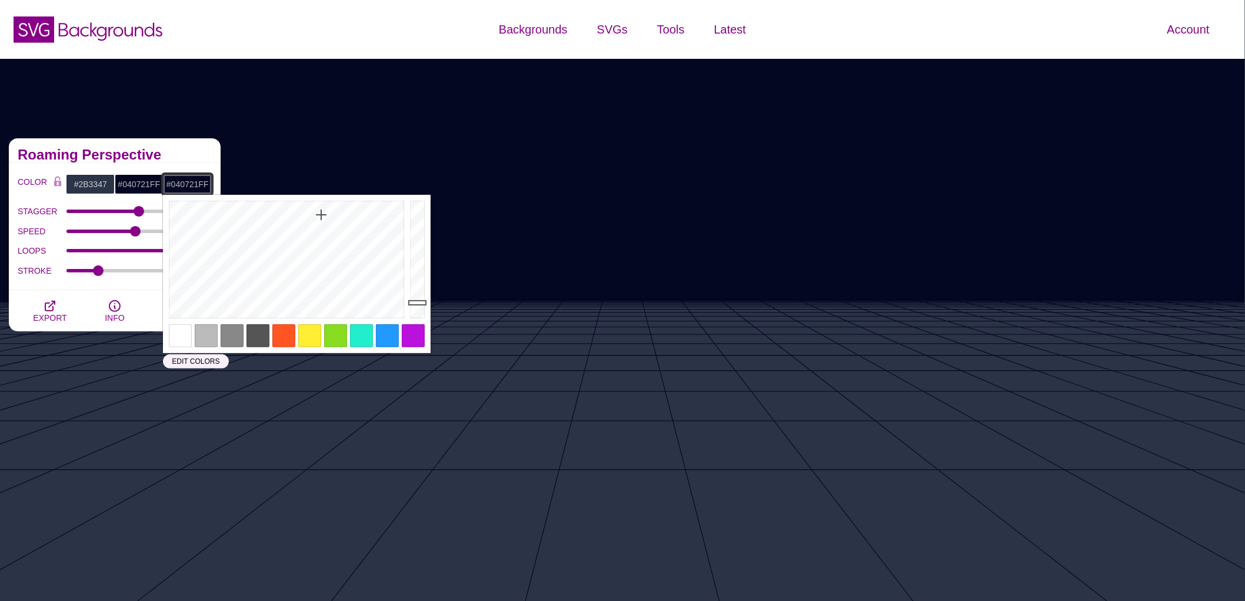
click at [185, 187] on input "#040721FF" at bounding box center [187, 184] width 49 height 20
paste input "2B3347"
type input "#2B3347"
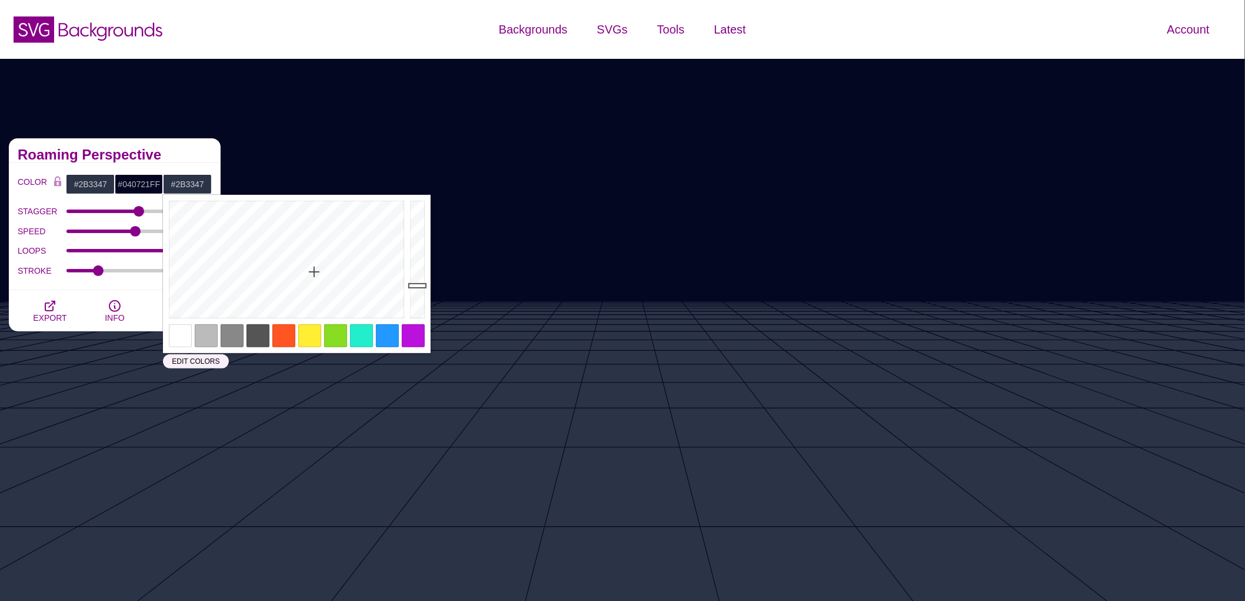
click at [195, 158] on h2 "Roaming Perspective" at bounding box center [115, 154] width 194 height 9
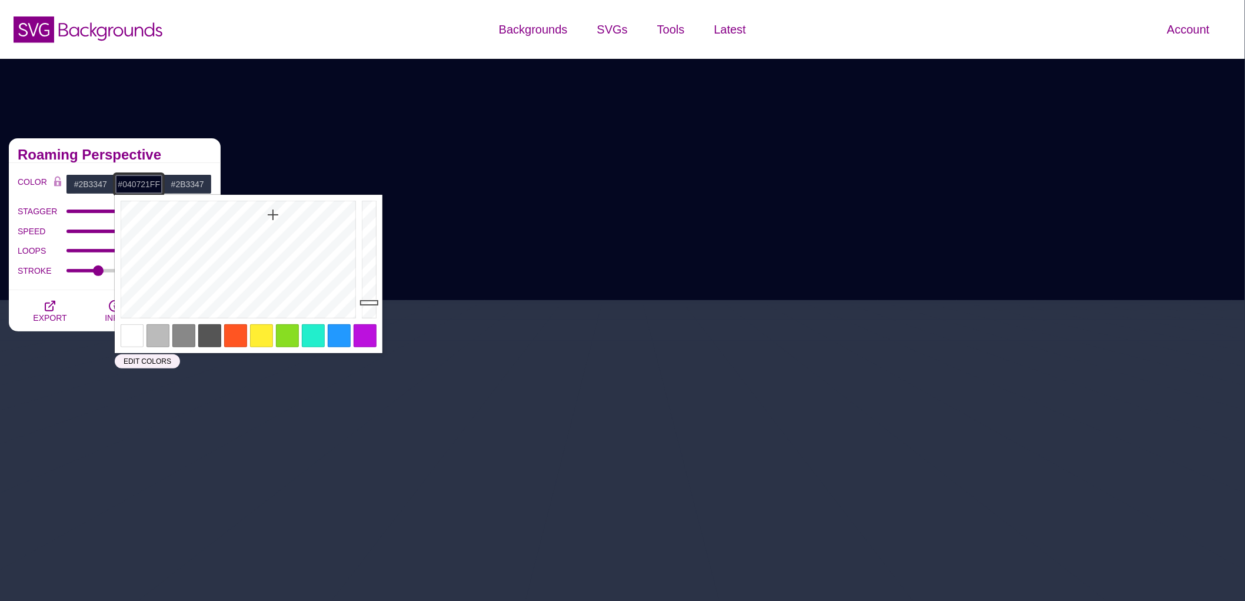
click at [135, 186] on input "#040721FF" at bounding box center [139, 184] width 49 height 20
click at [90, 187] on input "#2B3347" at bounding box center [90, 184] width 49 height 20
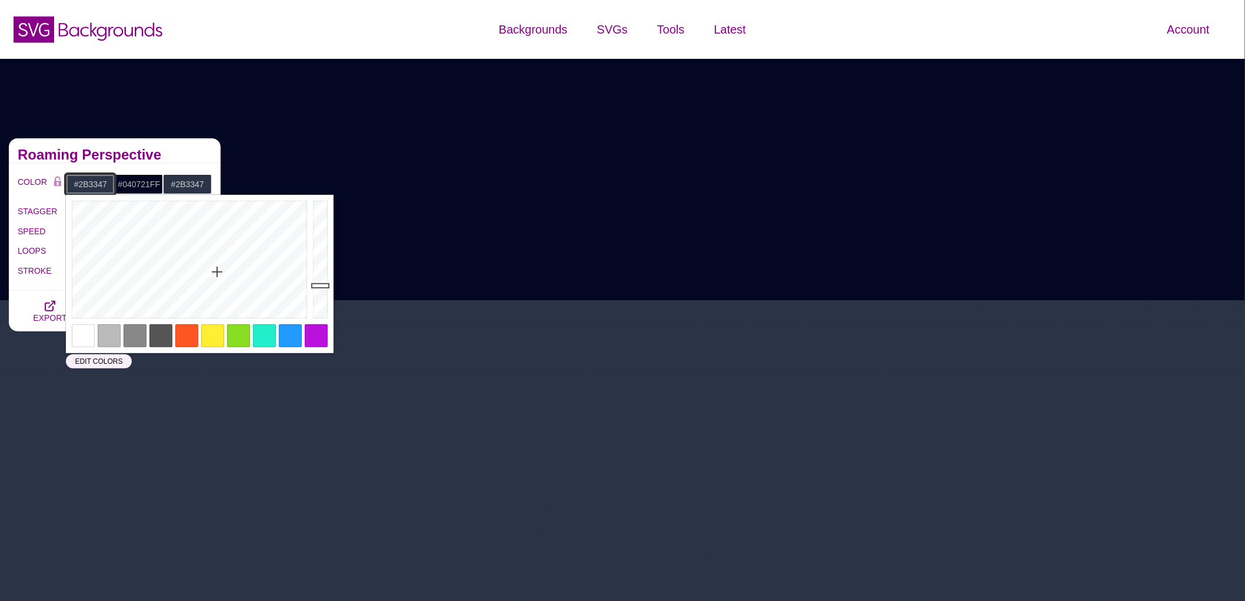
click at [90, 187] on input "#2B3347" at bounding box center [90, 184] width 49 height 20
paste input "040721FF"
type input "#040721FF"
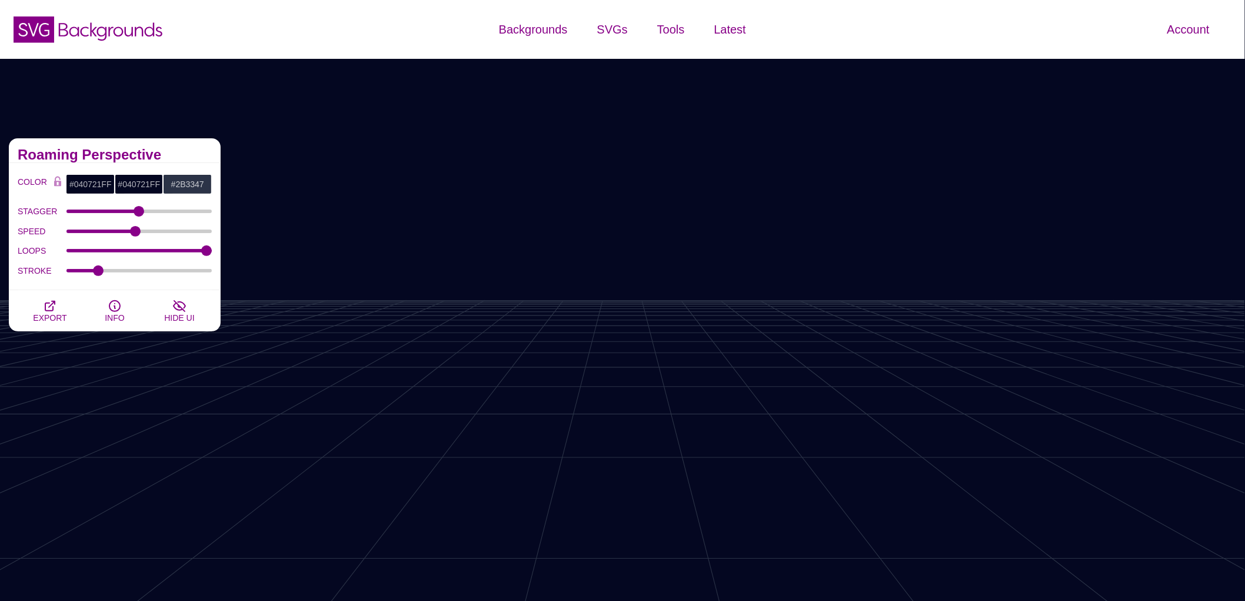
click at [151, 155] on h2 "Roaming Perspective" at bounding box center [115, 154] width 194 height 9
click at [174, 152] on h2 "Roaming Perspective" at bounding box center [115, 154] width 194 height 9
click at [65, 322] on button "EXPORT" at bounding box center [50, 310] width 65 height 41
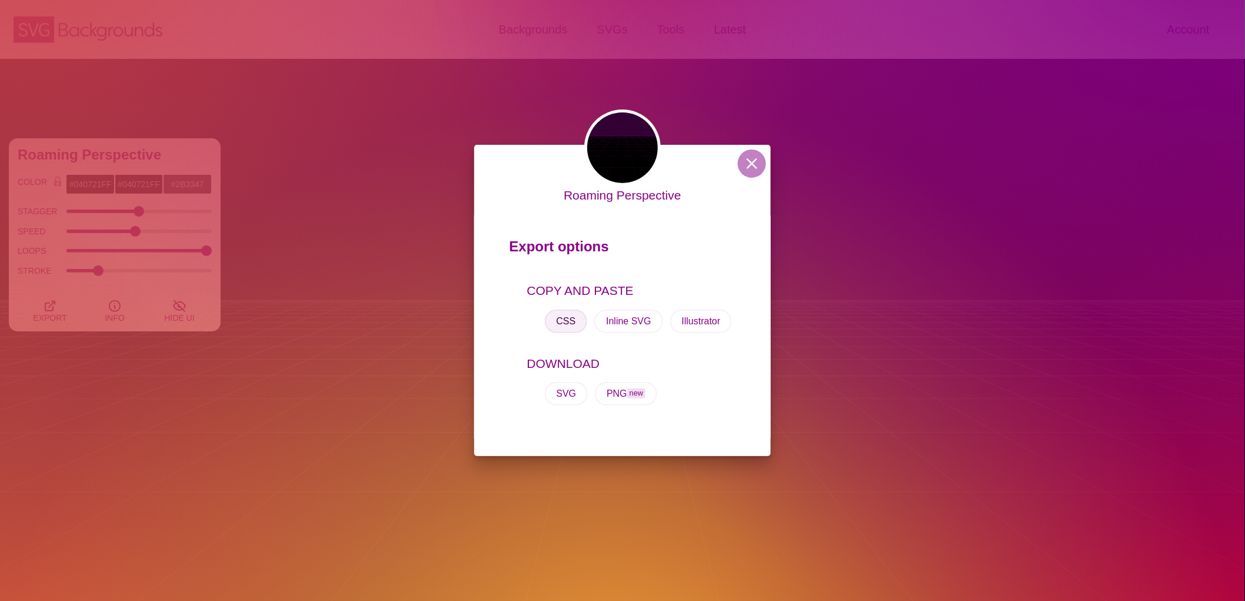
click at [560, 320] on button "CSS" at bounding box center [566, 322] width 43 height 24
click at [749, 167] on button at bounding box center [752, 163] width 28 height 28
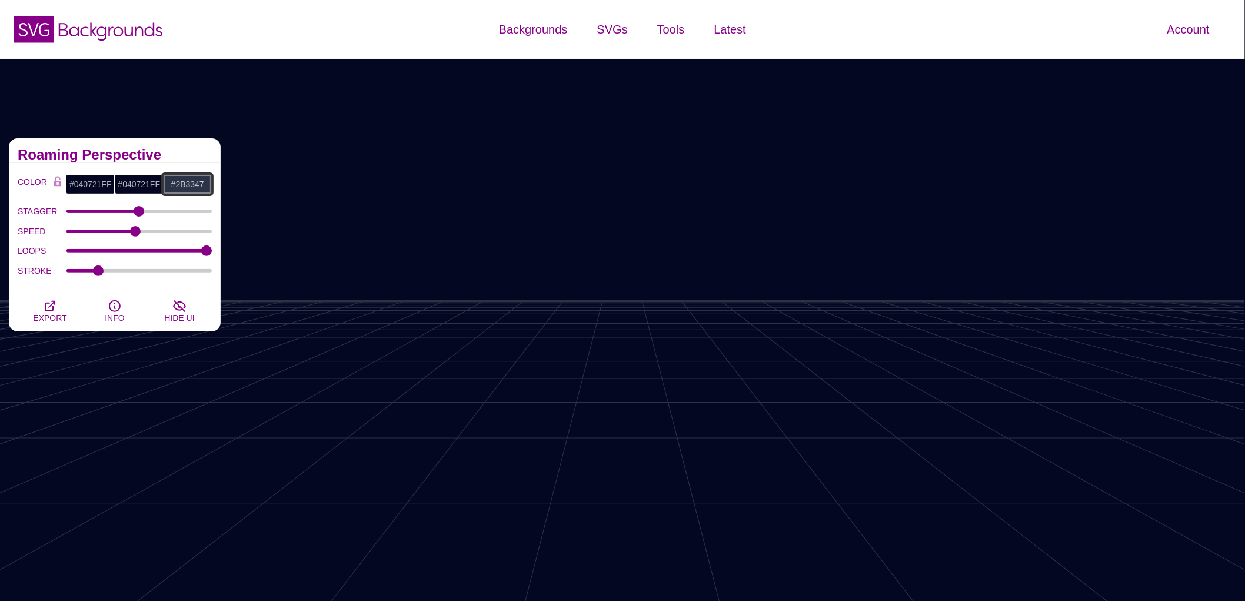
click at [181, 184] on input "#2B3347" at bounding box center [187, 184] width 49 height 20
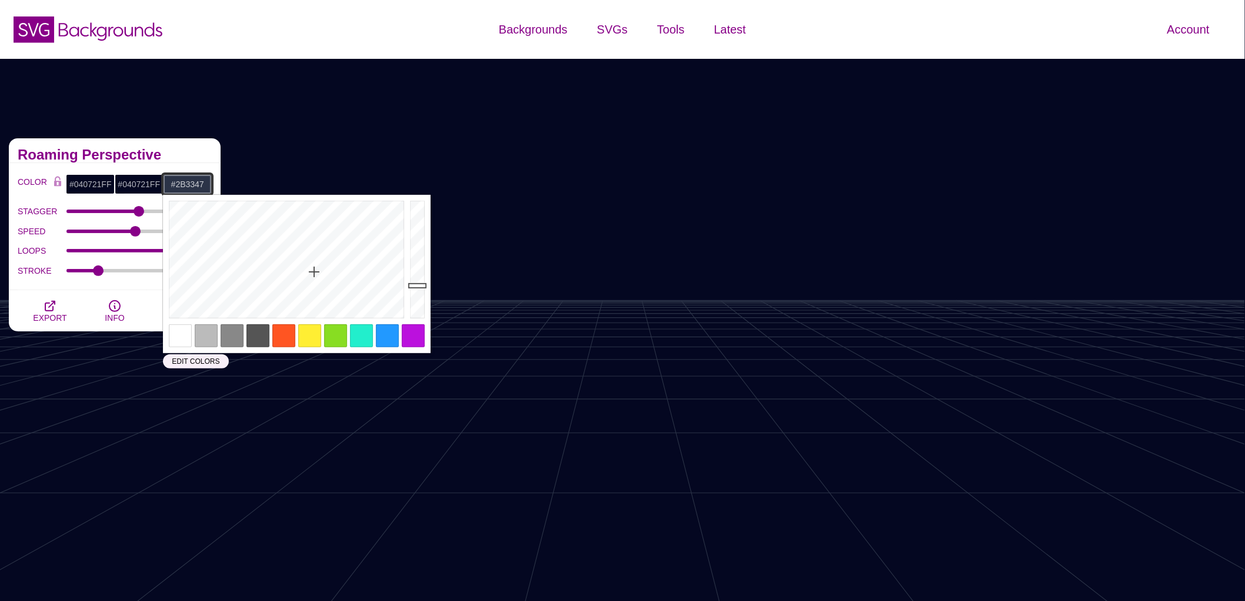
click at [181, 185] on input "#2B3347" at bounding box center [187, 184] width 49 height 20
click at [126, 183] on input "#040721FF" at bounding box center [139, 184] width 49 height 20
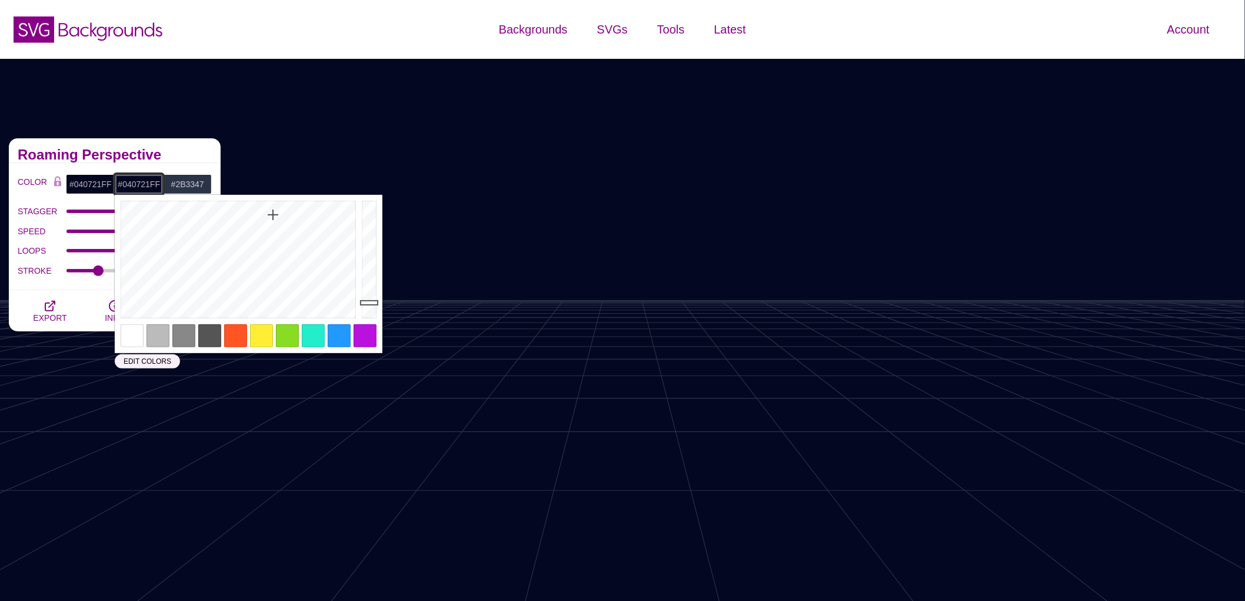
click at [126, 183] on input "#040721FF" at bounding box center [139, 184] width 49 height 20
paste input "2B3347"
type input "#2B3347"
click at [202, 158] on h2 "Roaming Perspective" at bounding box center [115, 154] width 194 height 9
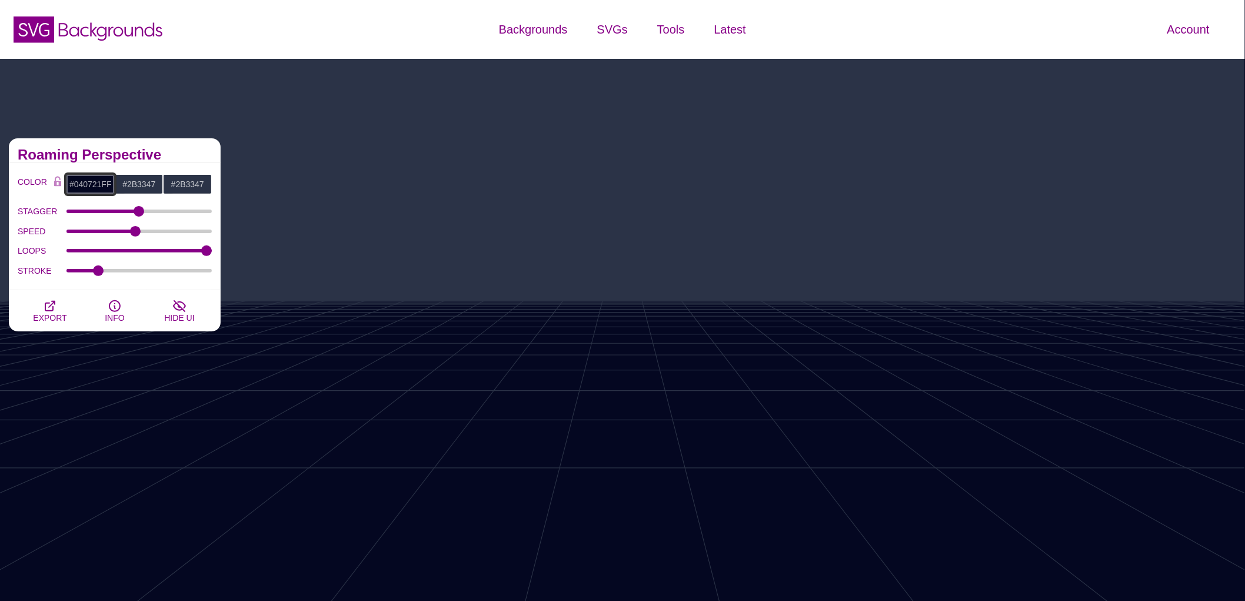
click at [87, 185] on input "#040721FF" at bounding box center [90, 184] width 49 height 20
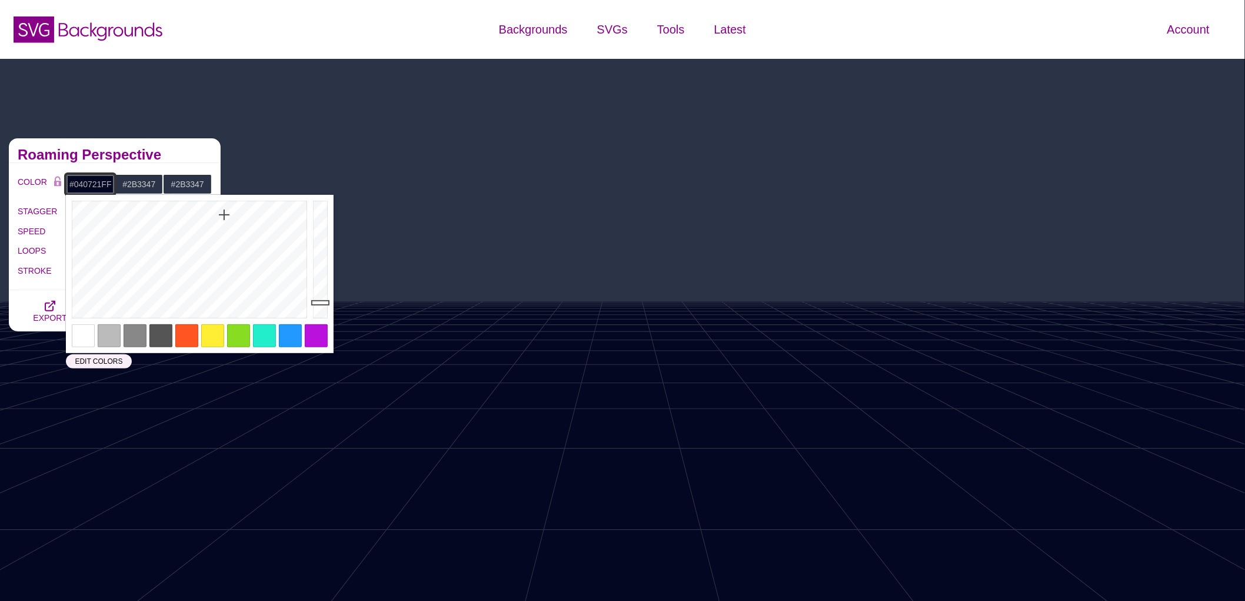
click at [87, 185] on input "#040721FF" at bounding box center [90, 184] width 49 height 20
click at [187, 145] on div "Roaming Perspective" at bounding box center [115, 150] width 212 height 25
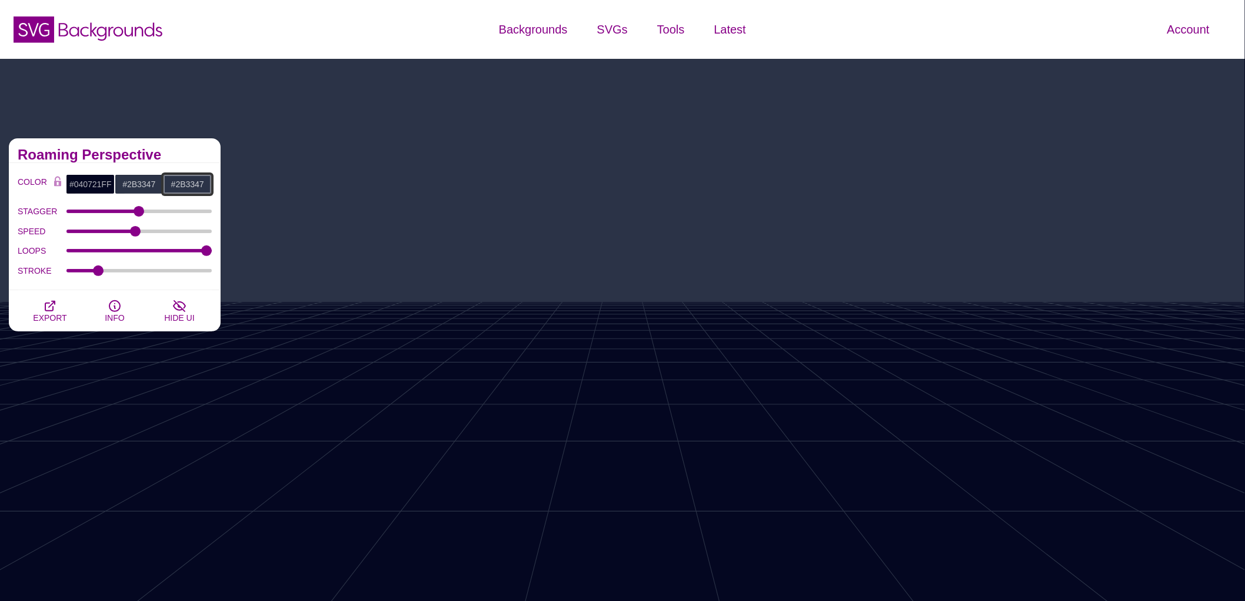
click at [174, 181] on input "#2B3347" at bounding box center [187, 184] width 49 height 20
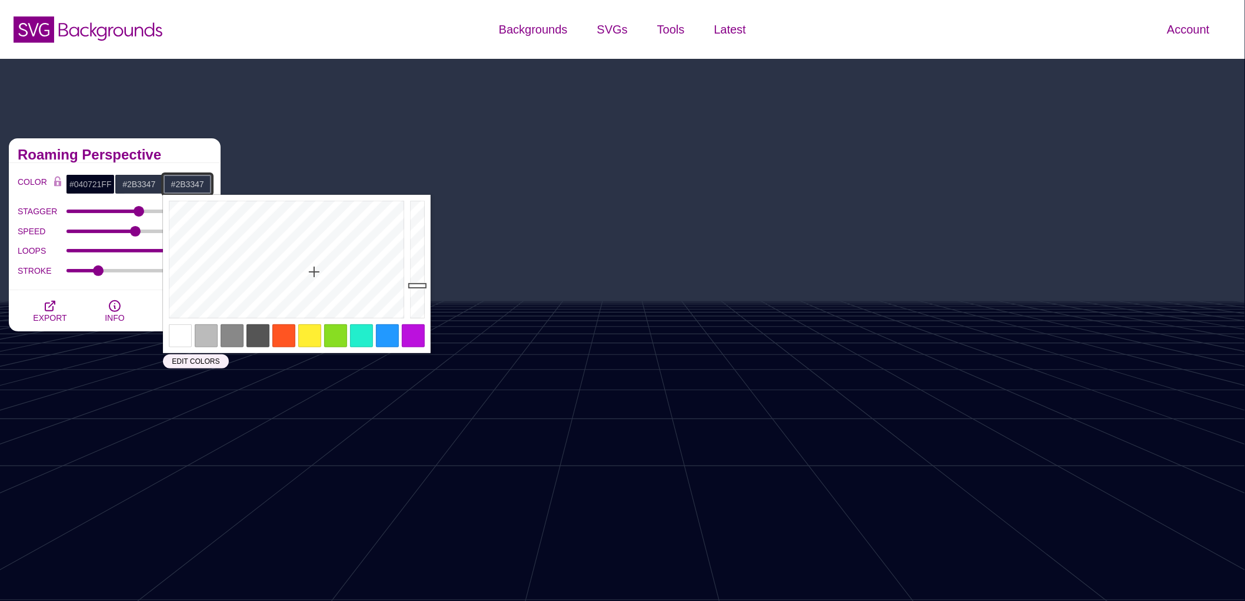
click at [174, 181] on input "#2B3347" at bounding box center [187, 184] width 49 height 20
paste input "1c223d"
type input "#1C223D"
click at [201, 154] on h2 "Roaming Perspective" at bounding box center [115, 154] width 194 height 9
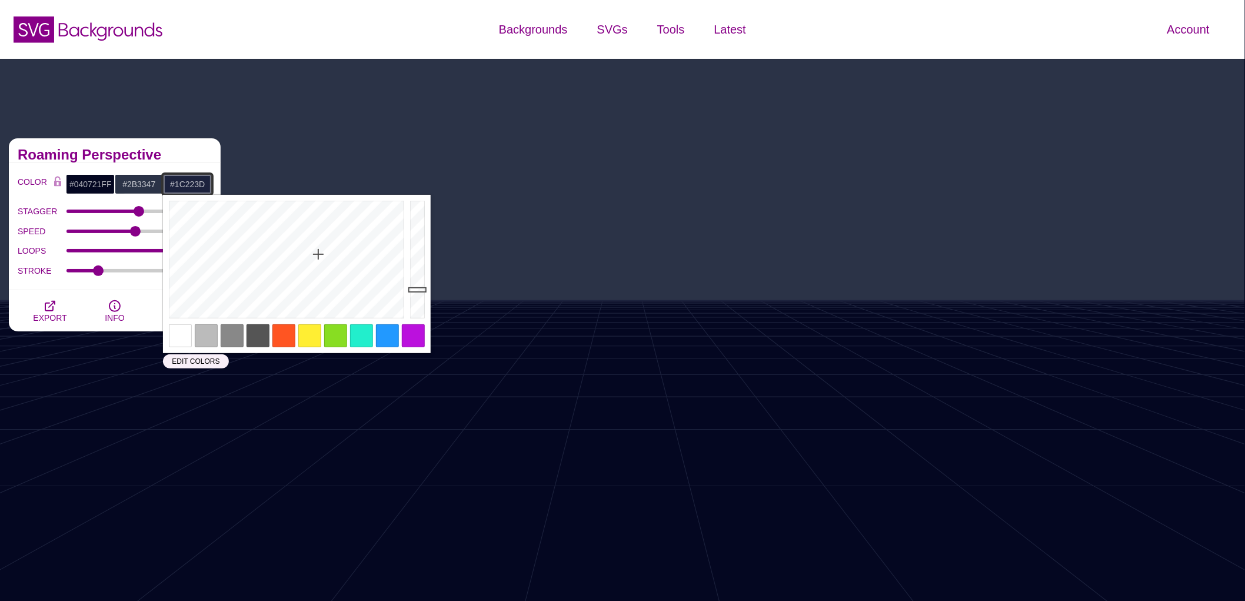
click at [195, 185] on input "#1C223D" at bounding box center [187, 184] width 49 height 20
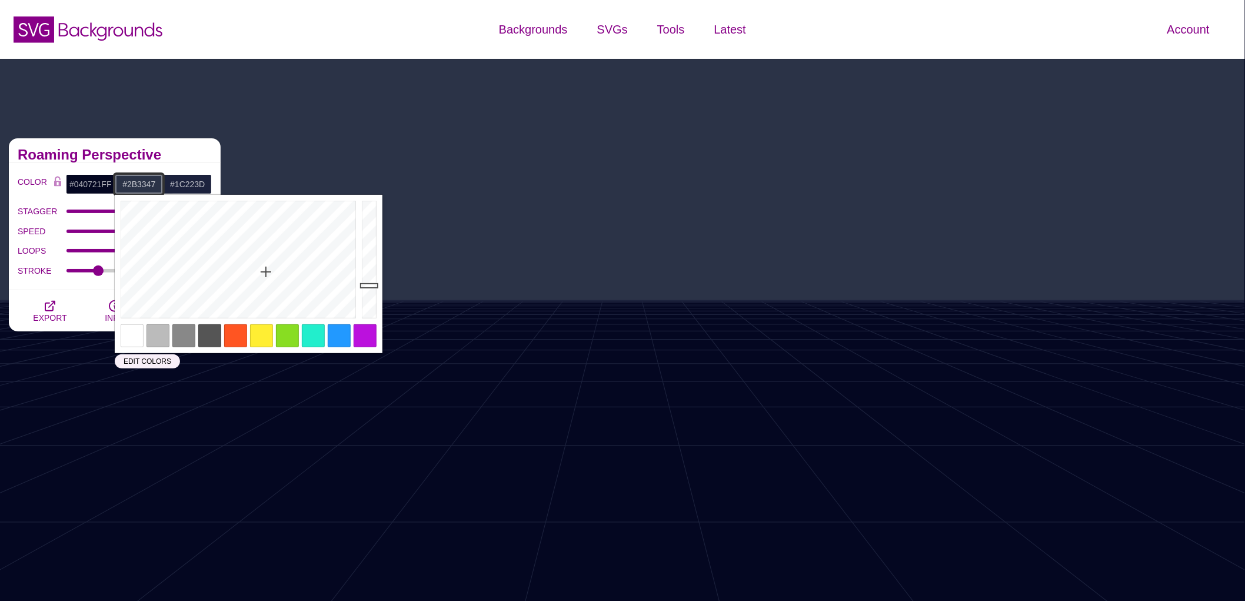
click at [138, 185] on input "#2B3347" at bounding box center [139, 184] width 49 height 20
paste input "1C223D"
type input "#1C223D"
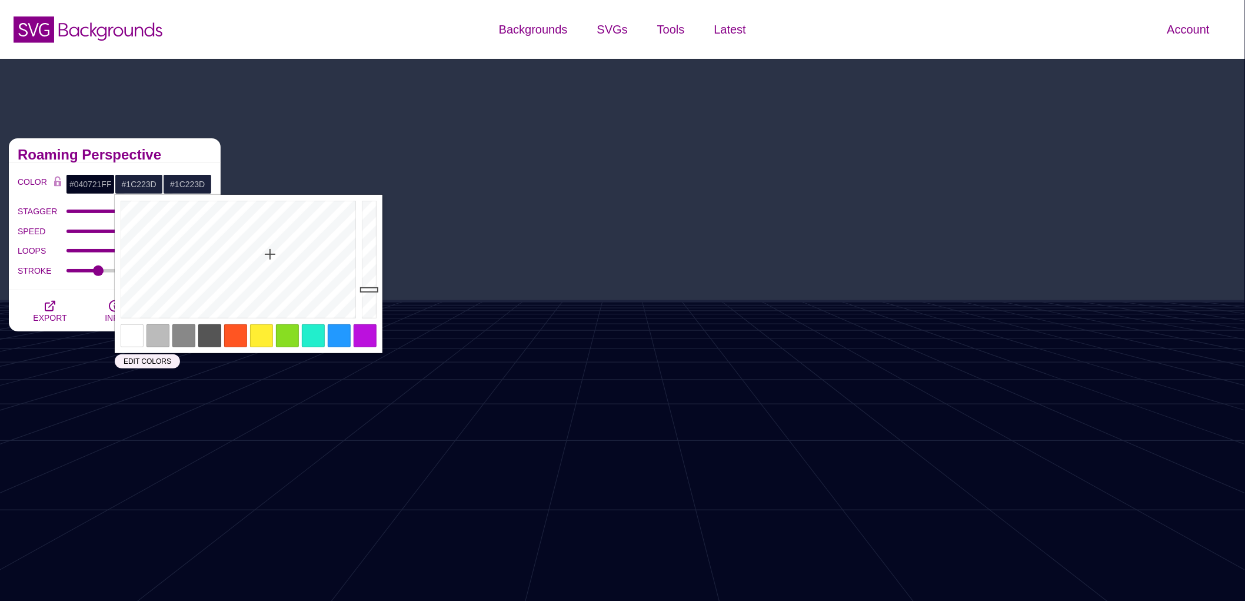
click at [201, 166] on div "COLOR #040721FF #1C223D #1C223D #444444 #555555 #666666 #777777 #888888 #999999…" at bounding box center [115, 226] width 212 height 127
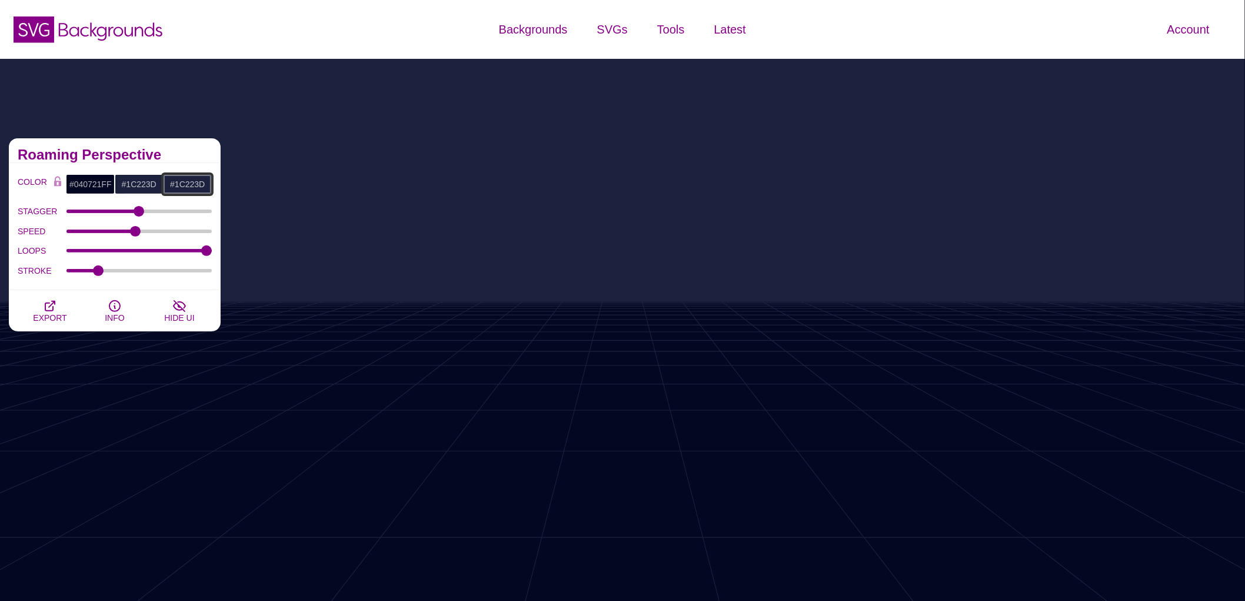
click at [193, 180] on input "#1C223D" at bounding box center [187, 184] width 49 height 20
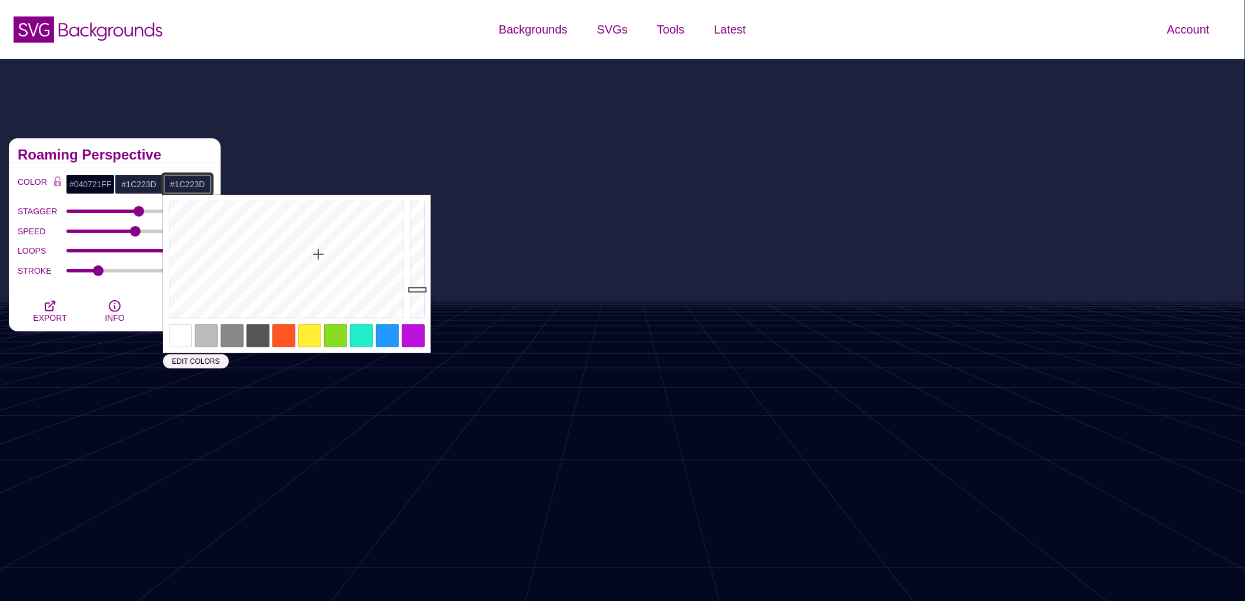
click at [193, 180] on input "#1C223D" at bounding box center [187, 184] width 49 height 20
paste input "2B3347"
type input "#2B3347"
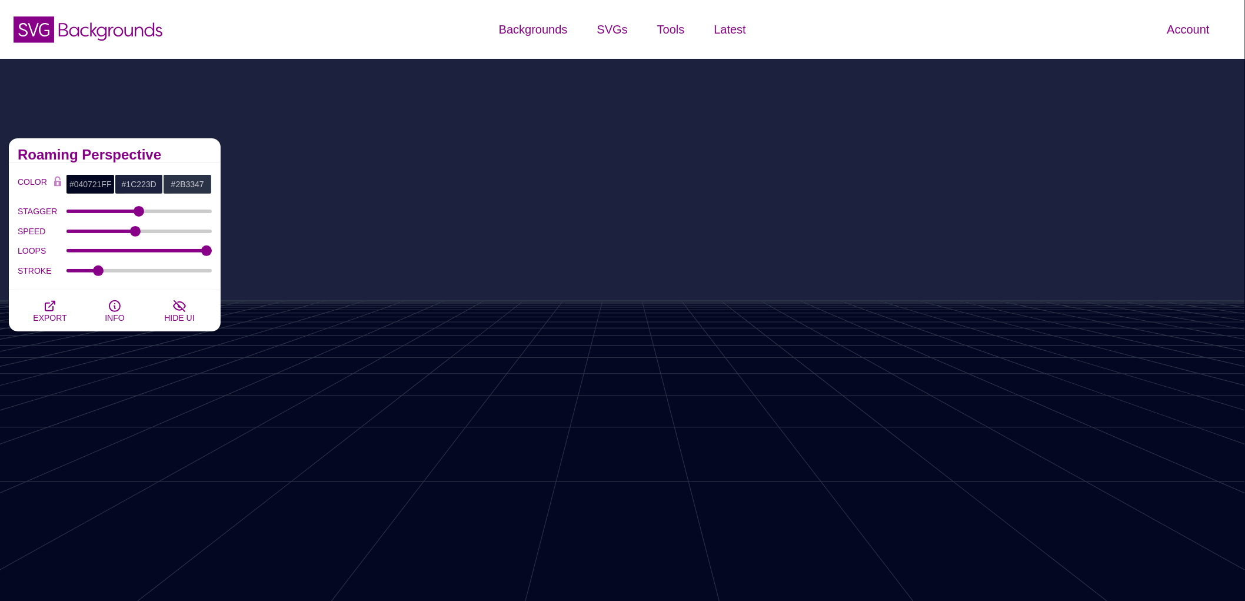
click at [206, 160] on div "Roaming Perspective" at bounding box center [115, 150] width 212 height 25
click at [55, 320] on span "EXPORT" at bounding box center [50, 317] width 34 height 9
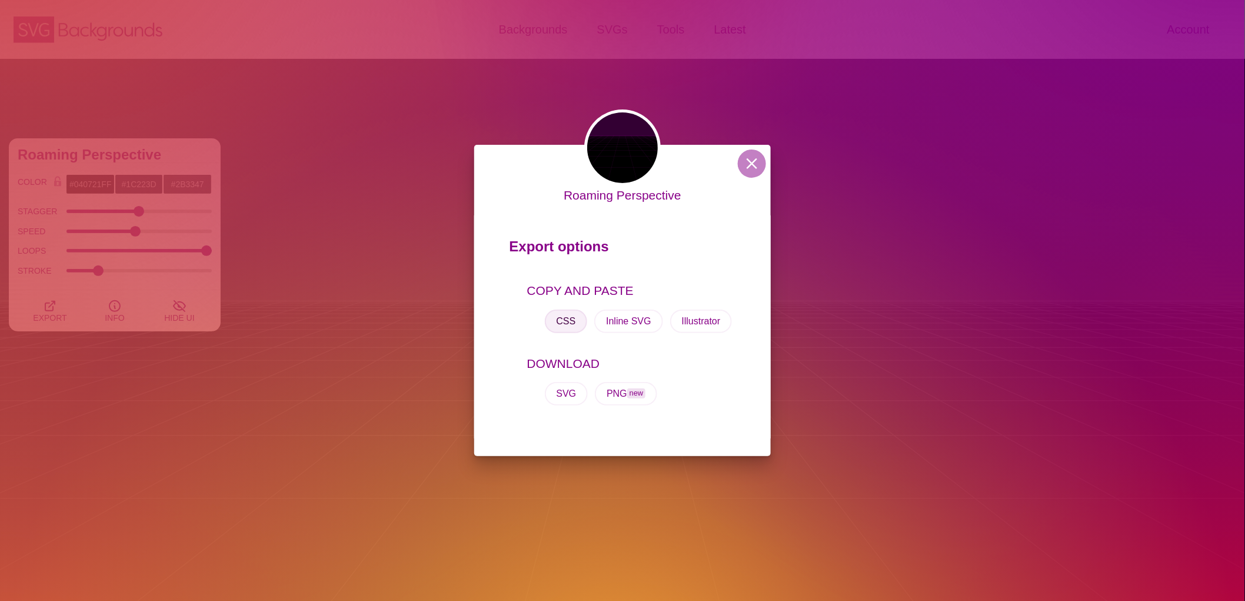
click at [555, 316] on button "CSS" at bounding box center [566, 322] width 43 height 24
click at [746, 160] on button at bounding box center [752, 163] width 28 height 28
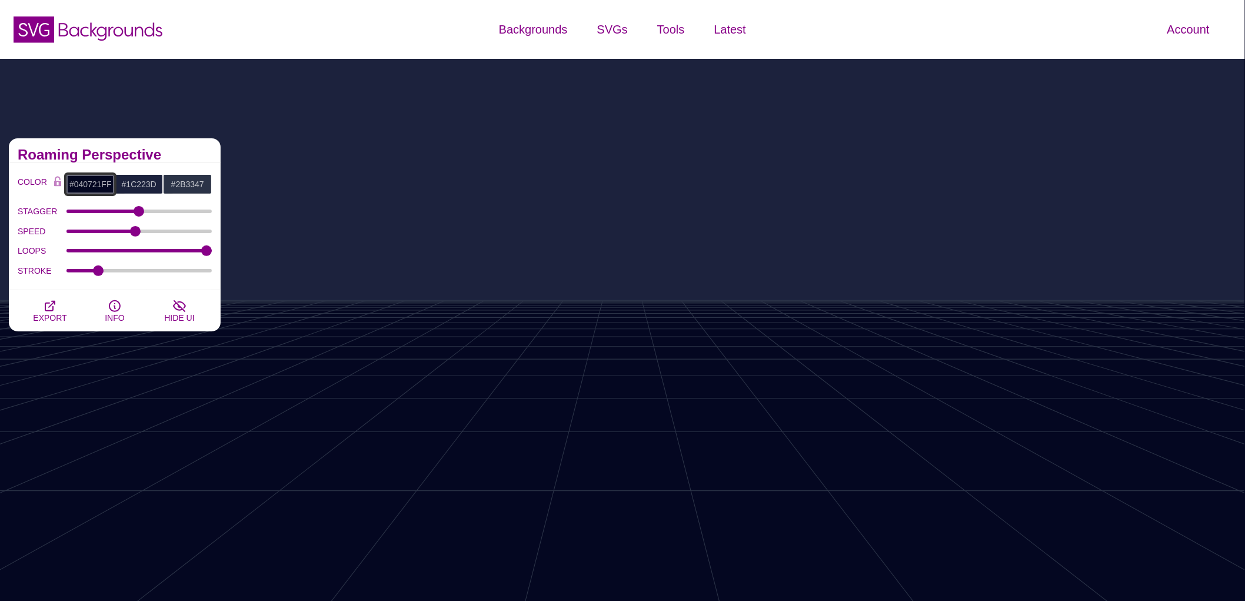
click at [69, 188] on input "#040721FF" at bounding box center [90, 184] width 49 height 20
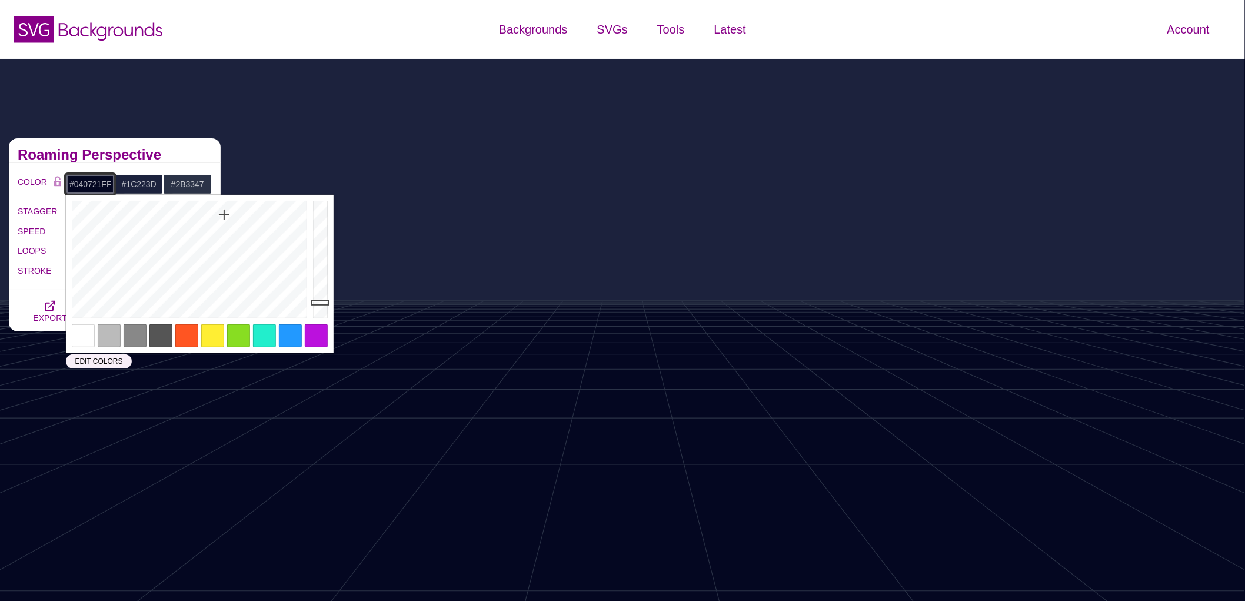
click at [69, 188] on input "#040721FF" at bounding box center [90, 184] width 49 height 20
click at [83, 183] on input "#040721FF" at bounding box center [90, 184] width 49 height 20
click at [125, 183] on input "#1C223D" at bounding box center [139, 184] width 49 height 20
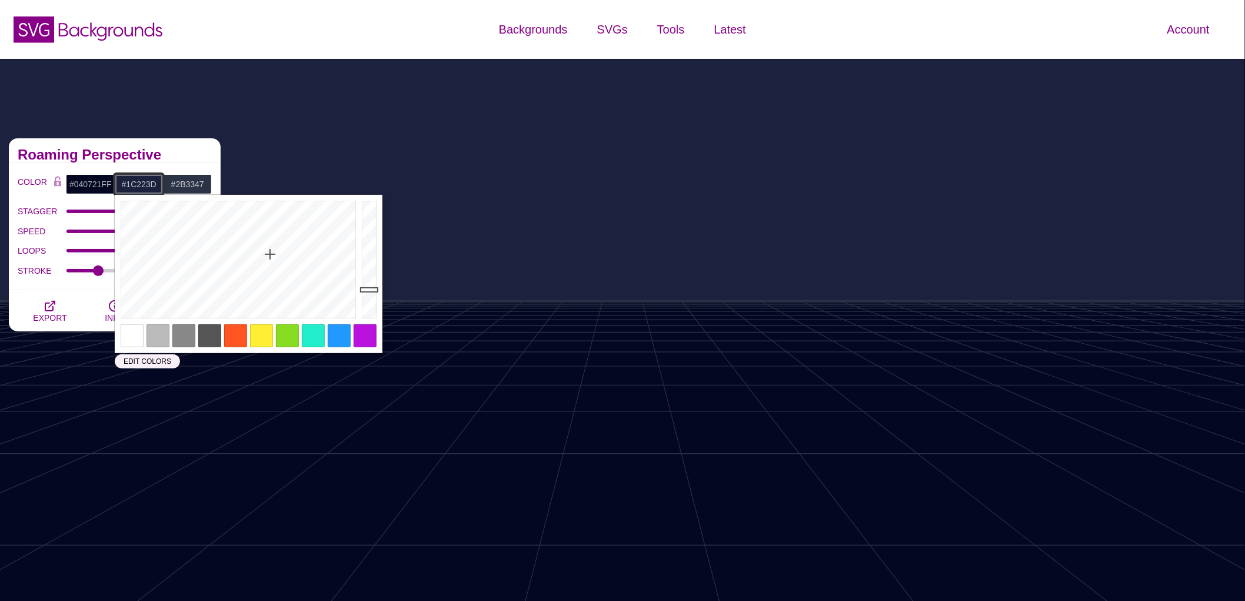
click at [125, 183] on input "#1C223D" at bounding box center [139, 184] width 49 height 20
paste input "040721FF"
type input "#040721FF"
click at [178, 159] on h2 "Roaming Perspective" at bounding box center [115, 154] width 194 height 9
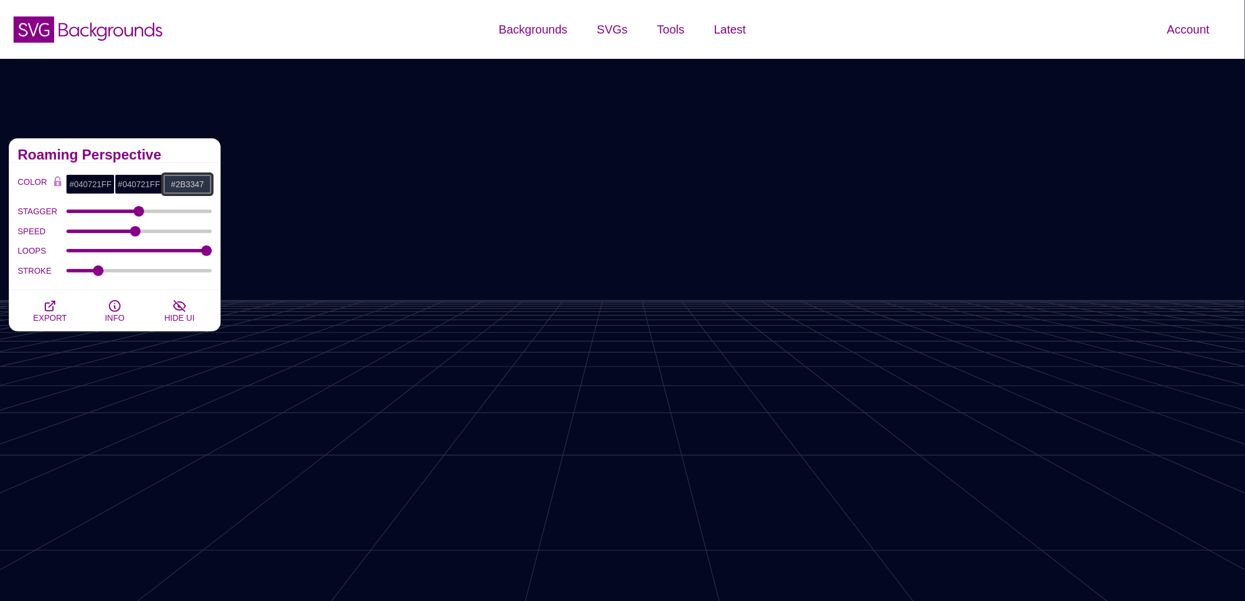
click at [185, 185] on input "#2B3347" at bounding box center [187, 184] width 49 height 20
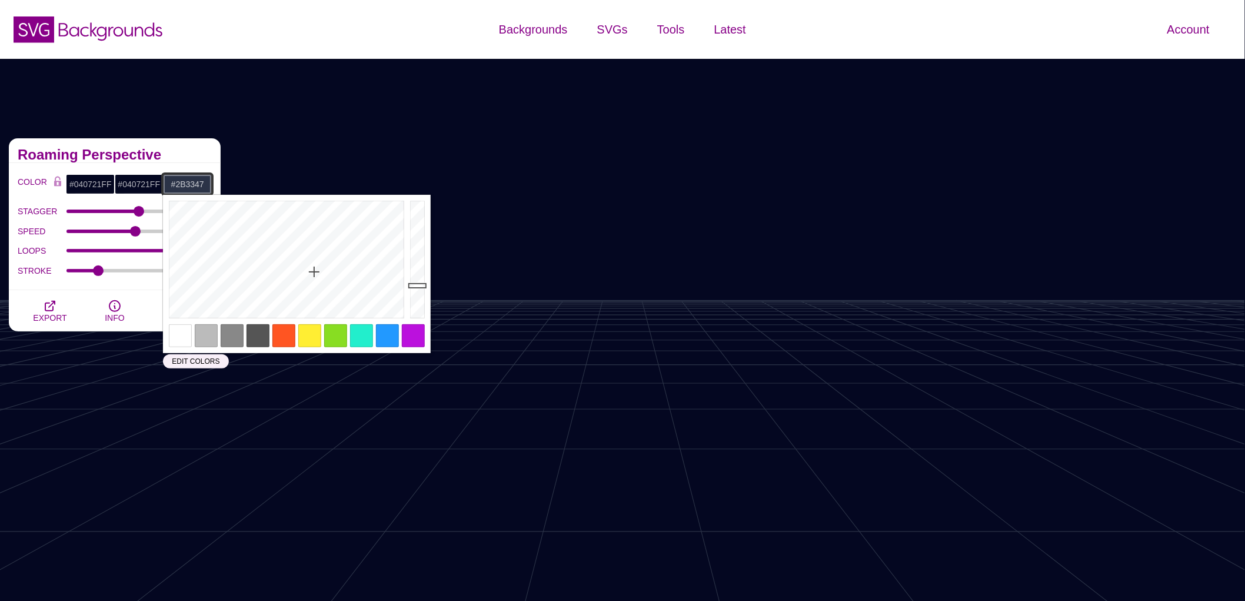
click at [185, 185] on input "#2B3347" at bounding box center [187, 184] width 49 height 20
paste input "#1c223d"
click at [177, 157] on h2 "Roaming Perspective" at bounding box center [115, 154] width 194 height 9
click at [174, 186] on input "#1C223D" at bounding box center [187, 184] width 49 height 20
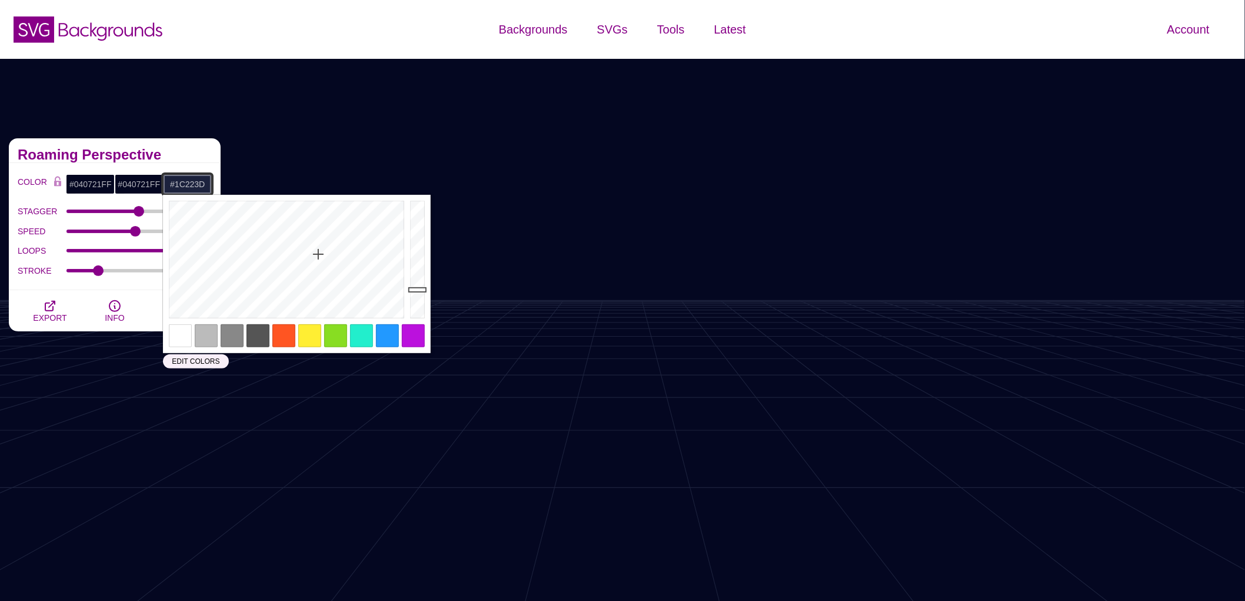
click at [174, 186] on input "#1C223D" at bounding box center [187, 184] width 49 height 20
paste input "2B3347"
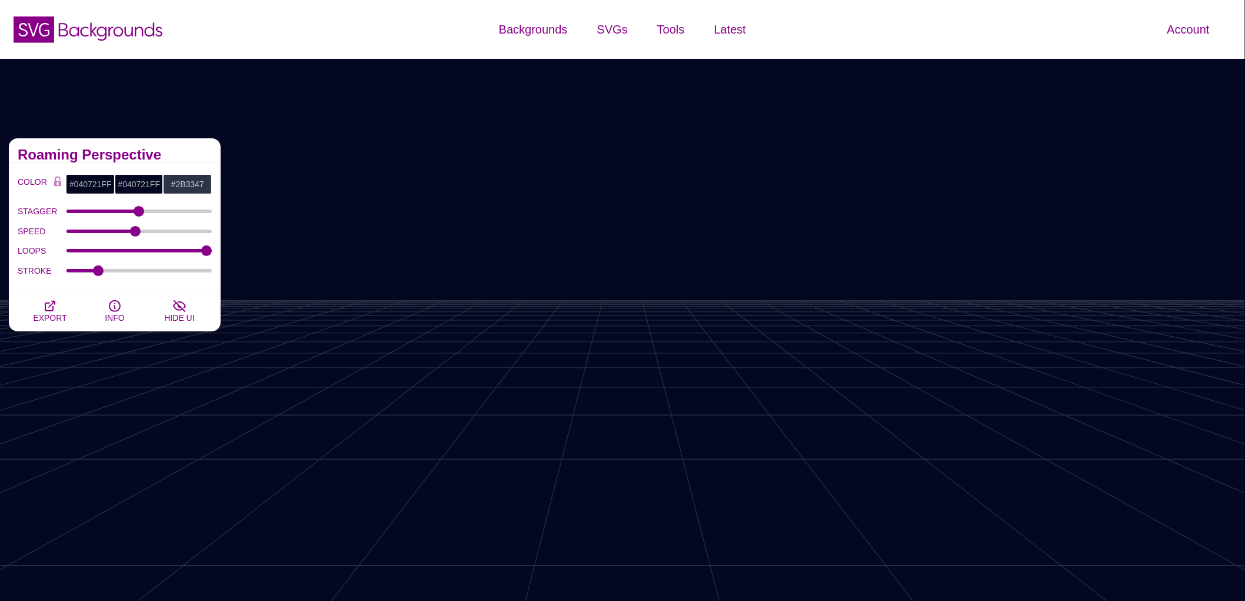
click at [193, 152] on h2 "Roaming Perspective" at bounding box center [115, 154] width 194 height 9
click at [189, 181] on input "#2B3347" at bounding box center [187, 184] width 49 height 20
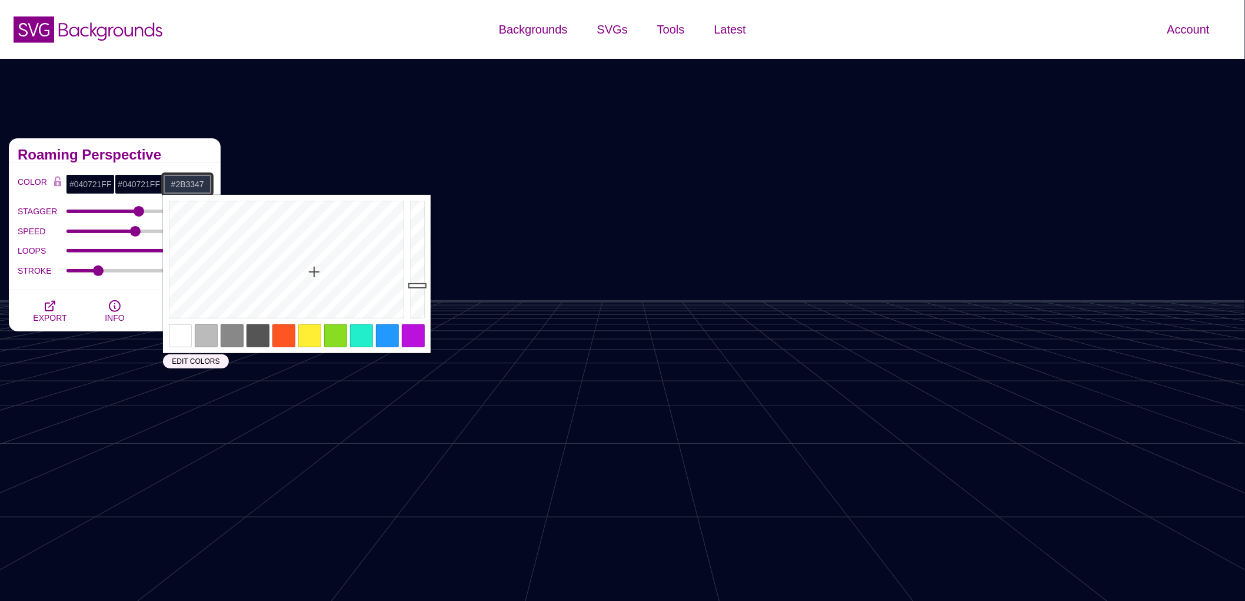
click at [189, 181] on input "#2B3347" at bounding box center [187, 184] width 49 height 20
paste input "1c223d"
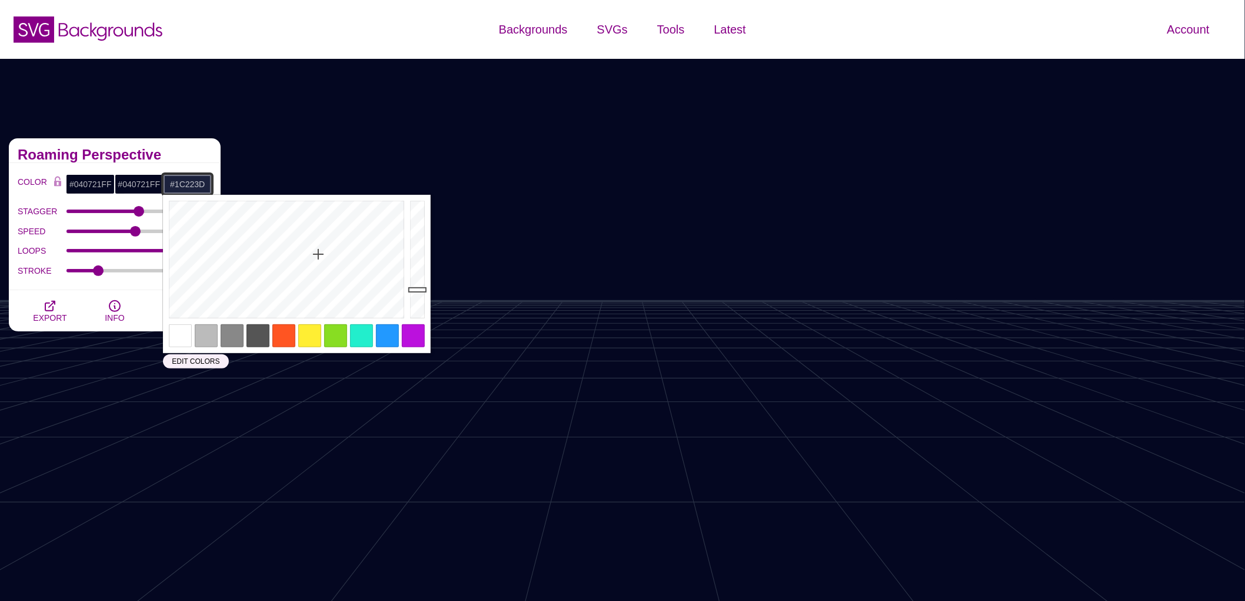
type input "#1C223D"
click at [188, 161] on div "Roaming Perspective" at bounding box center [115, 150] width 212 height 25
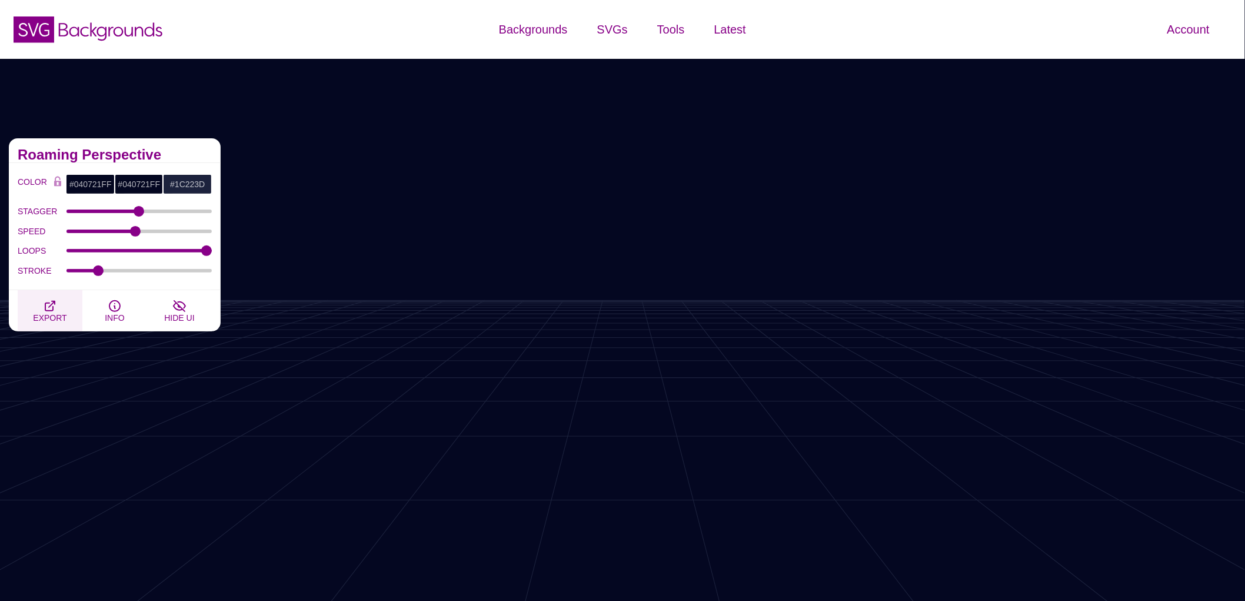
click at [44, 315] on span "EXPORT" at bounding box center [50, 317] width 34 height 9
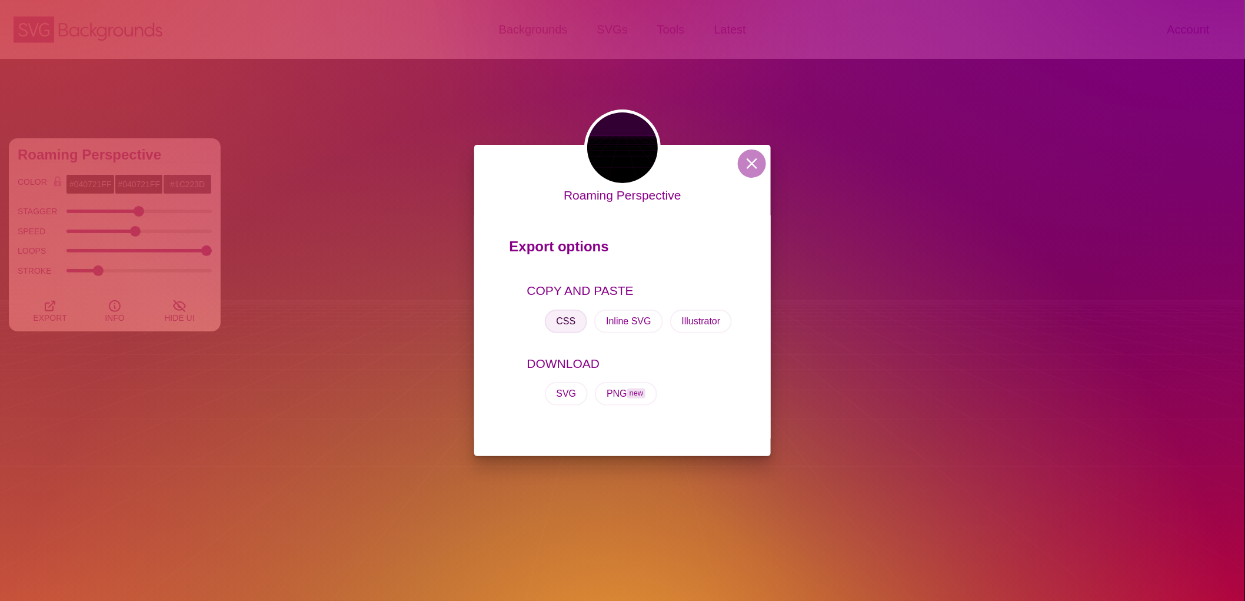
click at [572, 322] on button "CSS" at bounding box center [566, 322] width 43 height 24
click at [761, 165] on button at bounding box center [752, 163] width 28 height 28
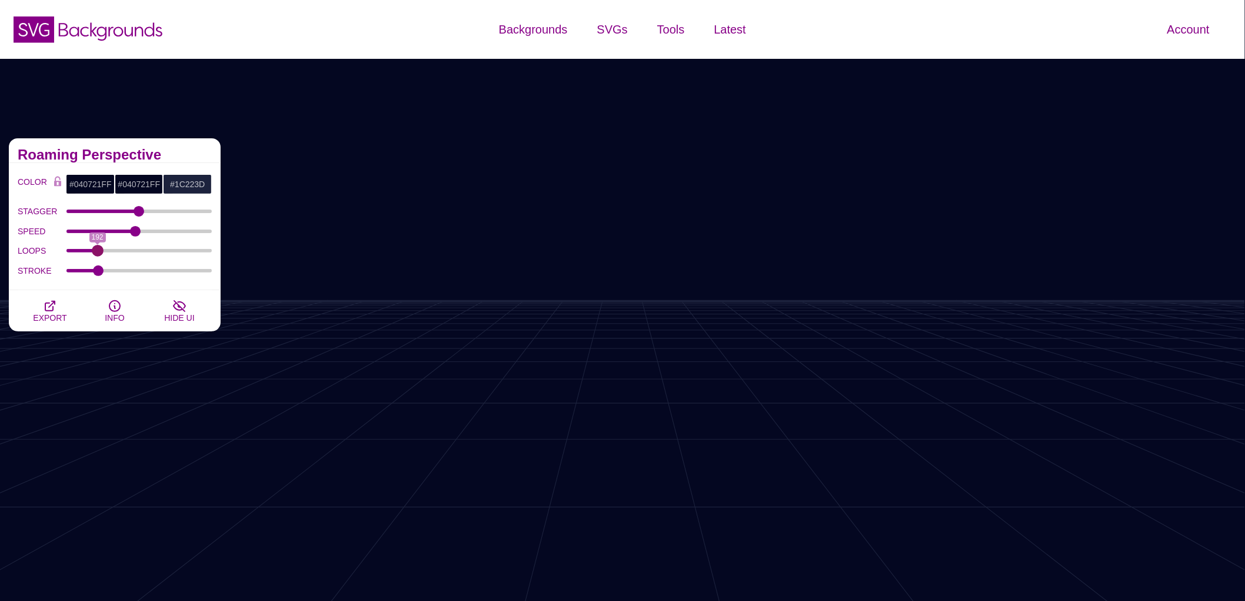
drag, startPoint x: 203, startPoint y: 248, endPoint x: 97, endPoint y: 250, distance: 106.0
click at [97, 250] on input "LOOPS" at bounding box center [140, 250] width 146 height 5
drag, startPoint x: 97, startPoint y: 250, endPoint x: 67, endPoint y: 252, distance: 29.5
click at [67, 252] on input "LOOPS" at bounding box center [140, 250] width 146 height 5
drag, startPoint x: 74, startPoint y: 252, endPoint x: 0, endPoint y: 247, distance: 73.7
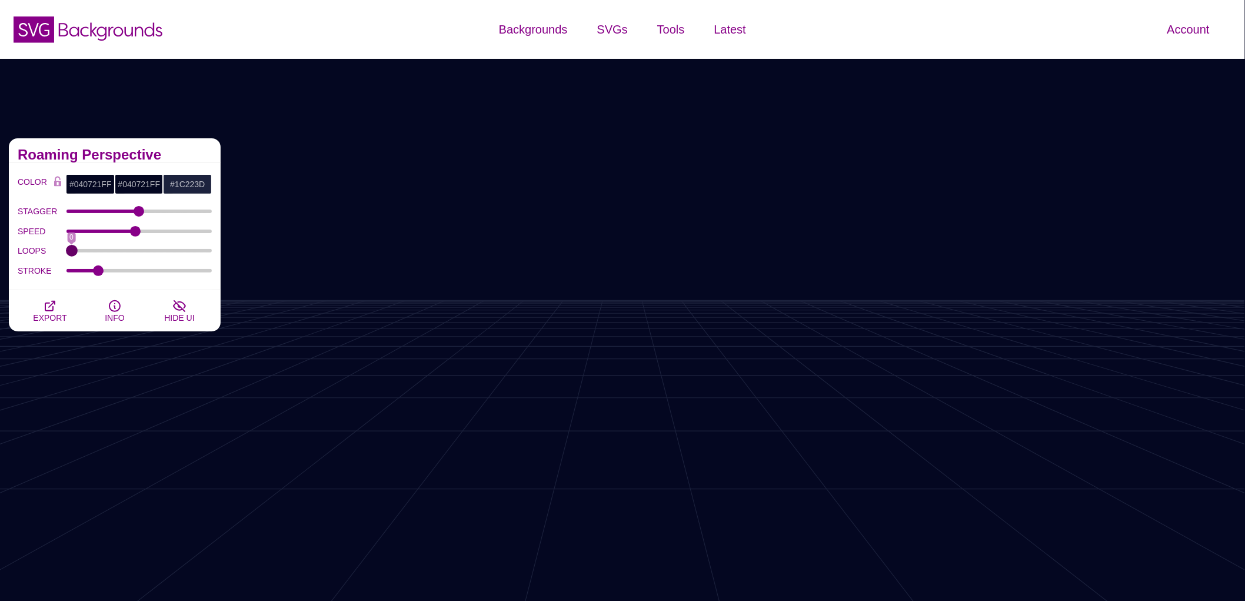
click at [67, 248] on input "LOOPS" at bounding box center [140, 250] width 146 height 5
drag, startPoint x: 71, startPoint y: 250, endPoint x: 202, endPoint y: 250, distance: 131.2
click at [202, 250] on input "LOOPS" at bounding box center [140, 250] width 146 height 5
drag, startPoint x: 201, startPoint y: 250, endPoint x: 217, endPoint y: 245, distance: 16.0
click at [212, 248] on input "LOOPS" at bounding box center [140, 250] width 146 height 5
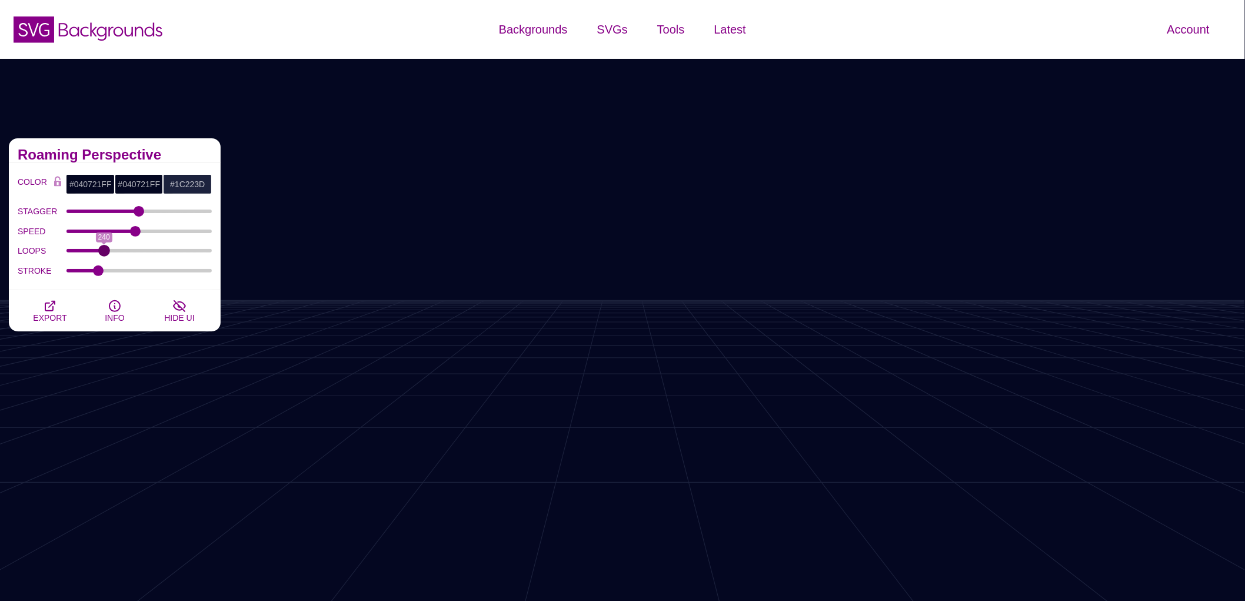
click at [104, 251] on input "LOOPS" at bounding box center [140, 250] width 146 height 5
drag, startPoint x: 104, startPoint y: 251, endPoint x: 238, endPoint y: 260, distance: 135.1
click at [212, 253] on input "LOOPS" at bounding box center [140, 250] width 146 height 5
drag, startPoint x: 202, startPoint y: 250, endPoint x: 0, endPoint y: 251, distance: 201.9
click at [67, 251] on input "LOOPS" at bounding box center [140, 250] width 146 height 5
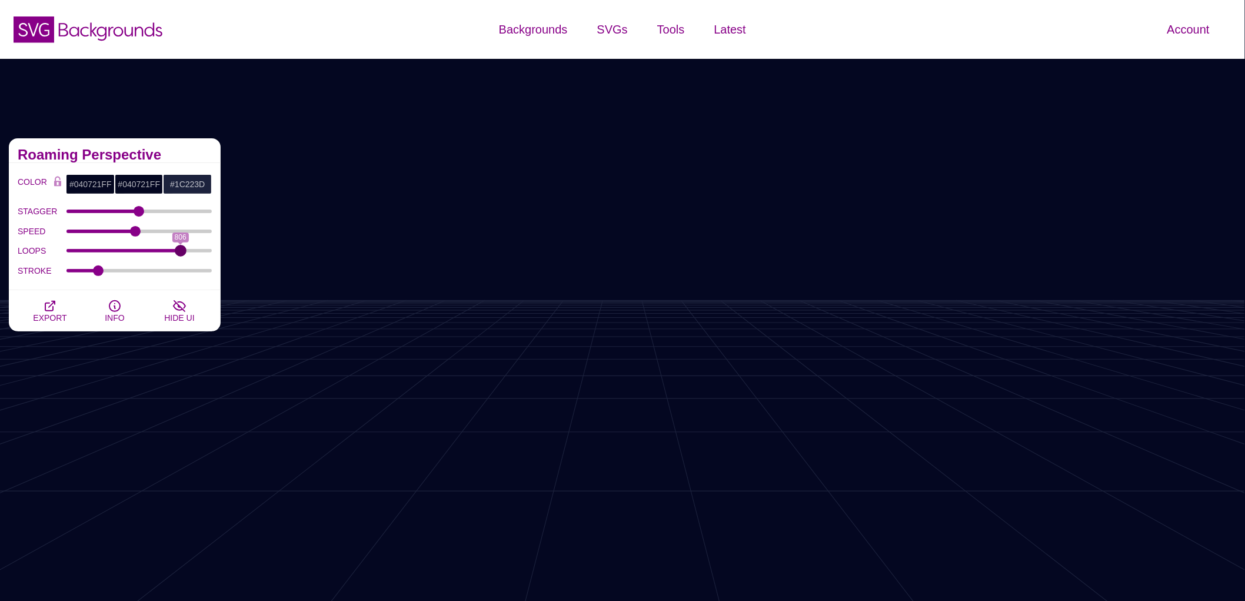
drag, startPoint x: 74, startPoint y: 249, endPoint x: 180, endPoint y: 240, distance: 106.3
click at [180, 248] on input "LOOPS" at bounding box center [140, 250] width 146 height 5
drag, startPoint x: 179, startPoint y: 254, endPoint x: 210, endPoint y: 254, distance: 30.6
type input "999"
click at [210, 253] on input "LOOPS" at bounding box center [140, 250] width 146 height 5
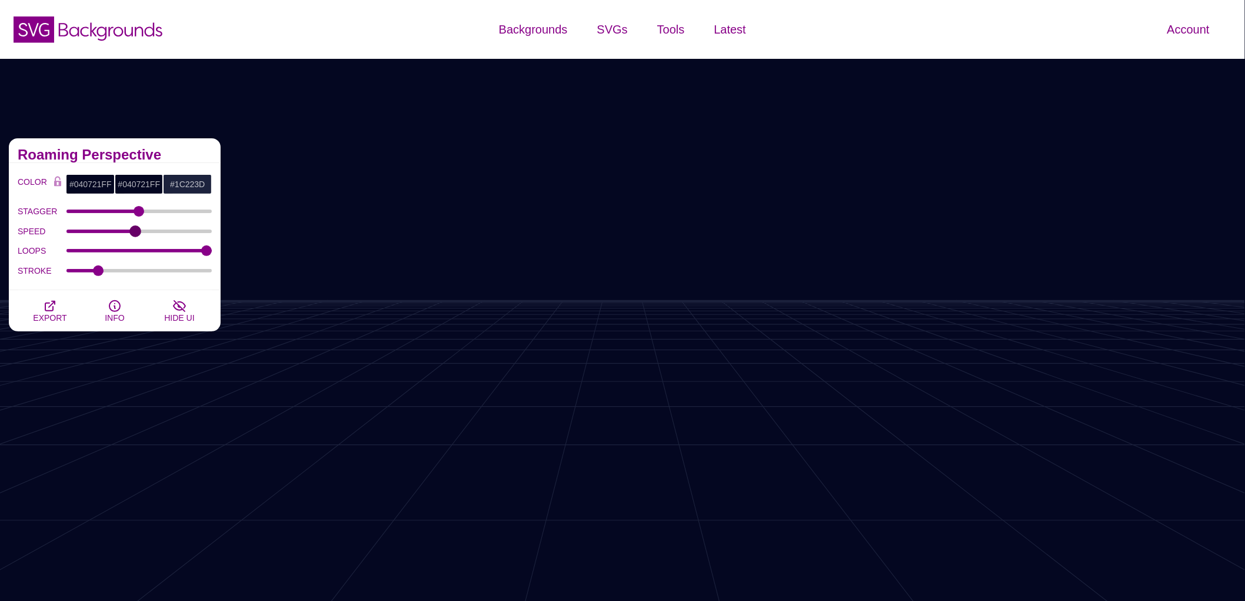
click at [135, 232] on input "SPEED" at bounding box center [140, 231] width 146 height 5
drag, startPoint x: 135, startPoint y: 232, endPoint x: 212, endPoint y: 232, distance: 77.1
type input "20"
click at [212, 232] on input "SPEED" at bounding box center [140, 231] width 146 height 5
drag, startPoint x: 178, startPoint y: 252, endPoint x: 22, endPoint y: 245, distance: 155.5
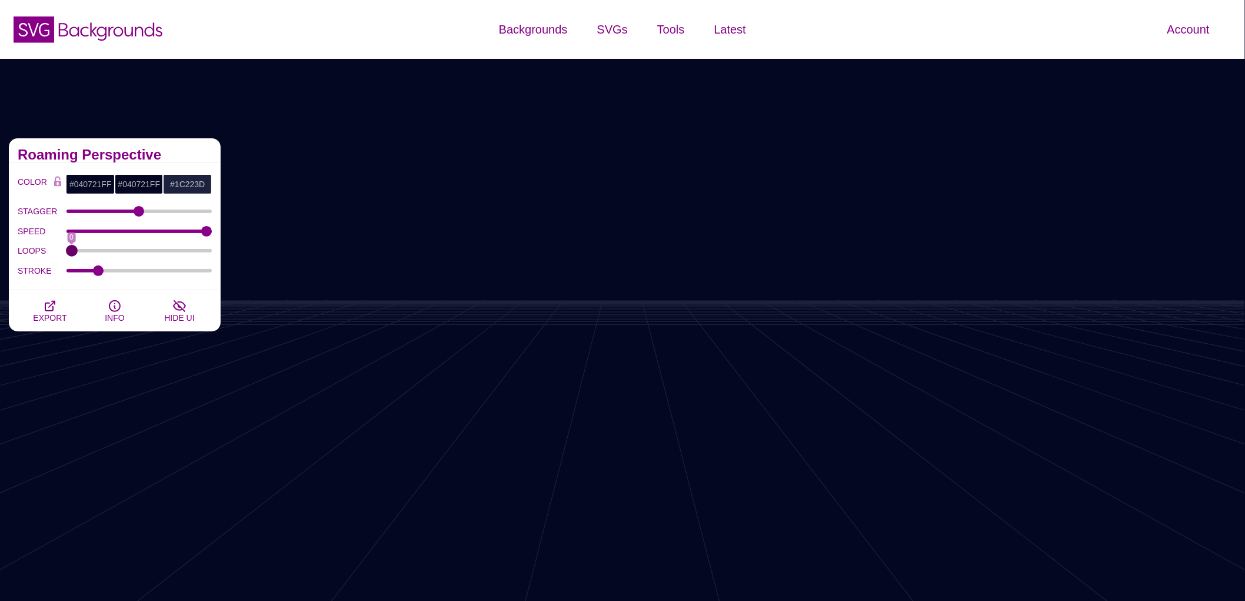
click at [67, 248] on input "LOOPS" at bounding box center [140, 250] width 146 height 5
click at [77, 255] on div "LOOPS 0" at bounding box center [115, 251] width 194 height 20
drag, startPoint x: 71, startPoint y: 251, endPoint x: 218, endPoint y: 253, distance: 147.1
type input "999"
click at [212, 253] on input "LOOPS" at bounding box center [140, 250] width 146 height 5
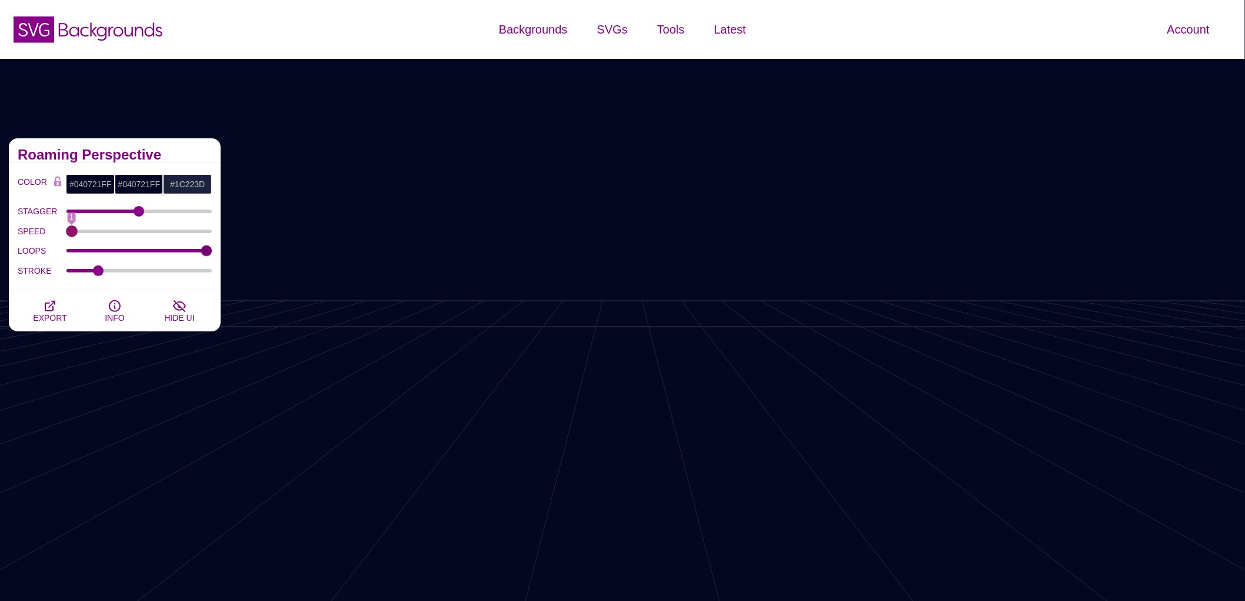
drag, startPoint x: 201, startPoint y: 231, endPoint x: 58, endPoint y: 232, distance: 143.6
click at [67, 232] on input "SPEED" at bounding box center [140, 231] width 146 height 5
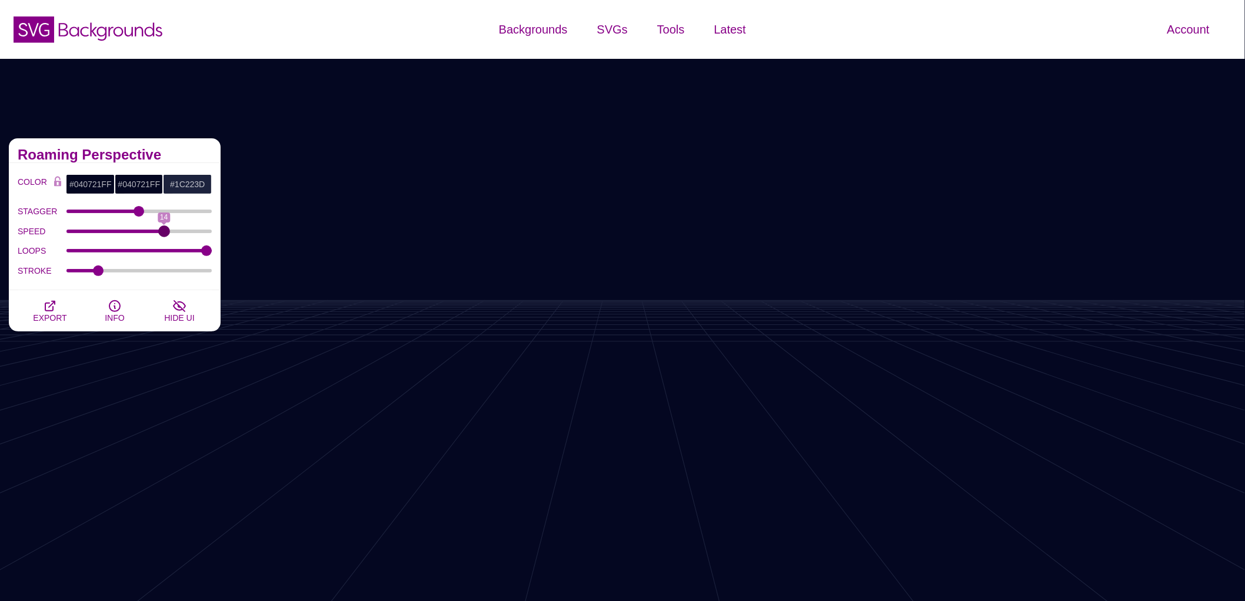
drag, startPoint x: 71, startPoint y: 232, endPoint x: 161, endPoint y: 222, distance: 91.2
type input "14"
click at [161, 229] on input "SPEED" at bounding box center [140, 231] width 146 height 5
click at [143, 210] on input "STAGGER" at bounding box center [140, 211] width 146 height 5
drag, startPoint x: 139, startPoint y: 214, endPoint x: 215, endPoint y: 204, distance: 77.2
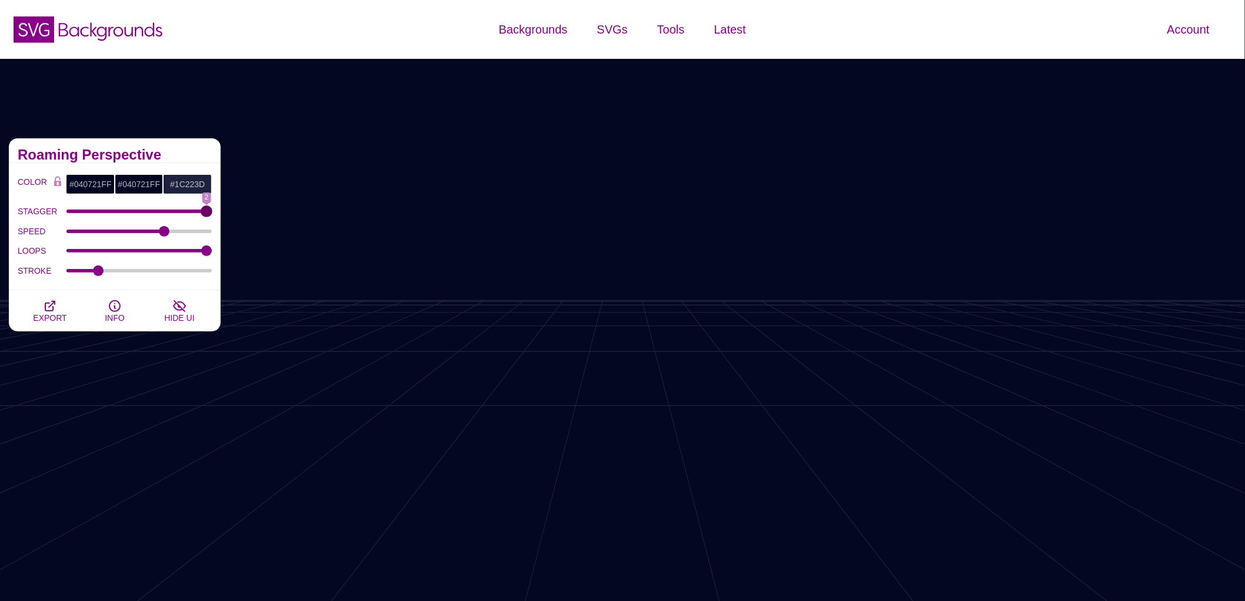
click at [212, 209] on input "STAGGER" at bounding box center [140, 211] width 146 height 5
drag, startPoint x: 206, startPoint y: 211, endPoint x: 42, endPoint y: 213, distance: 164.2
type input "0"
click at [67, 213] on input "STAGGER" at bounding box center [140, 211] width 146 height 5
drag, startPoint x: 167, startPoint y: 230, endPoint x: 82, endPoint y: 230, distance: 84.2
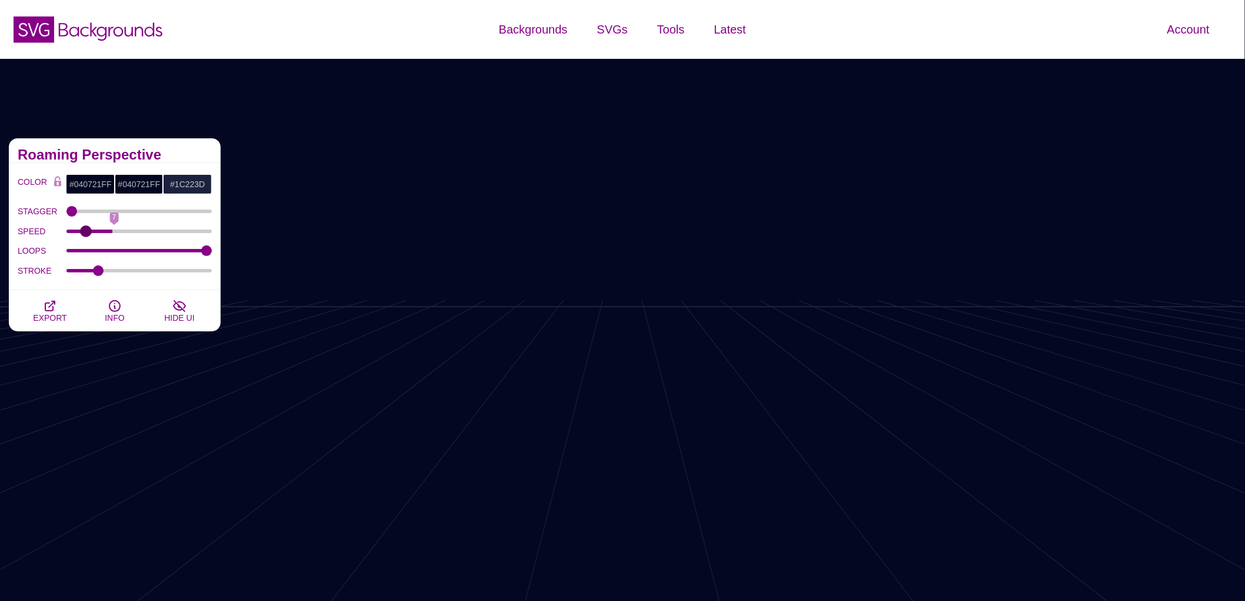
click at [82, 230] on input "SPEED" at bounding box center [140, 231] width 146 height 5
drag, startPoint x: 88, startPoint y: 230, endPoint x: 72, endPoint y: 231, distance: 15.9
type input "1"
click at [72, 231] on input "SPEED" at bounding box center [140, 231] width 146 height 5
drag, startPoint x: 72, startPoint y: 208, endPoint x: 75, endPoint y: 203, distance: 6.1
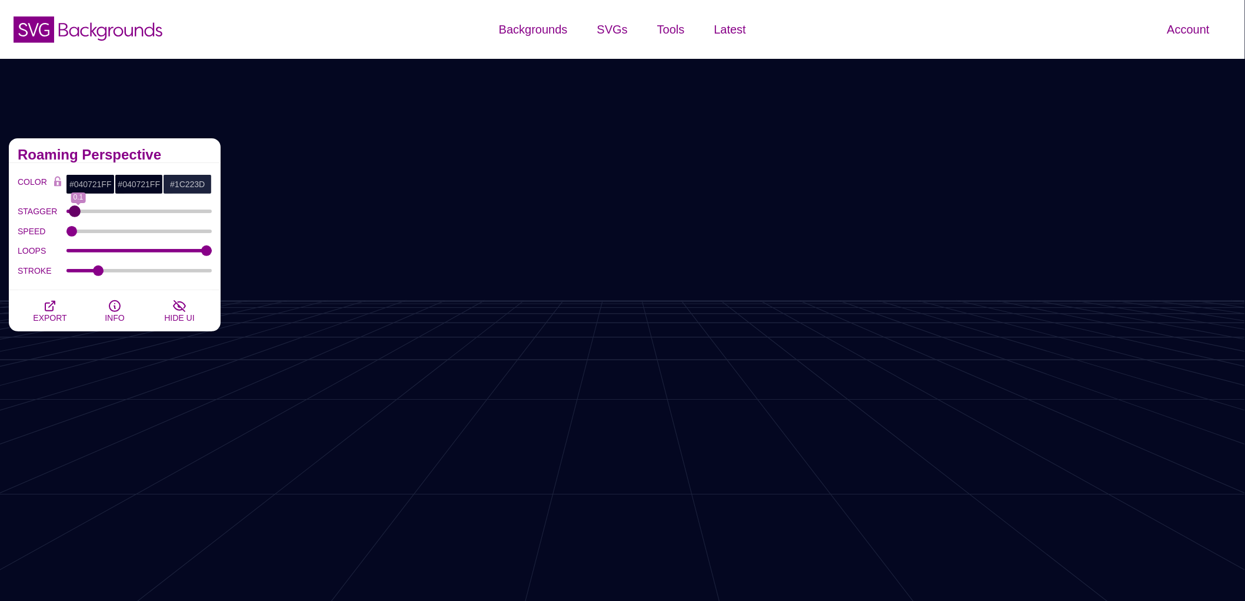
type input "0.05"
click at [75, 209] on input "STAGGER" at bounding box center [140, 211] width 146 height 5
drag, startPoint x: 71, startPoint y: 228, endPoint x: 138, endPoint y: 232, distance: 67.2
click at [138, 232] on input "SPEED" at bounding box center [140, 231] width 146 height 5
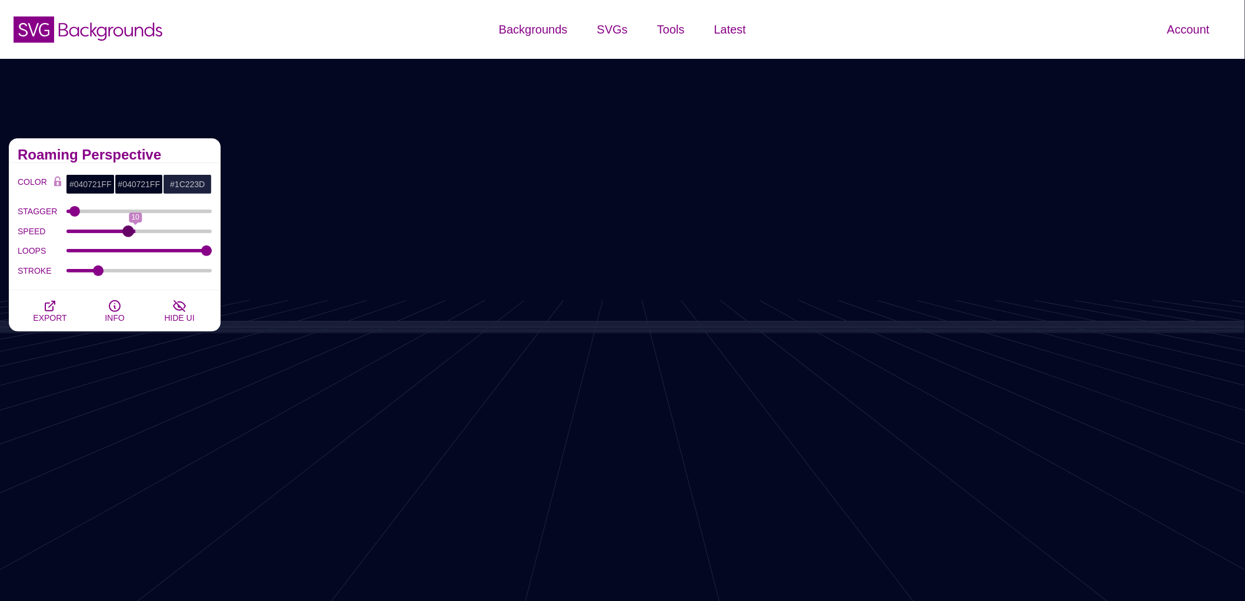
drag, startPoint x: 138, startPoint y: 232, endPoint x: 131, endPoint y: 232, distance: 7.1
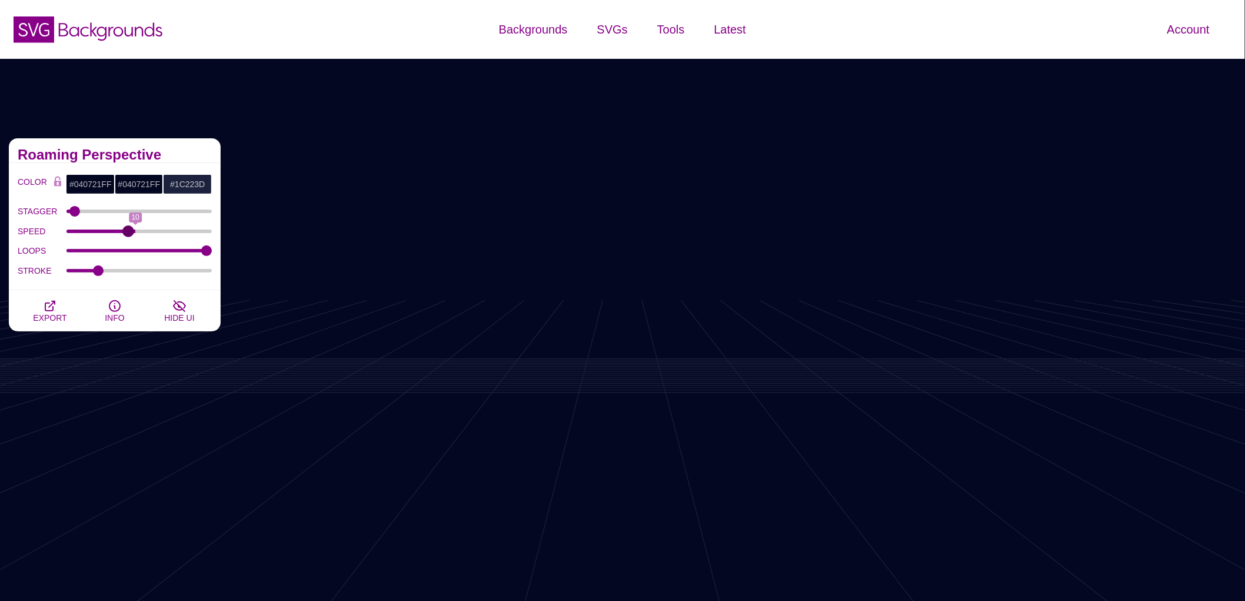
type input "9"
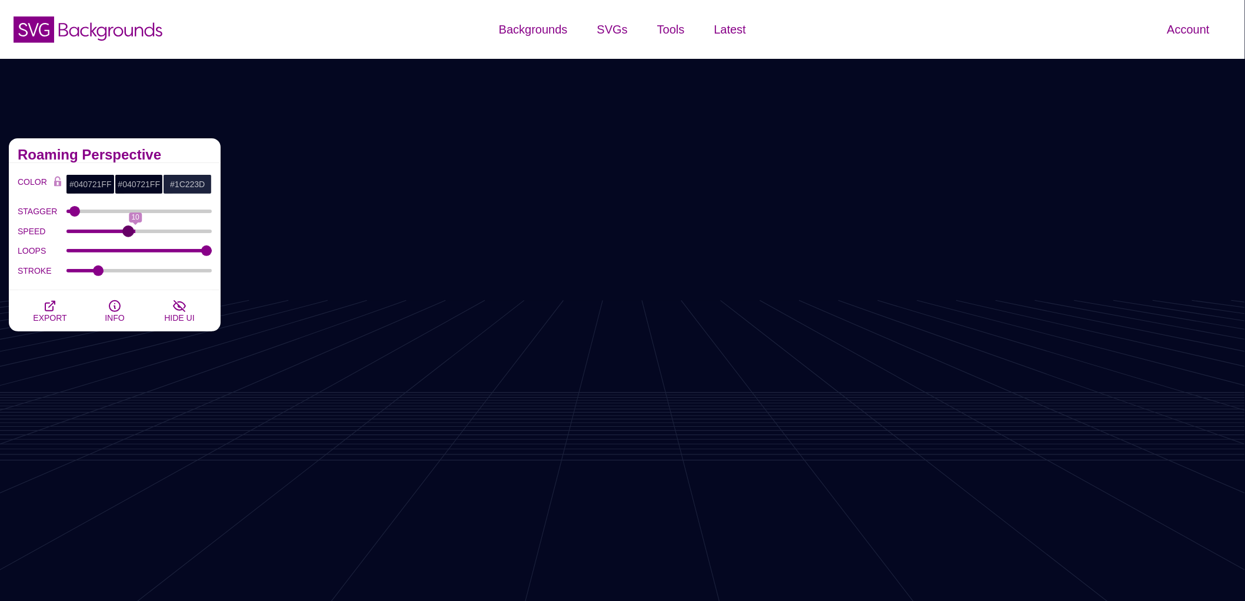
click at [131, 232] on input "SPEED" at bounding box center [140, 231] width 146 height 5
drag, startPoint x: 69, startPoint y: 207, endPoint x: 132, endPoint y: 206, distance: 63.6
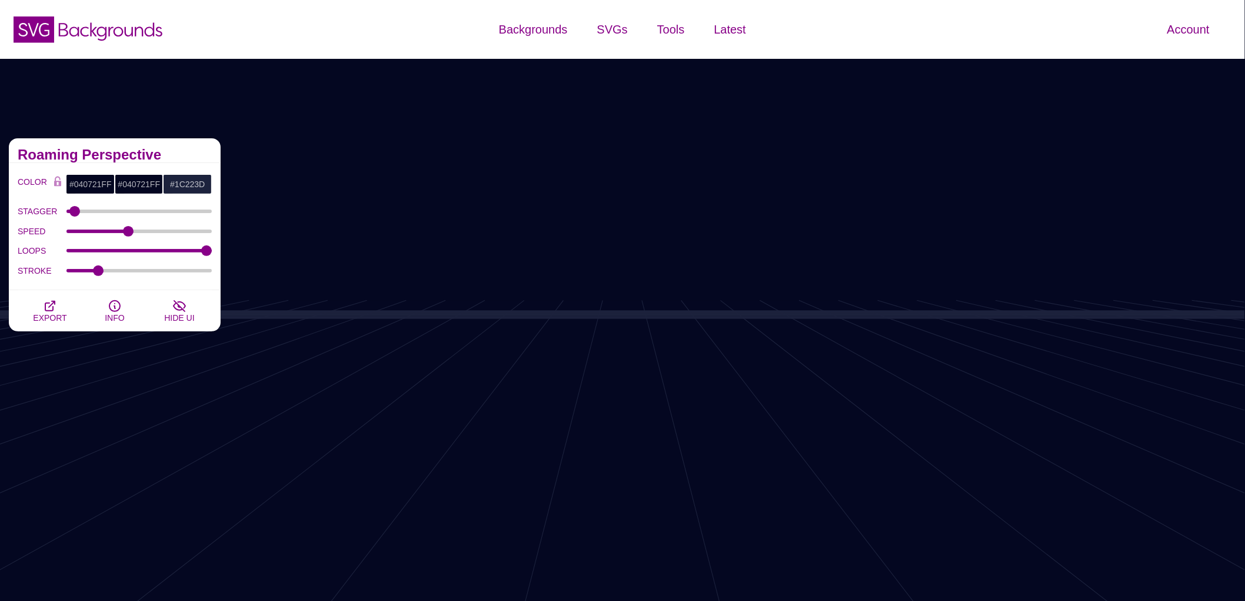
click at [133, 205] on div "STAGGER 0.05" at bounding box center [115, 211] width 194 height 20
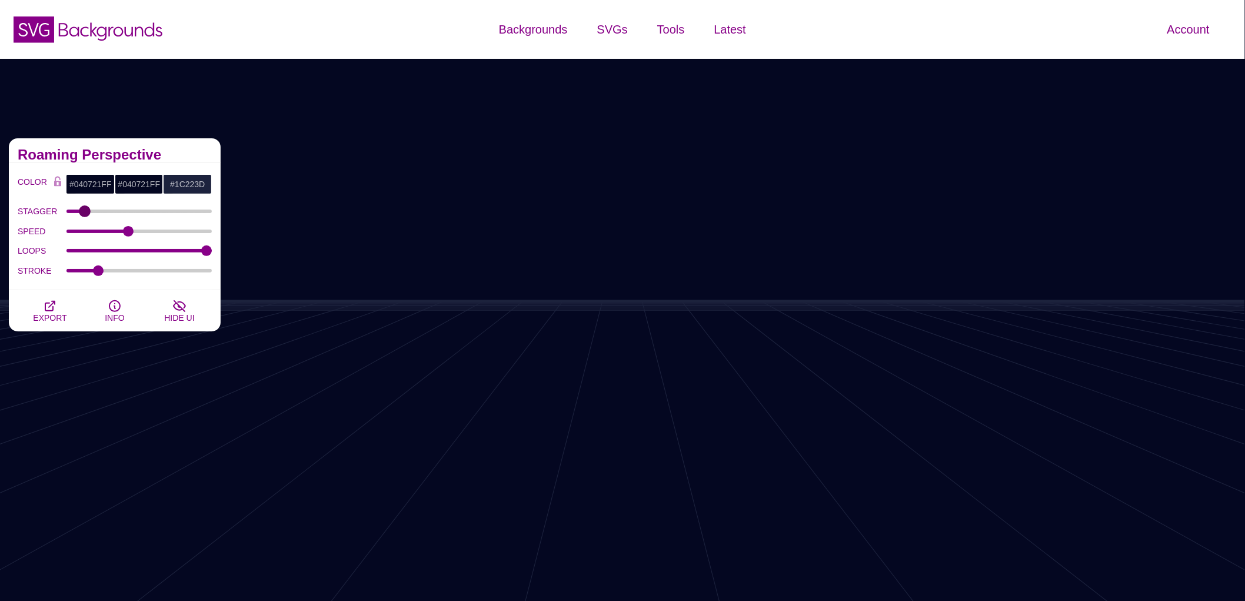
drag, startPoint x: 74, startPoint y: 212, endPoint x: 86, endPoint y: 207, distance: 13.2
click at [86, 209] on input "STAGGER" at bounding box center [140, 211] width 146 height 5
drag, startPoint x: 87, startPoint y: 212, endPoint x: 104, endPoint y: 208, distance: 18.3
type input "0.5"
click at [104, 209] on input "STAGGER" at bounding box center [140, 211] width 146 height 5
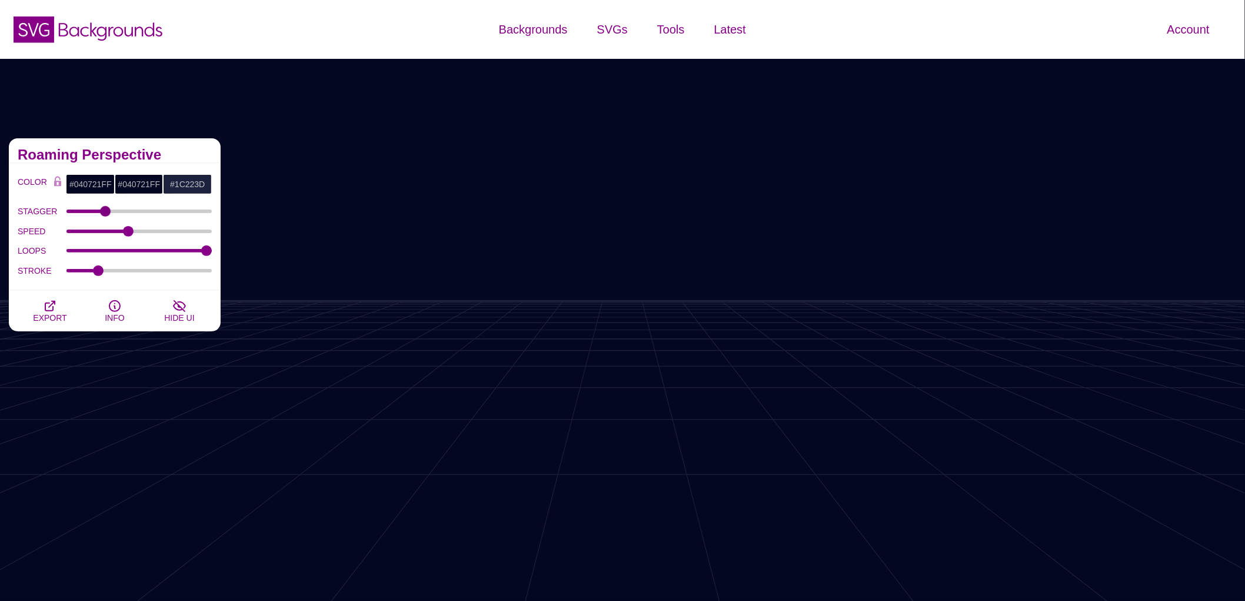
drag, startPoint x: 104, startPoint y: 275, endPoint x: 69, endPoint y: 260, distance: 37.9
click at [46, 277] on div "STROKE" at bounding box center [115, 271] width 194 height 20
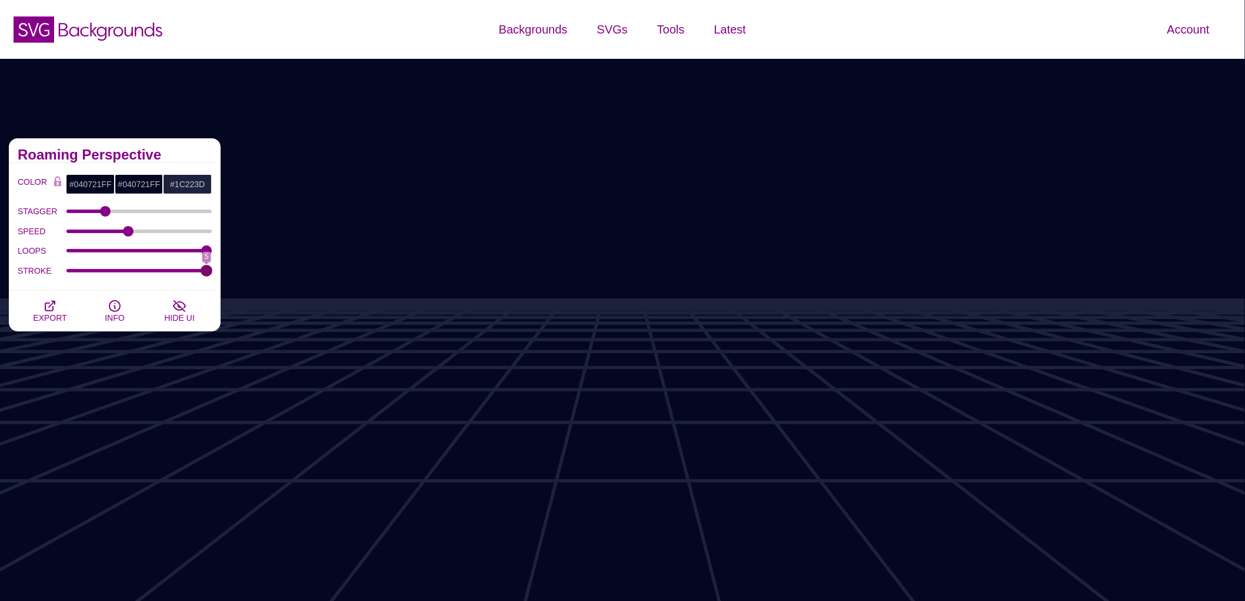
drag, startPoint x: 96, startPoint y: 271, endPoint x: 208, endPoint y: 261, distance: 112.9
click at [208, 268] on input "STROKE" at bounding box center [140, 270] width 146 height 5
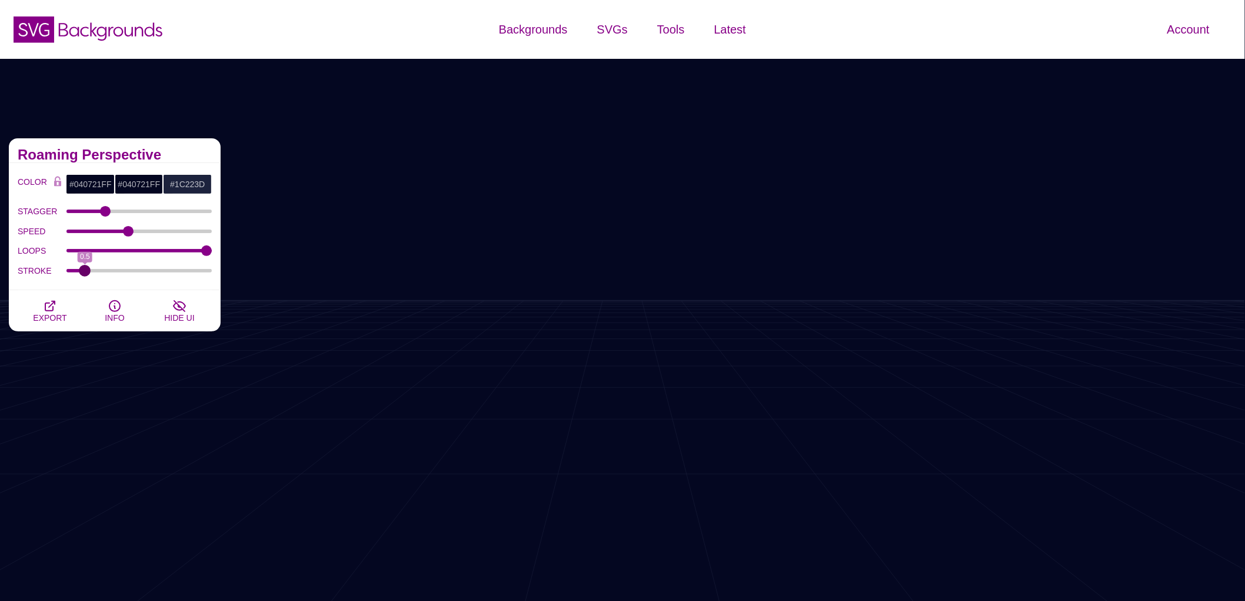
drag, startPoint x: 208, startPoint y: 271, endPoint x: 84, endPoint y: 275, distance: 123.7
type input "0.5"
click at [84, 273] on input "STROKE" at bounding box center [140, 270] width 146 height 5
drag, startPoint x: 103, startPoint y: 208, endPoint x: 140, endPoint y: 206, distance: 37.2
type input "1"
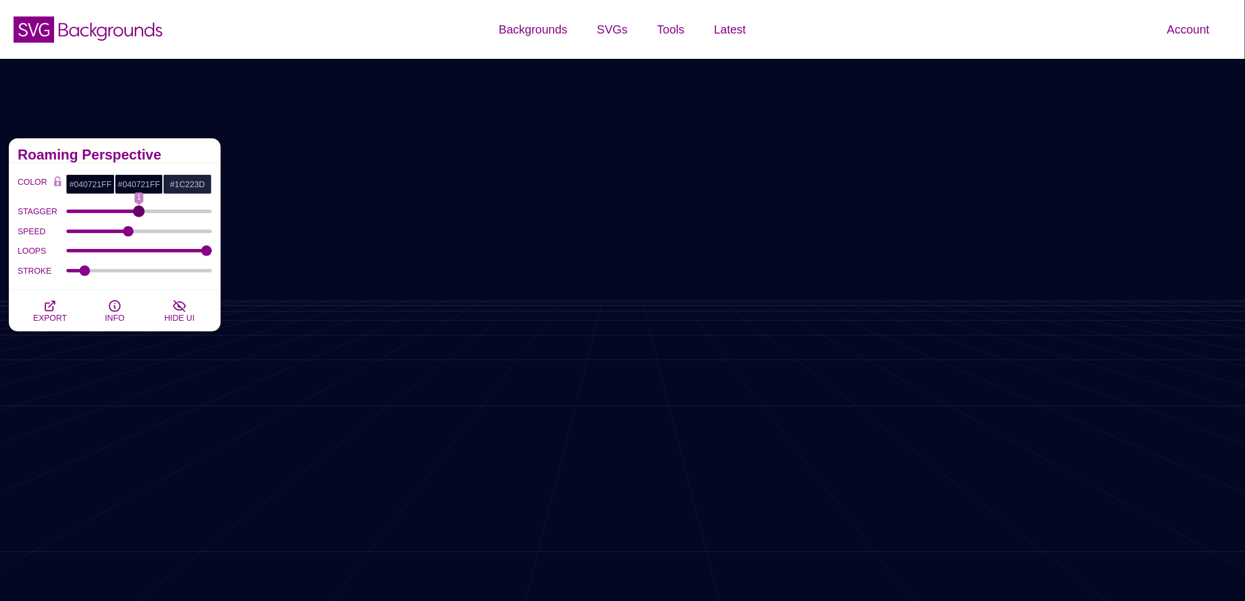
click at [140, 209] on input "STAGGER" at bounding box center [140, 211] width 146 height 5
drag, startPoint x: 126, startPoint y: 228, endPoint x: 137, endPoint y: 228, distance: 10.6
type input "10"
click at [137, 229] on input "SPEED" at bounding box center [140, 231] width 146 height 5
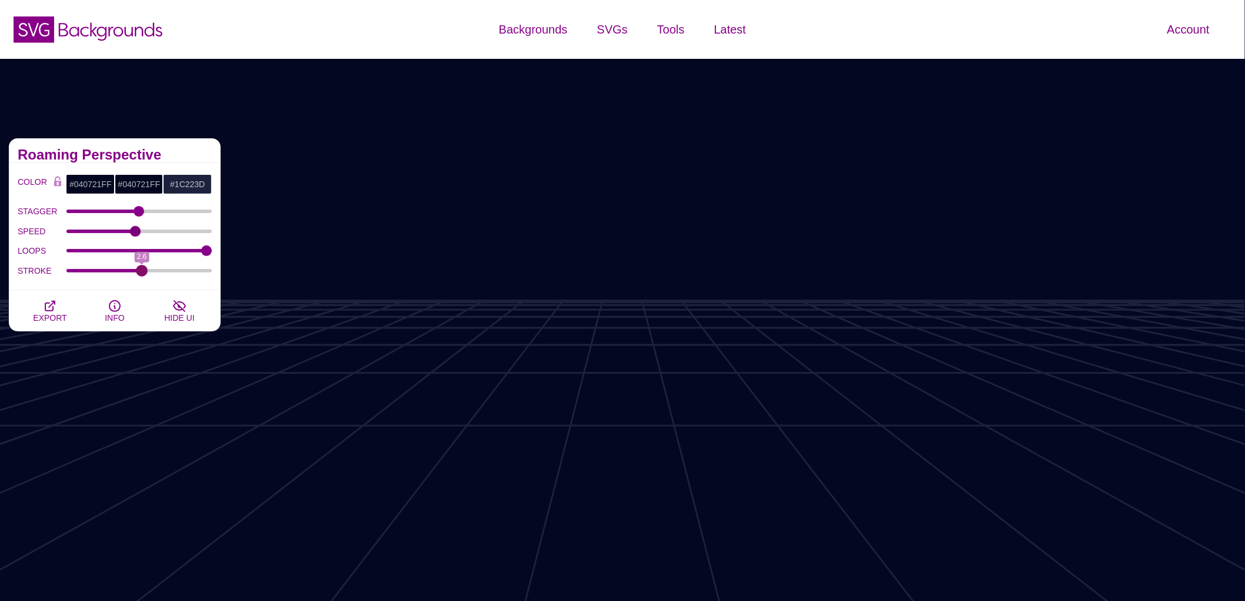
drag, startPoint x: 87, startPoint y: 272, endPoint x: 142, endPoint y: 274, distance: 55.4
click at [142, 273] on input "STROKE" at bounding box center [140, 270] width 146 height 5
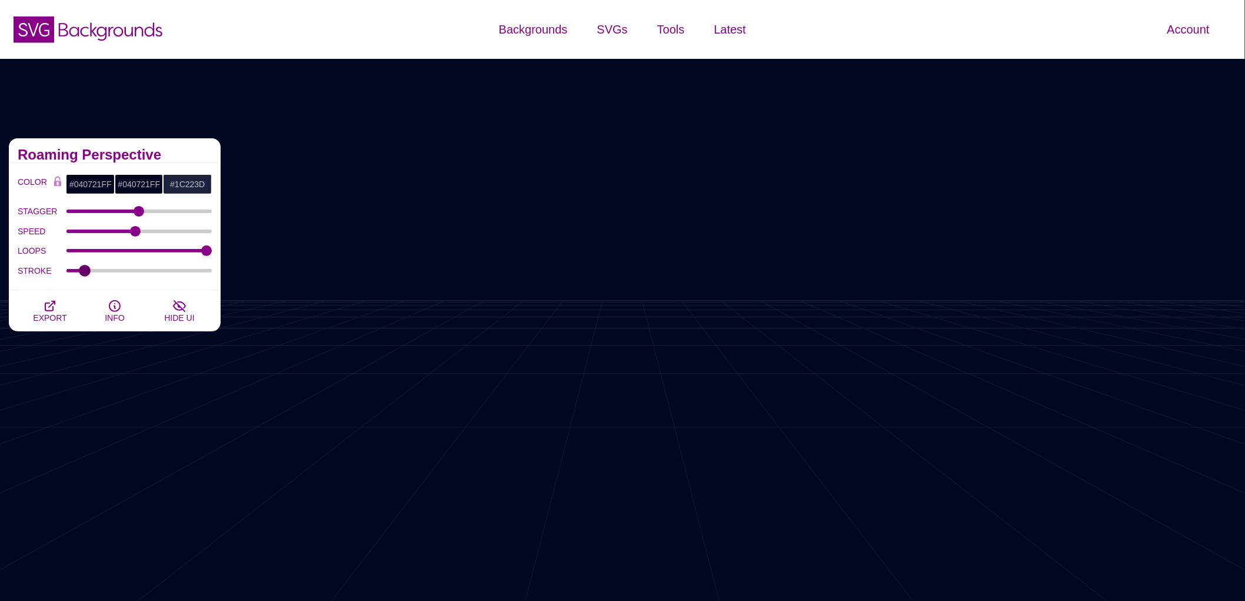
drag, startPoint x: 126, startPoint y: 273, endPoint x: 85, endPoint y: 274, distance: 40.6
type input "0.5"
click at [85, 273] on input "STROKE" at bounding box center [140, 270] width 146 height 5
click at [122, 210] on input "STAGGER" at bounding box center [140, 211] width 146 height 5
drag, startPoint x: 122, startPoint y: 210, endPoint x: 146, endPoint y: 204, distance: 25.0
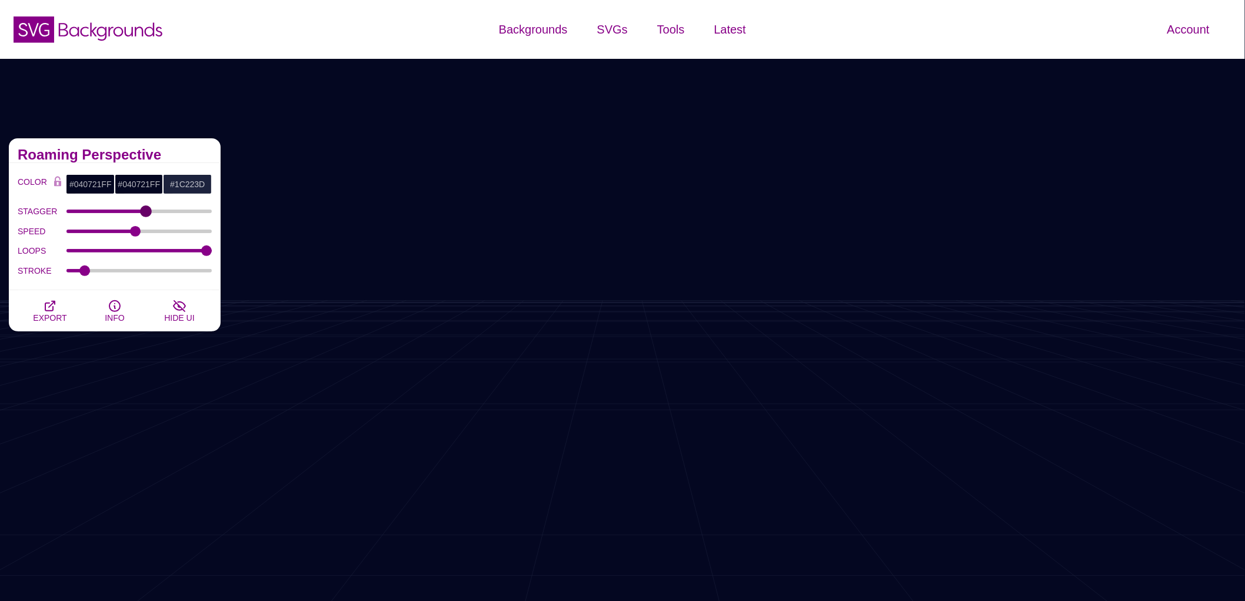
click at [146, 209] on input "STAGGER" at bounding box center [140, 211] width 146 height 5
drag, startPoint x: 145, startPoint y: 214, endPoint x: 139, endPoint y: 212, distance: 6.6
type input "1"
click at [139, 212] on input "STAGGER" at bounding box center [140, 211] width 146 height 5
drag, startPoint x: 134, startPoint y: 231, endPoint x: 92, endPoint y: 234, distance: 41.9
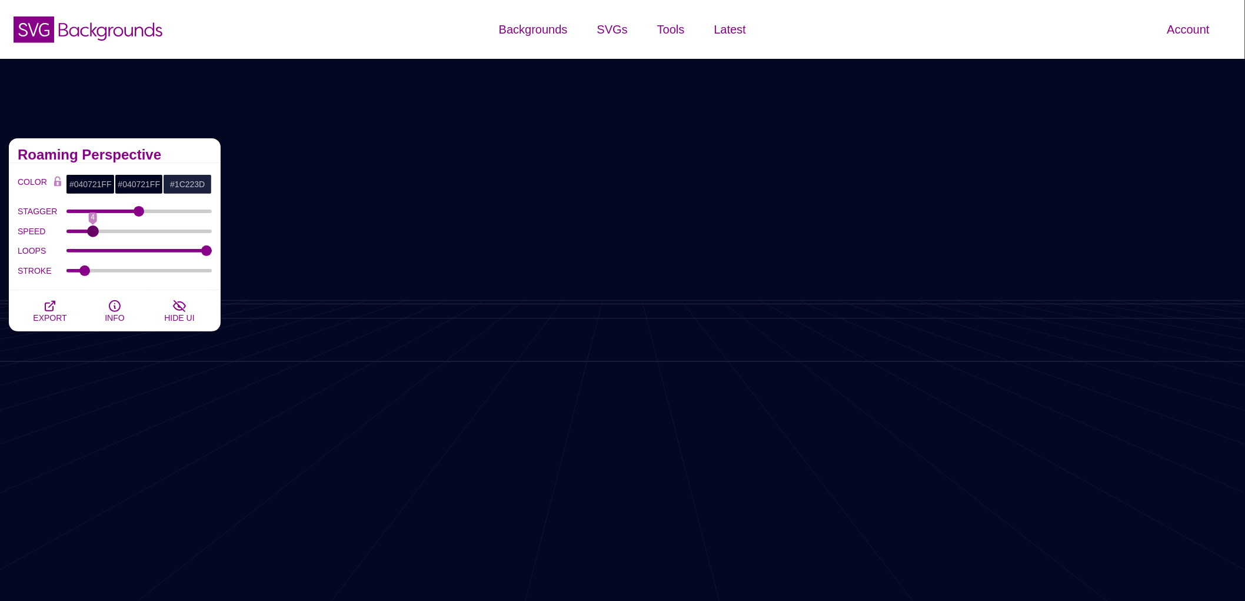
click at [92, 234] on input "SPEED" at bounding box center [140, 231] width 146 height 5
drag, startPoint x: 92, startPoint y: 234, endPoint x: 59, endPoint y: 234, distance: 33.0
click at [67, 234] on input "SPEED" at bounding box center [140, 231] width 146 height 5
drag, startPoint x: 73, startPoint y: 234, endPoint x: 214, endPoint y: 226, distance: 141.5
click at [212, 229] on input "SPEED" at bounding box center [140, 231] width 146 height 5
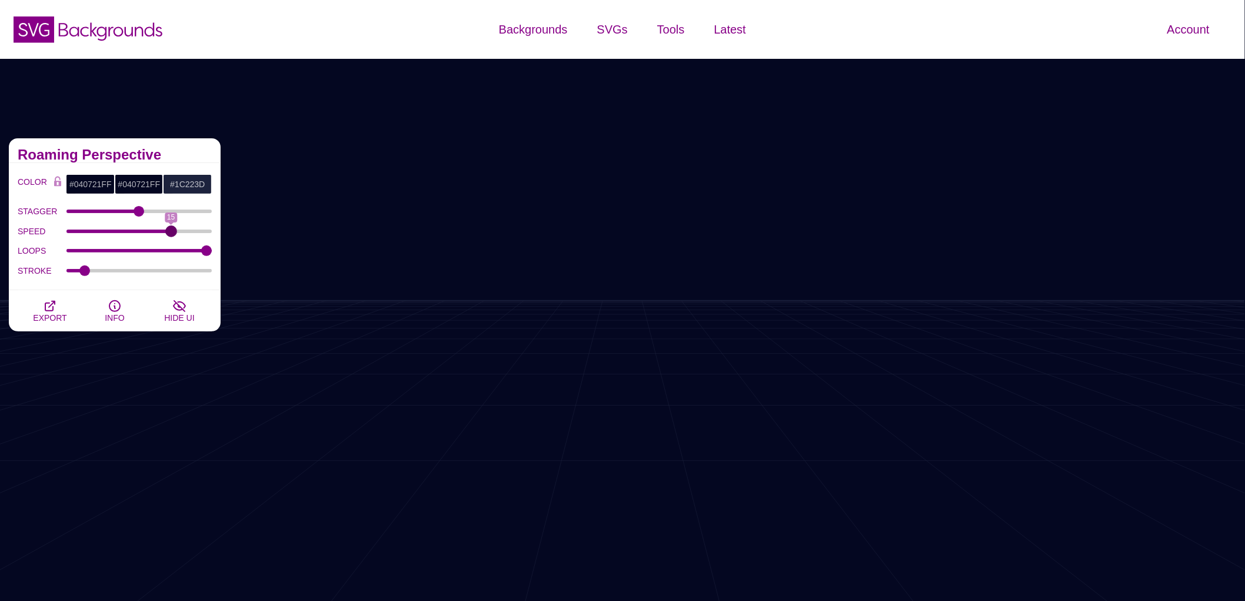
drag, startPoint x: 203, startPoint y: 230, endPoint x: 171, endPoint y: 237, distance: 33.0
click at [171, 234] on input "SPEED" at bounding box center [140, 231] width 146 height 5
drag, startPoint x: 171, startPoint y: 237, endPoint x: 152, endPoint y: 237, distance: 18.8
click at [152, 234] on input "SPEED" at bounding box center [140, 231] width 146 height 5
drag, startPoint x: 149, startPoint y: 230, endPoint x: 104, endPoint y: 230, distance: 45.9
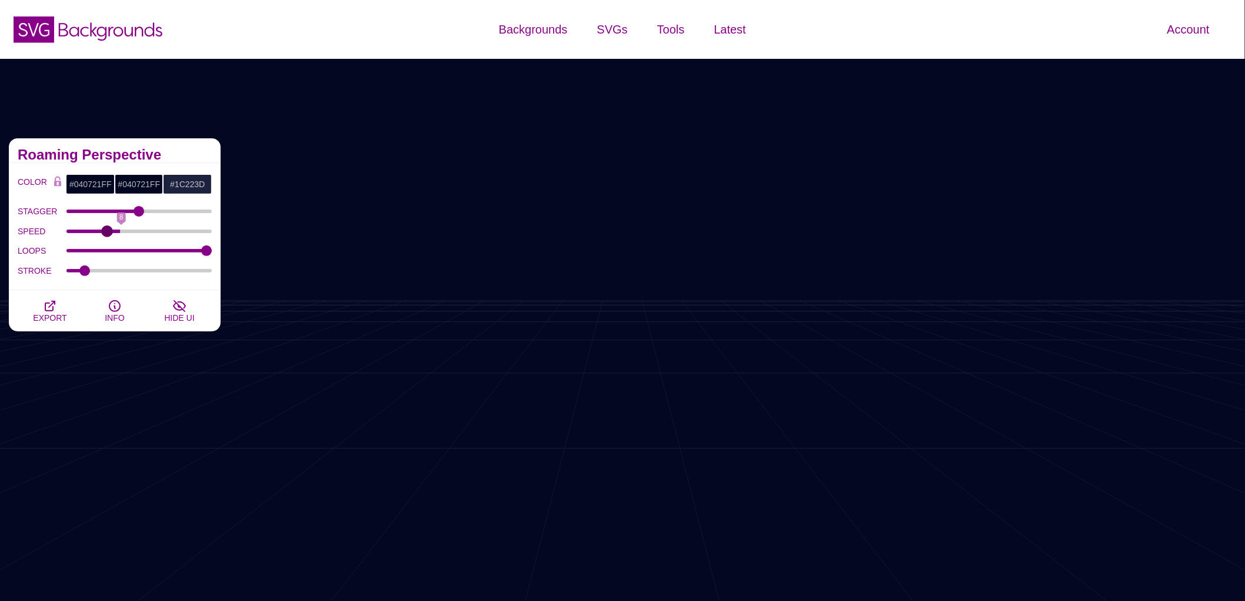
click at [104, 230] on input "SPEED" at bounding box center [140, 231] width 146 height 5
drag, startPoint x: 104, startPoint y: 230, endPoint x: 135, endPoint y: 224, distance: 32.2
type input "10"
click at [135, 229] on input "SPEED" at bounding box center [140, 231] width 146 height 5
click at [56, 316] on span "EXPORT" at bounding box center [50, 317] width 34 height 9
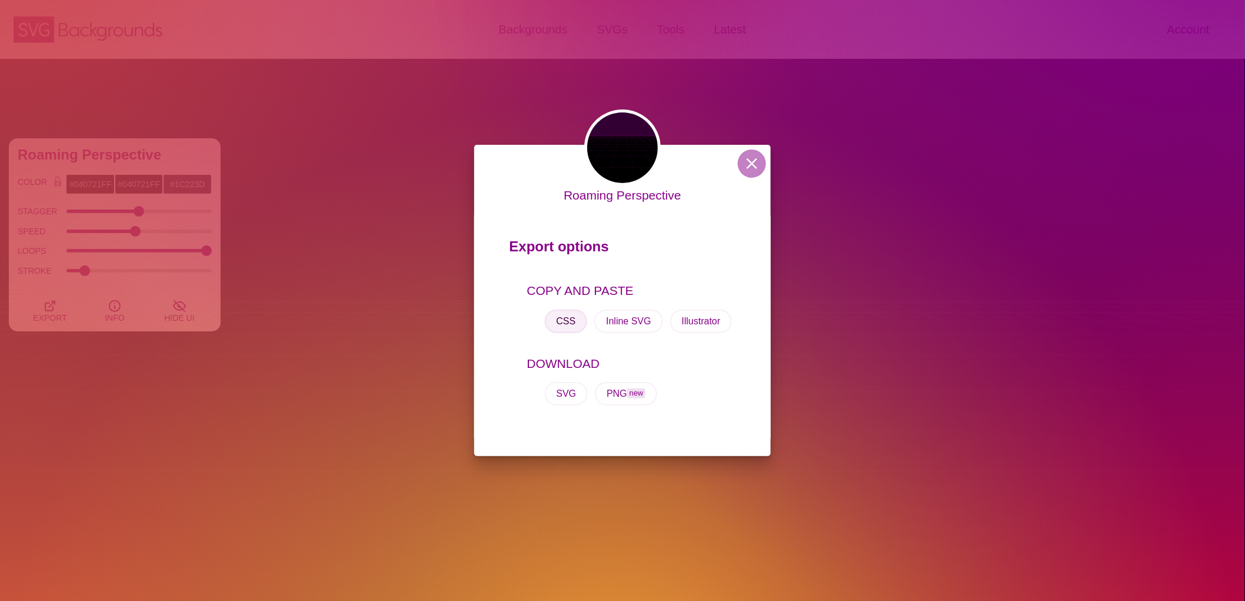
click at [573, 319] on button "CSS" at bounding box center [566, 322] width 43 height 24
click at [576, 399] on button "SVG" at bounding box center [567, 394] width 44 height 24
click at [564, 327] on button "CSS" at bounding box center [566, 322] width 43 height 24
